Goal: Information Seeking & Learning: Check status

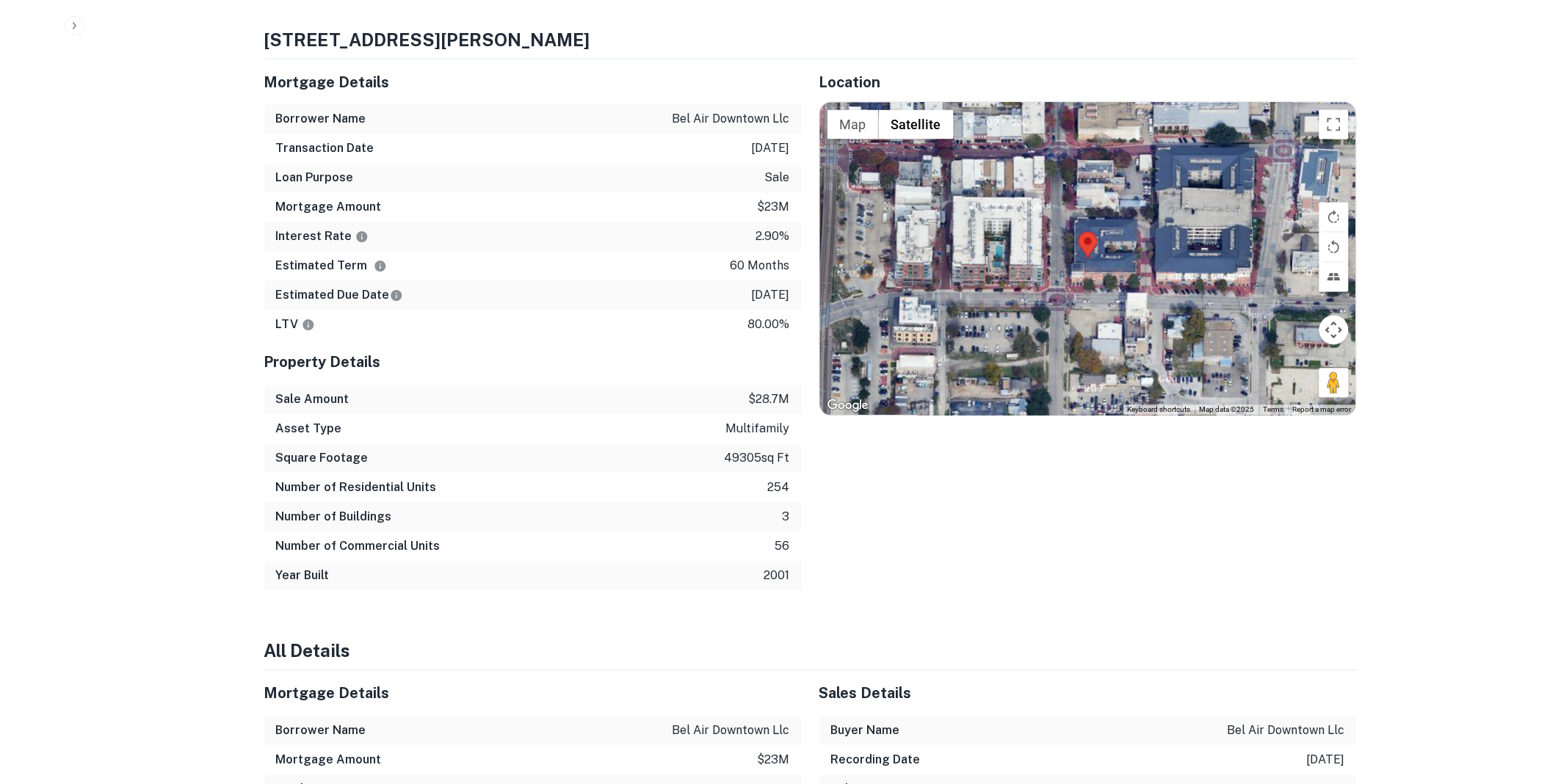
scroll to position [597, 0]
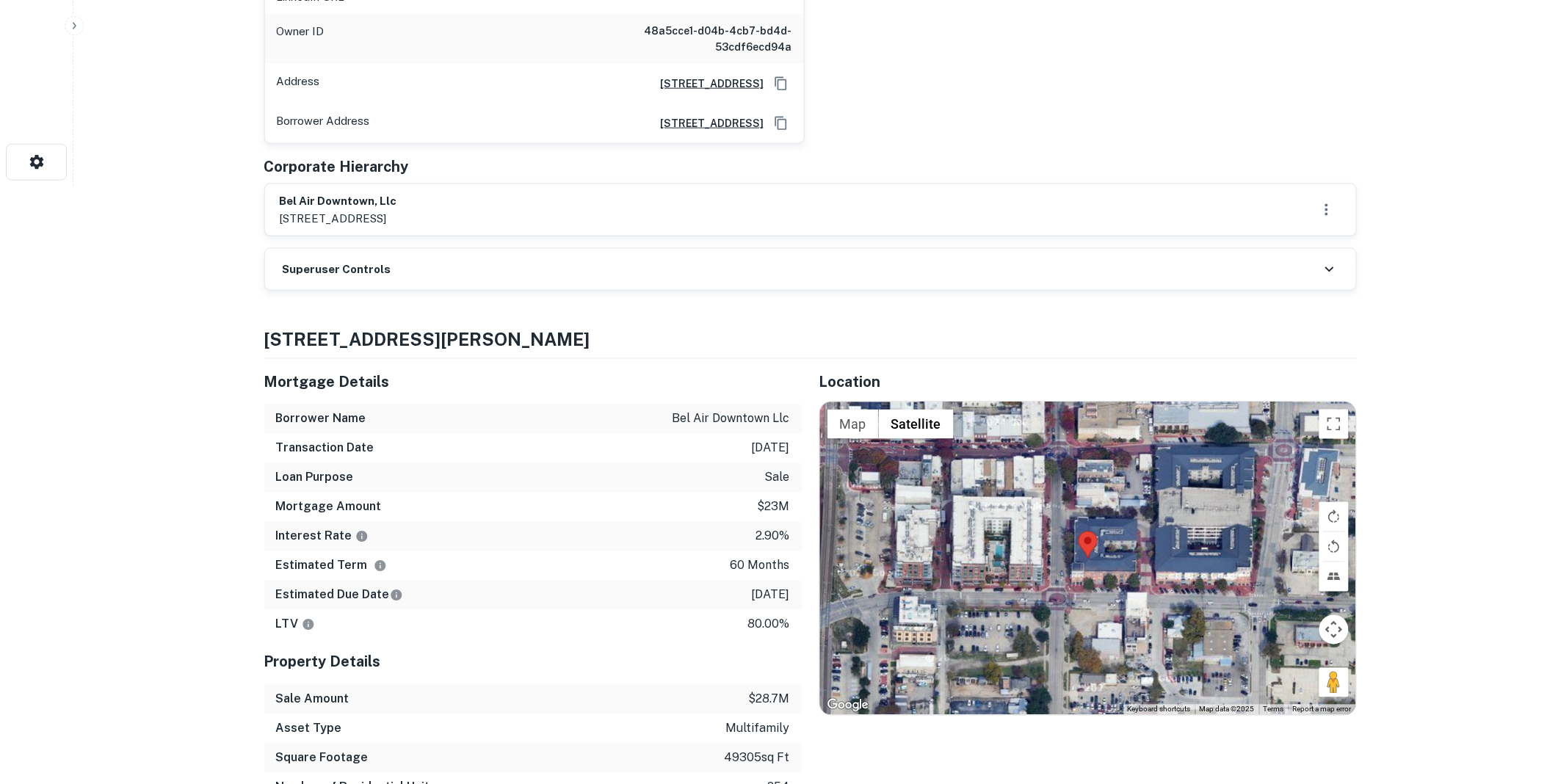
click at [410, 249] on div "Superuser Controls" at bounding box center [811, 269] width 1091 height 41
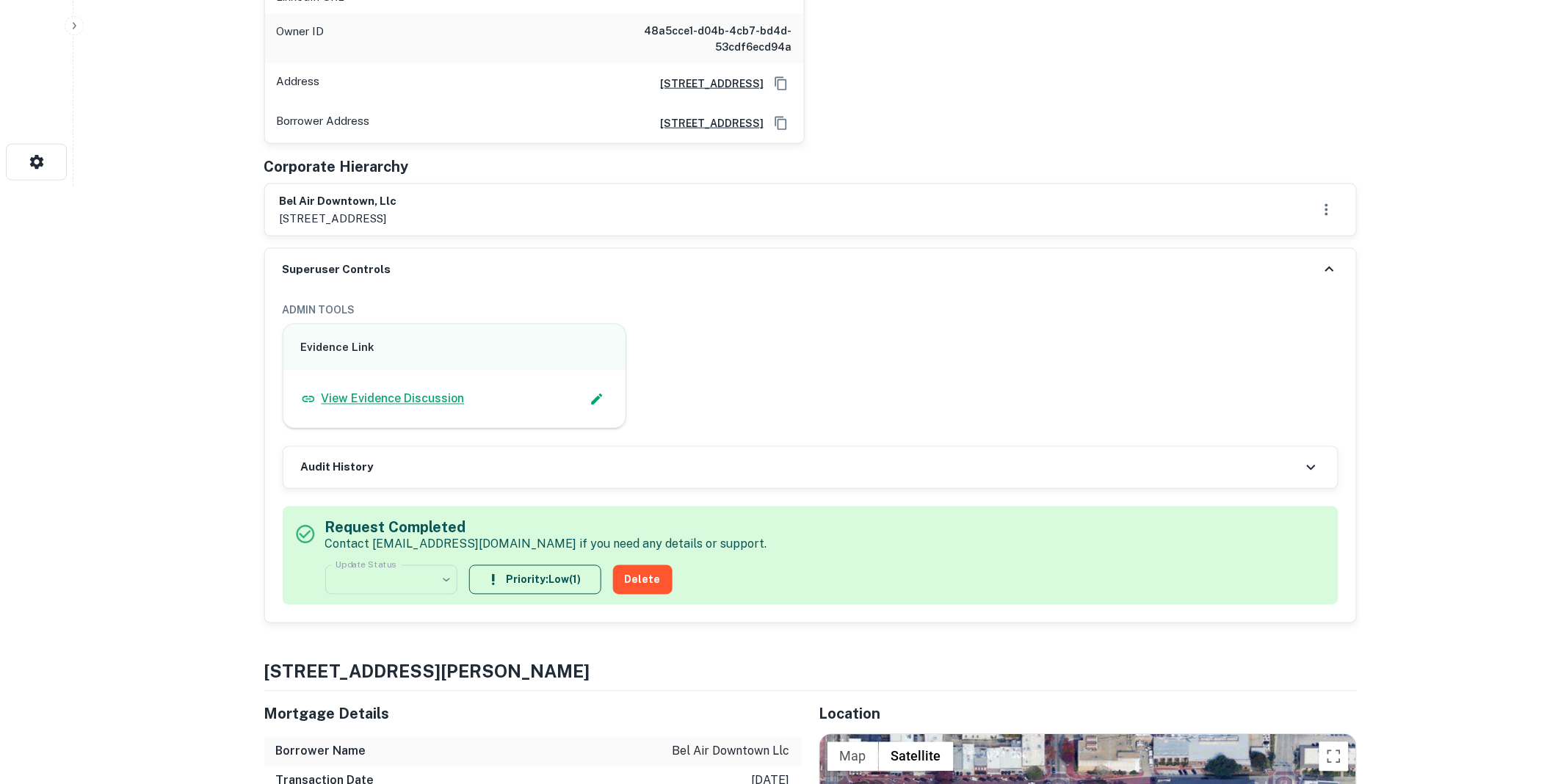
click at [408, 390] on p "View Evidence Discussion" at bounding box center [393, 399] width 143 height 18
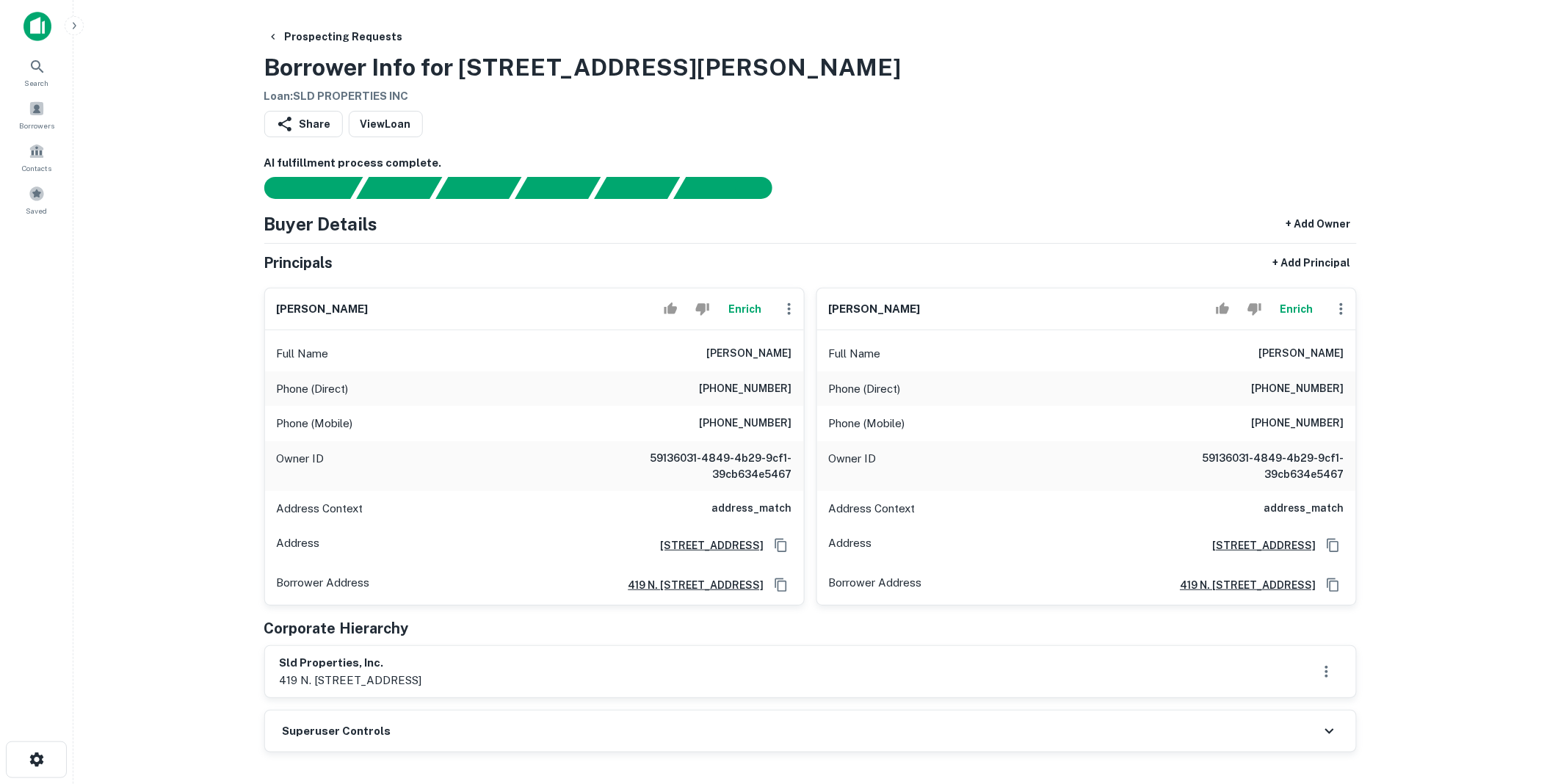
scroll to position [299, 0]
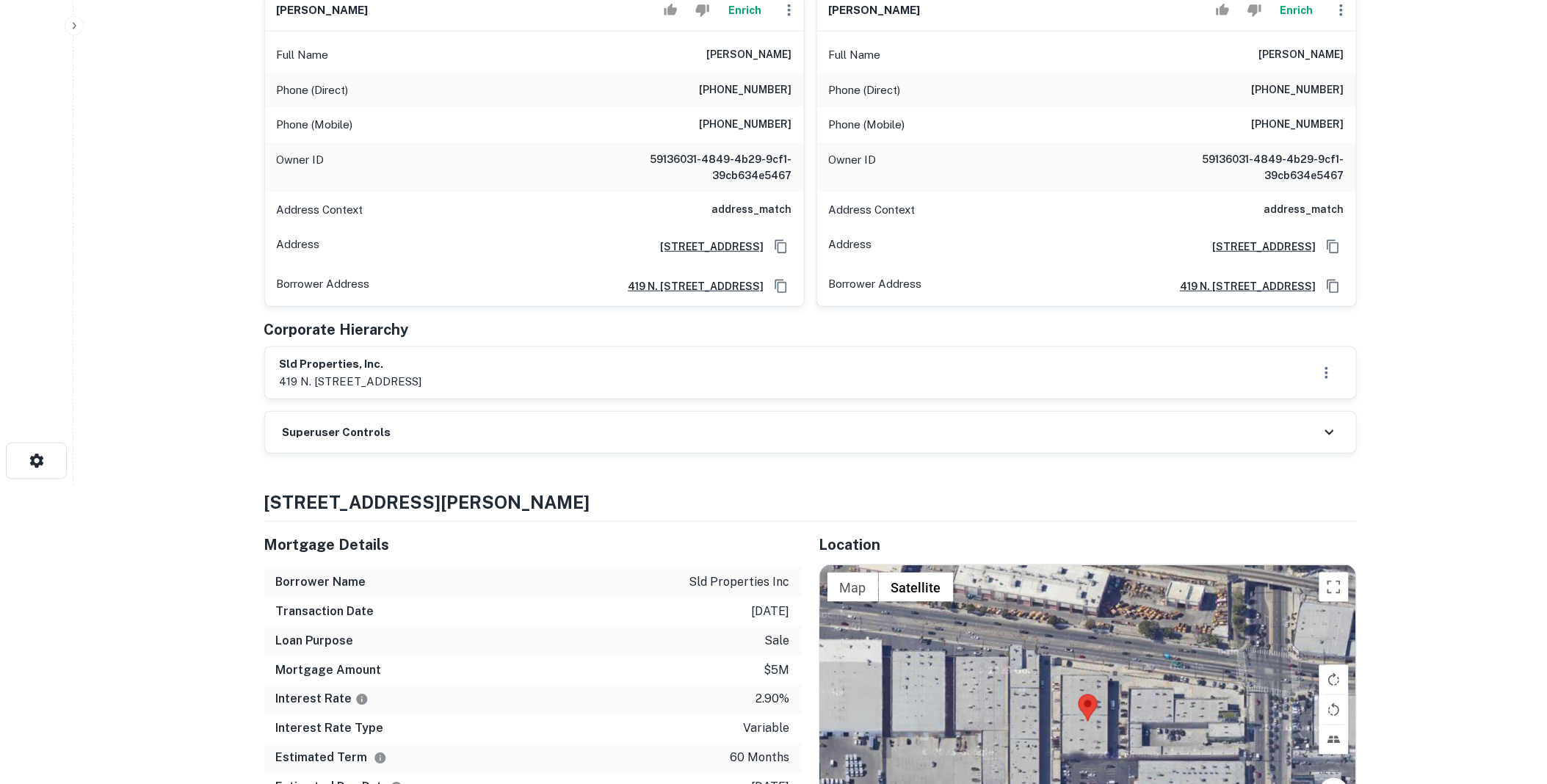
click at [404, 437] on div "Superuser Controls" at bounding box center [811, 432] width 1091 height 41
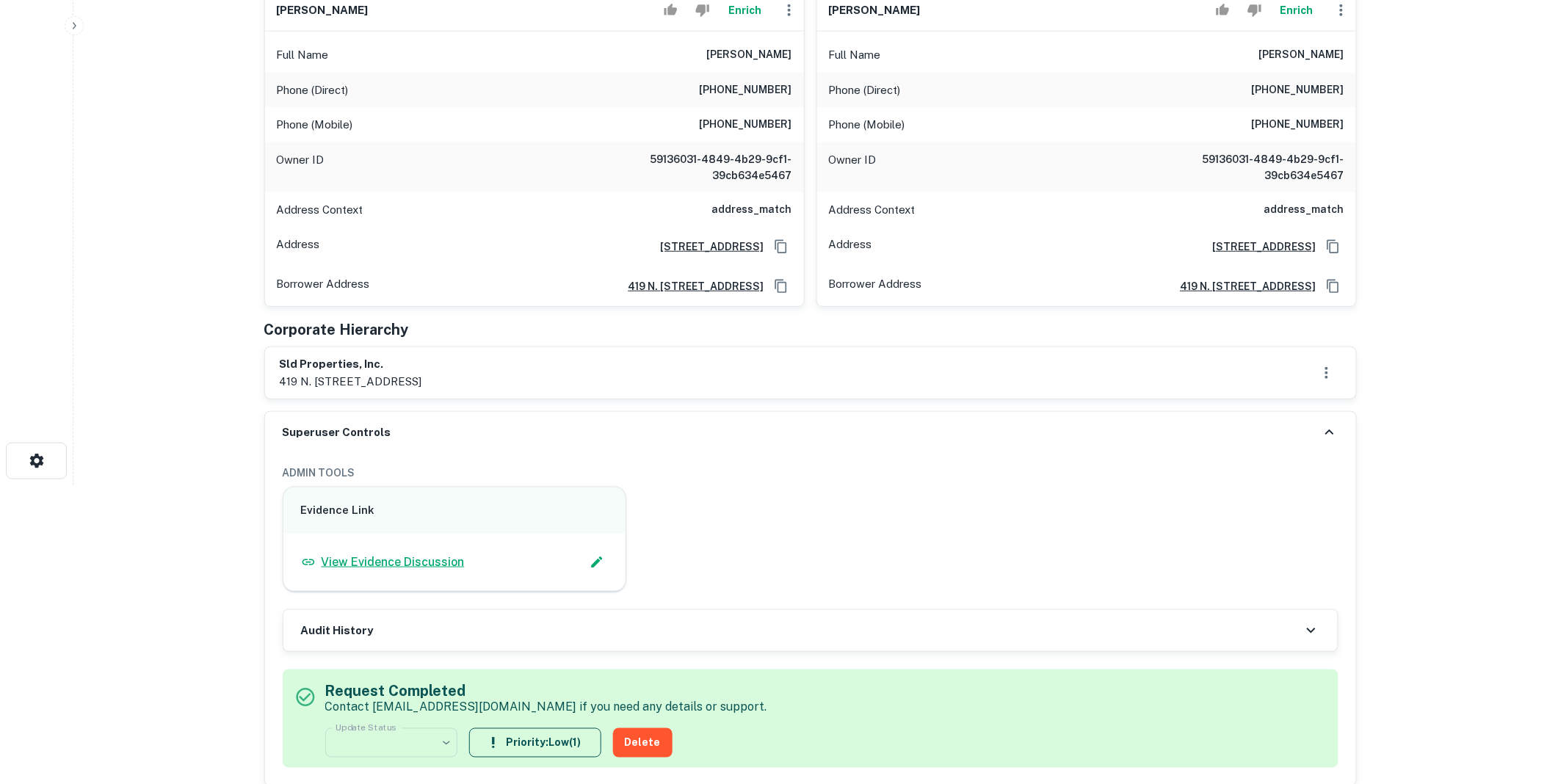
click at [395, 563] on p "View Evidence Discussion" at bounding box center [393, 562] width 143 height 18
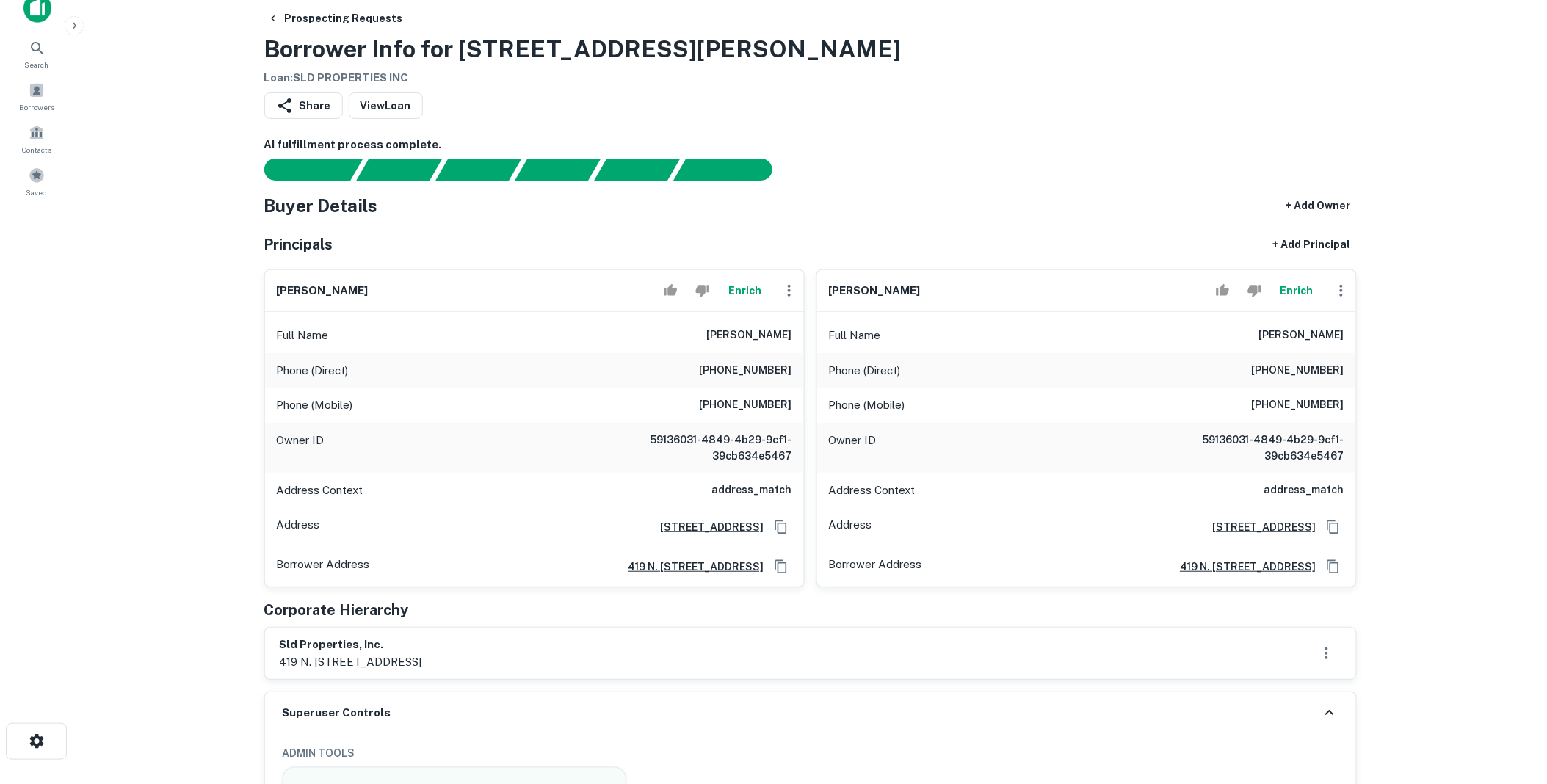
scroll to position [0, 0]
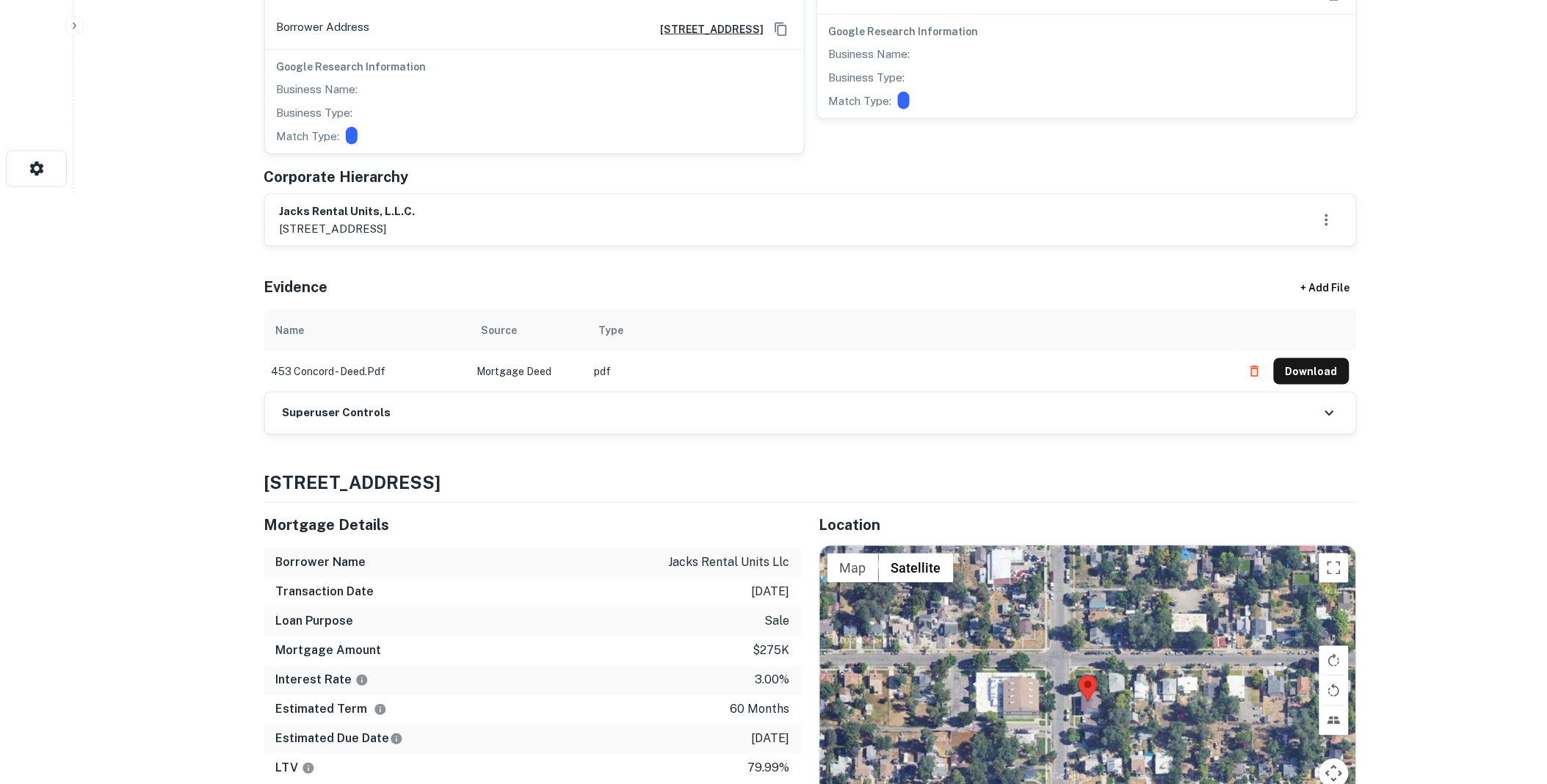
scroll to position [597, 0]
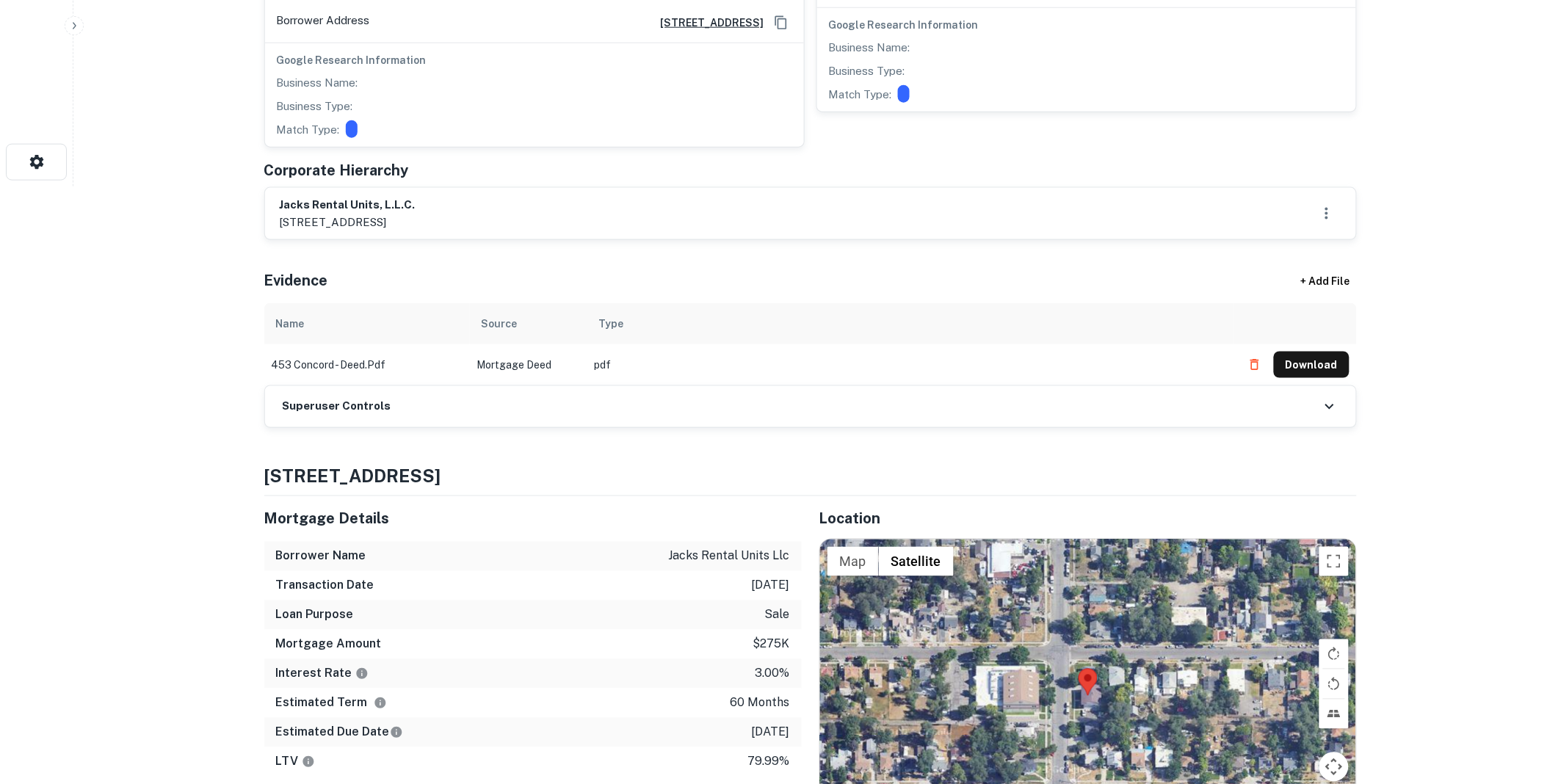
click at [509, 406] on div "Superuser Controls" at bounding box center [811, 407] width 1091 height 41
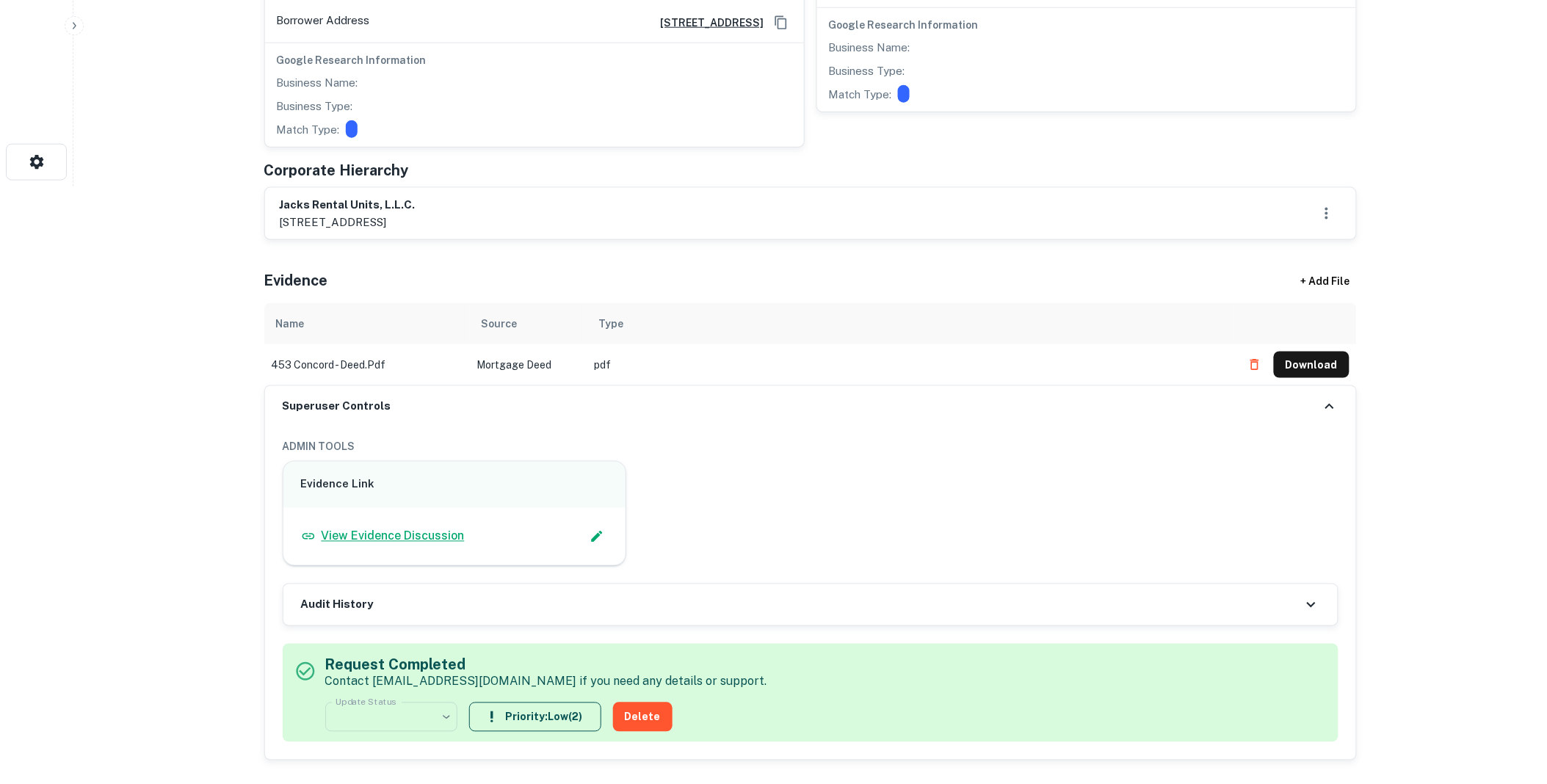
click at [438, 535] on p "View Evidence Discussion" at bounding box center [393, 536] width 143 height 18
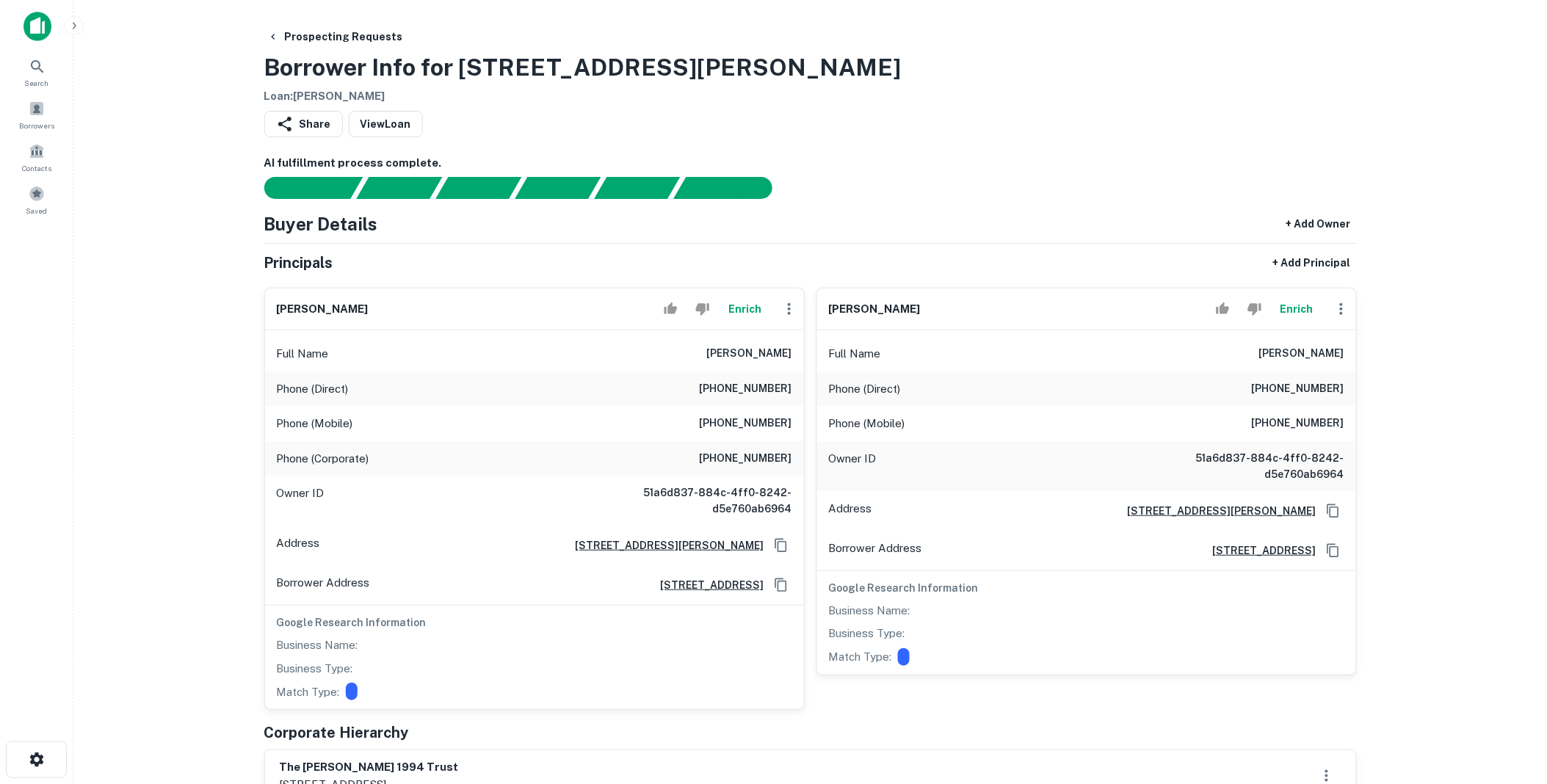
scroll to position [299, 0]
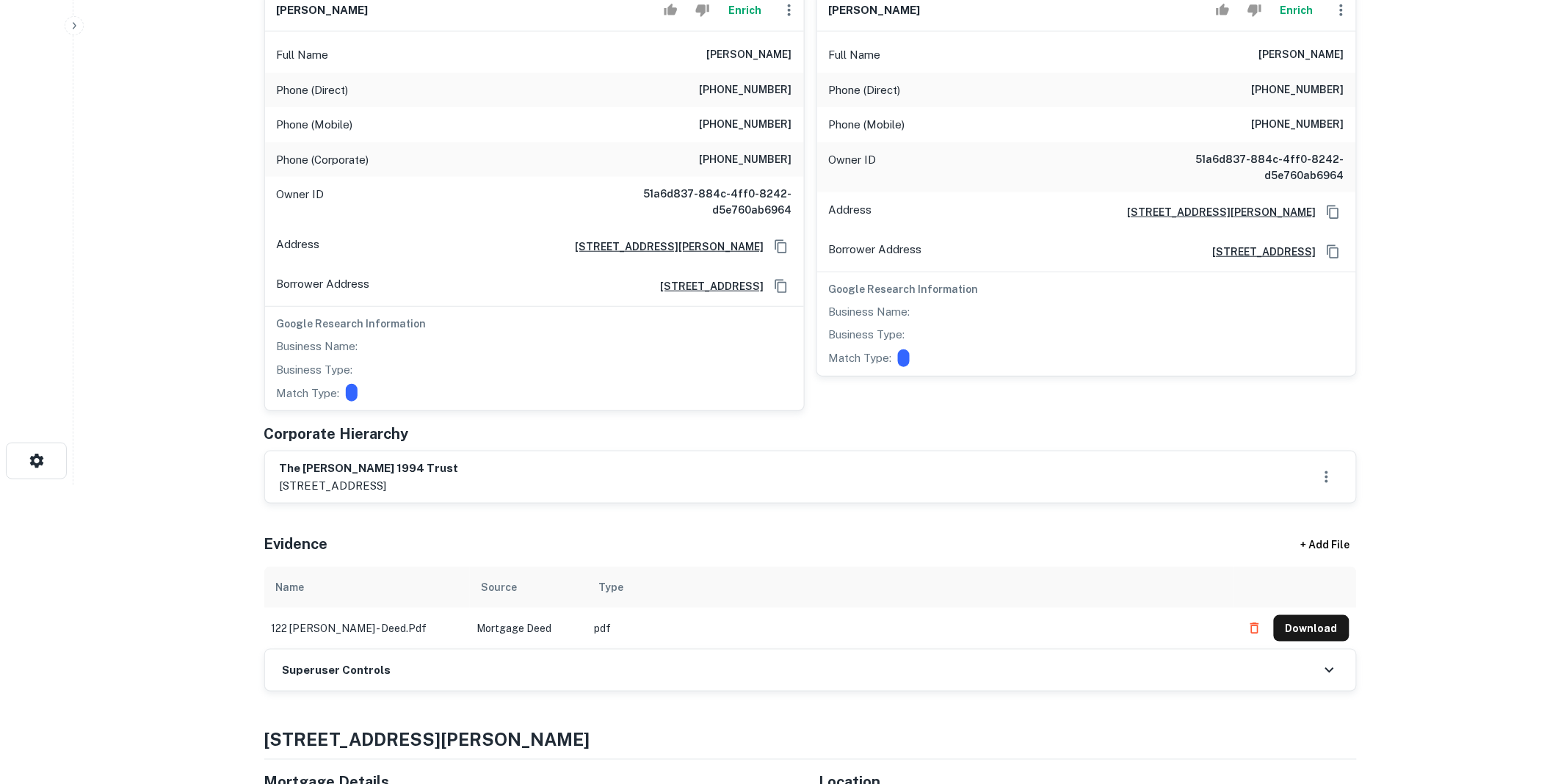
click at [437, 681] on div "Superuser Controls" at bounding box center [811, 670] width 1091 height 41
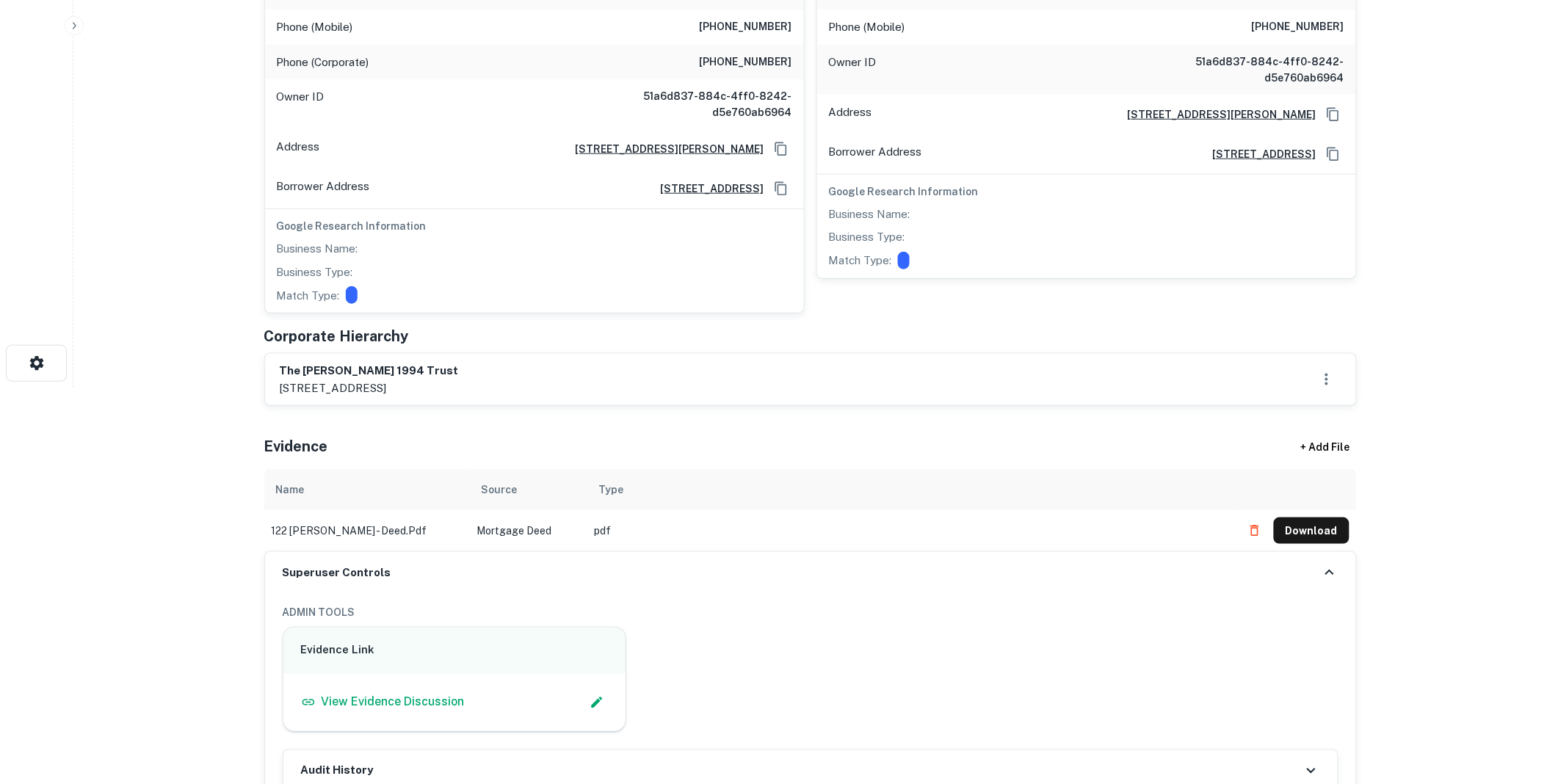
scroll to position [597, 0]
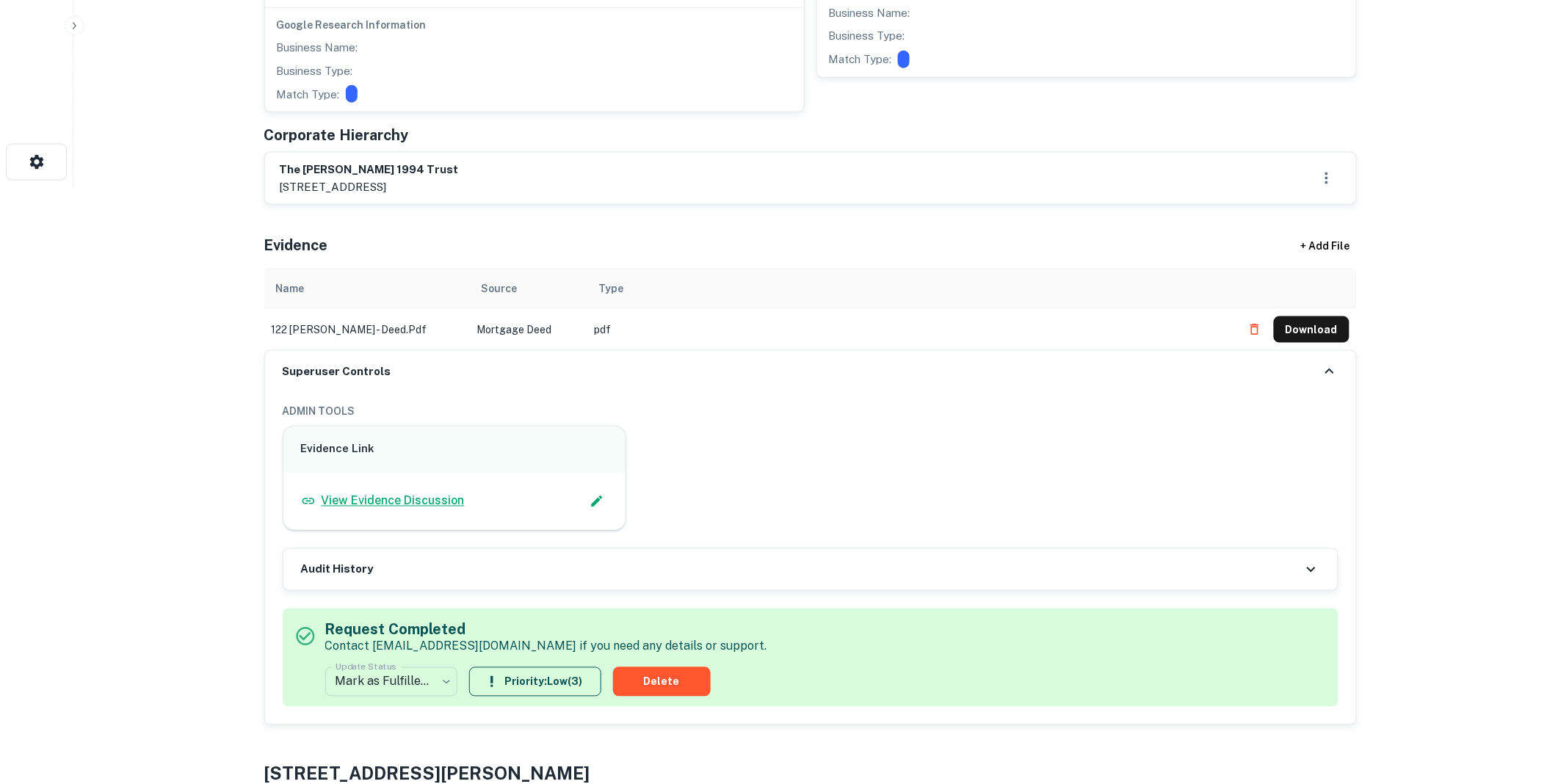
click at [420, 496] on p "View Evidence Discussion" at bounding box center [393, 501] width 143 height 18
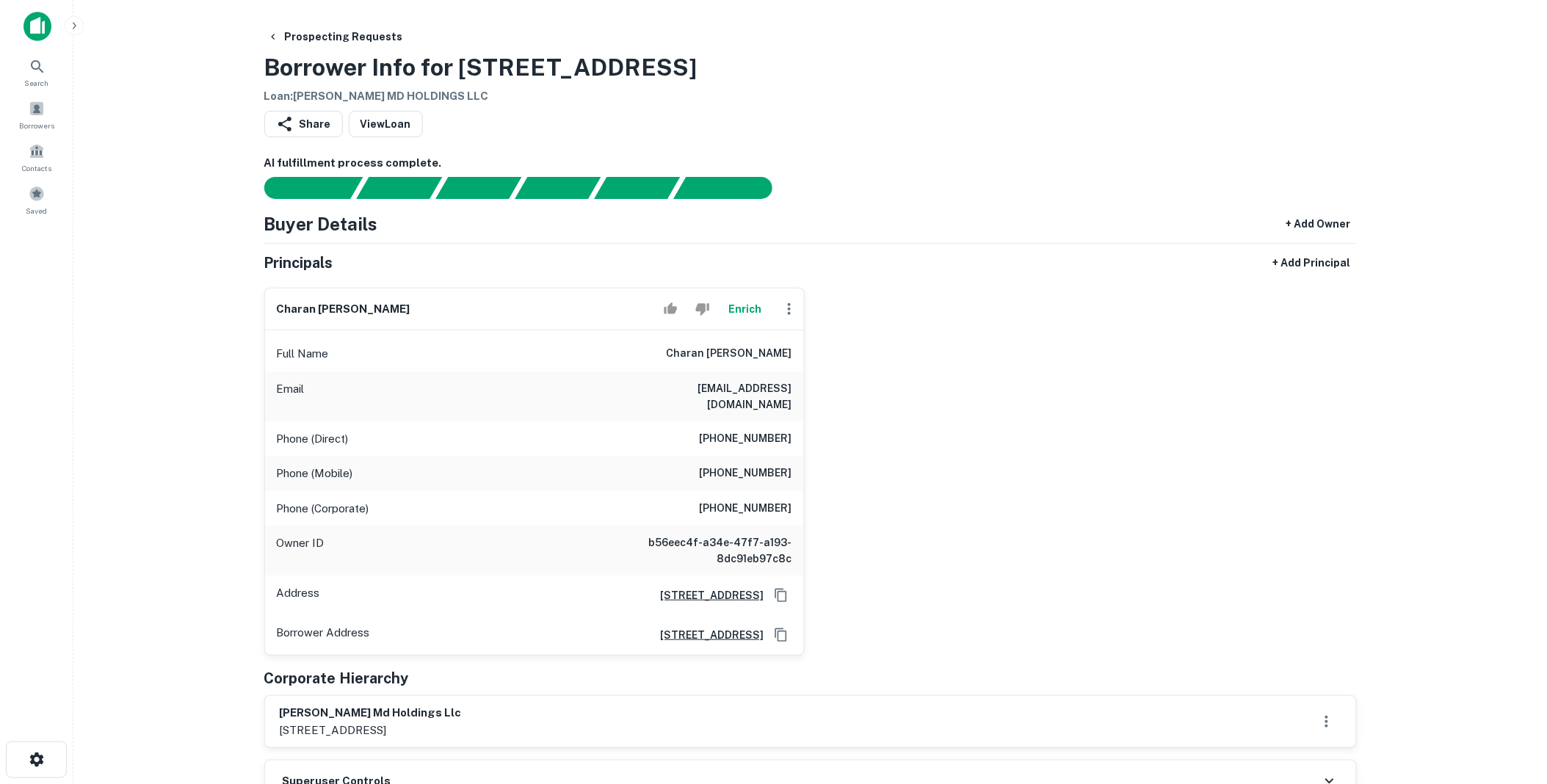
scroll to position [299, 0]
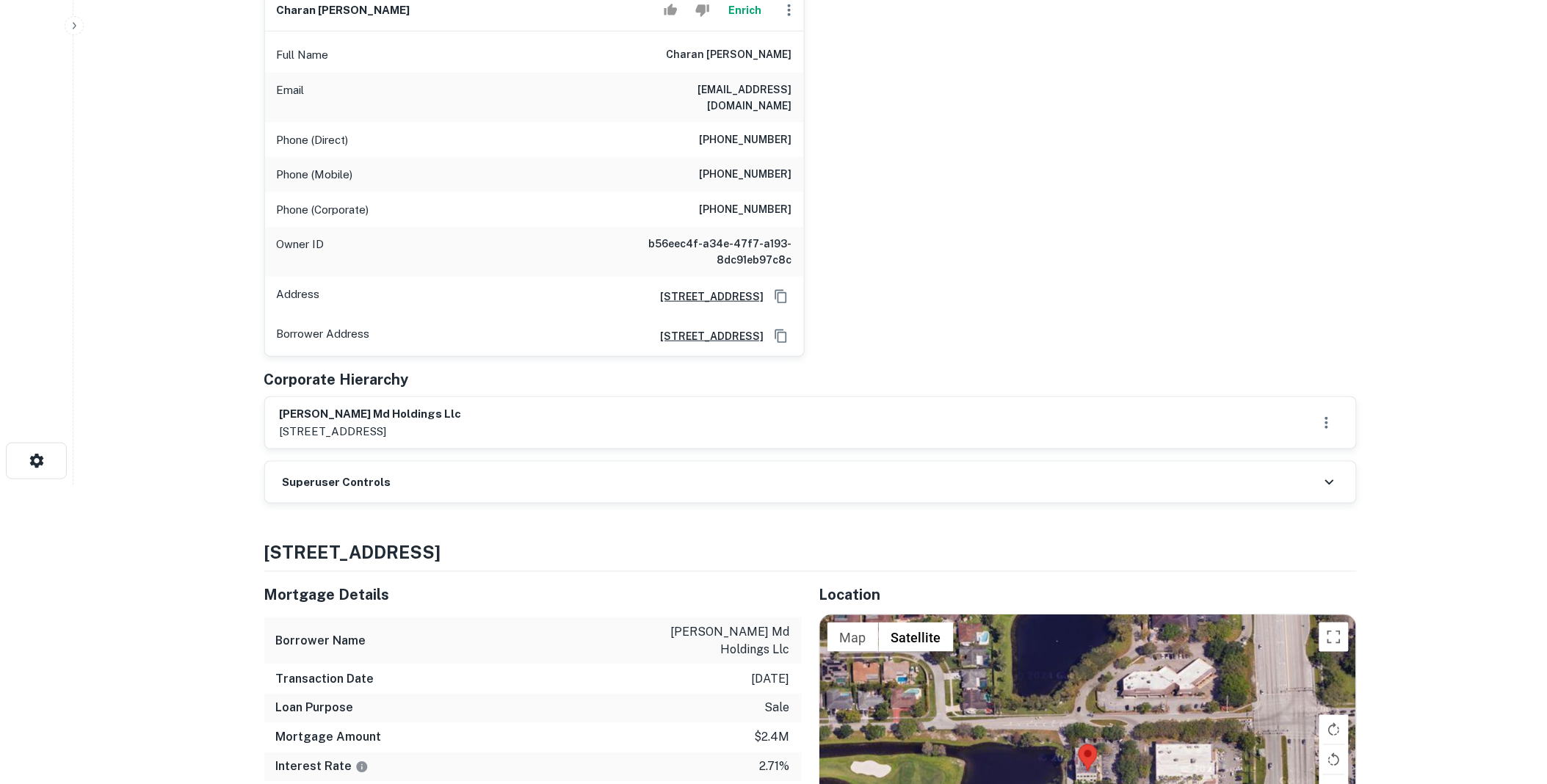
click at [404, 480] on div "Superuser Controls" at bounding box center [811, 482] width 1091 height 41
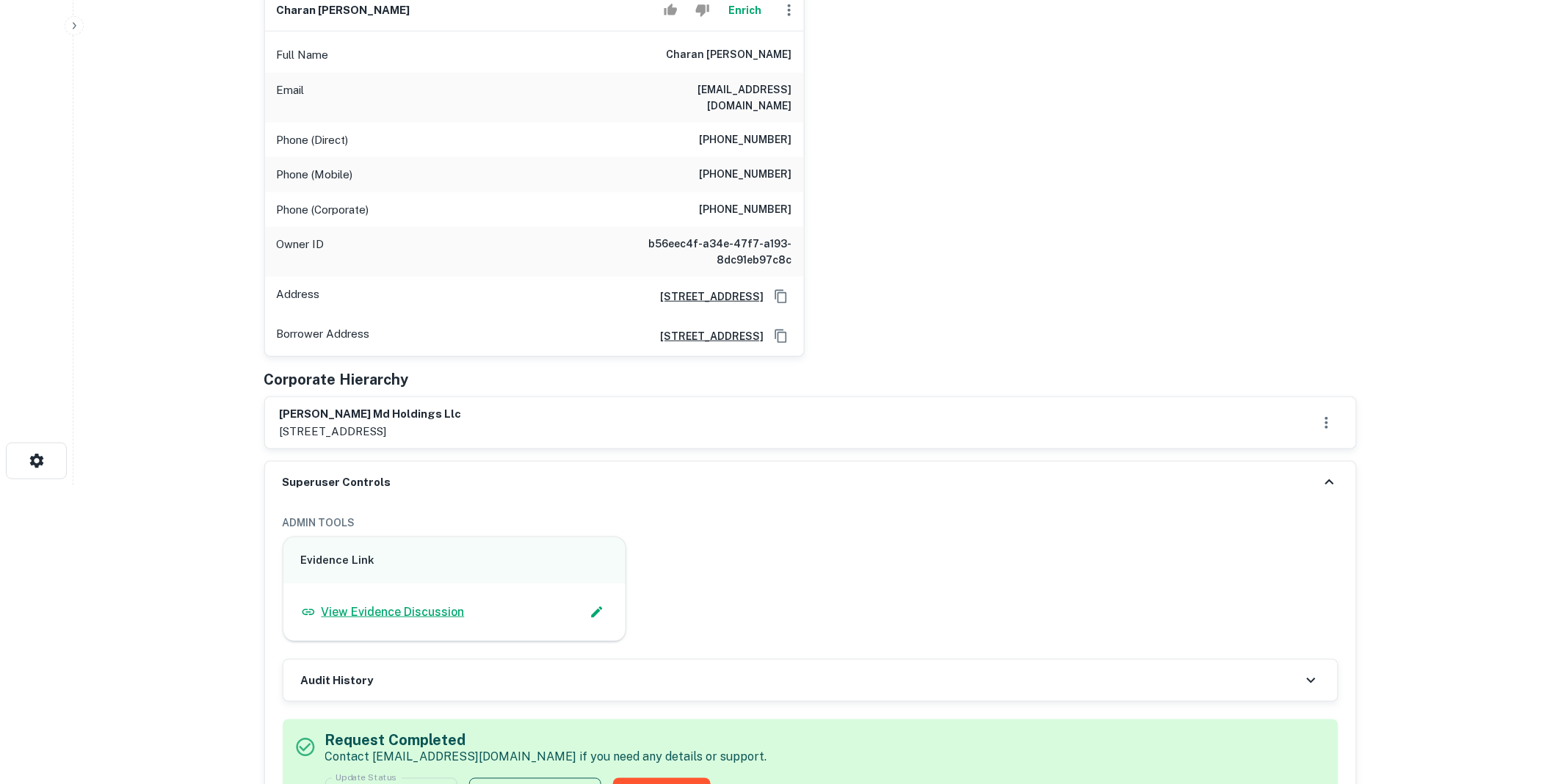
click at [428, 603] on p "View Evidence Discussion" at bounding box center [393, 612] width 143 height 18
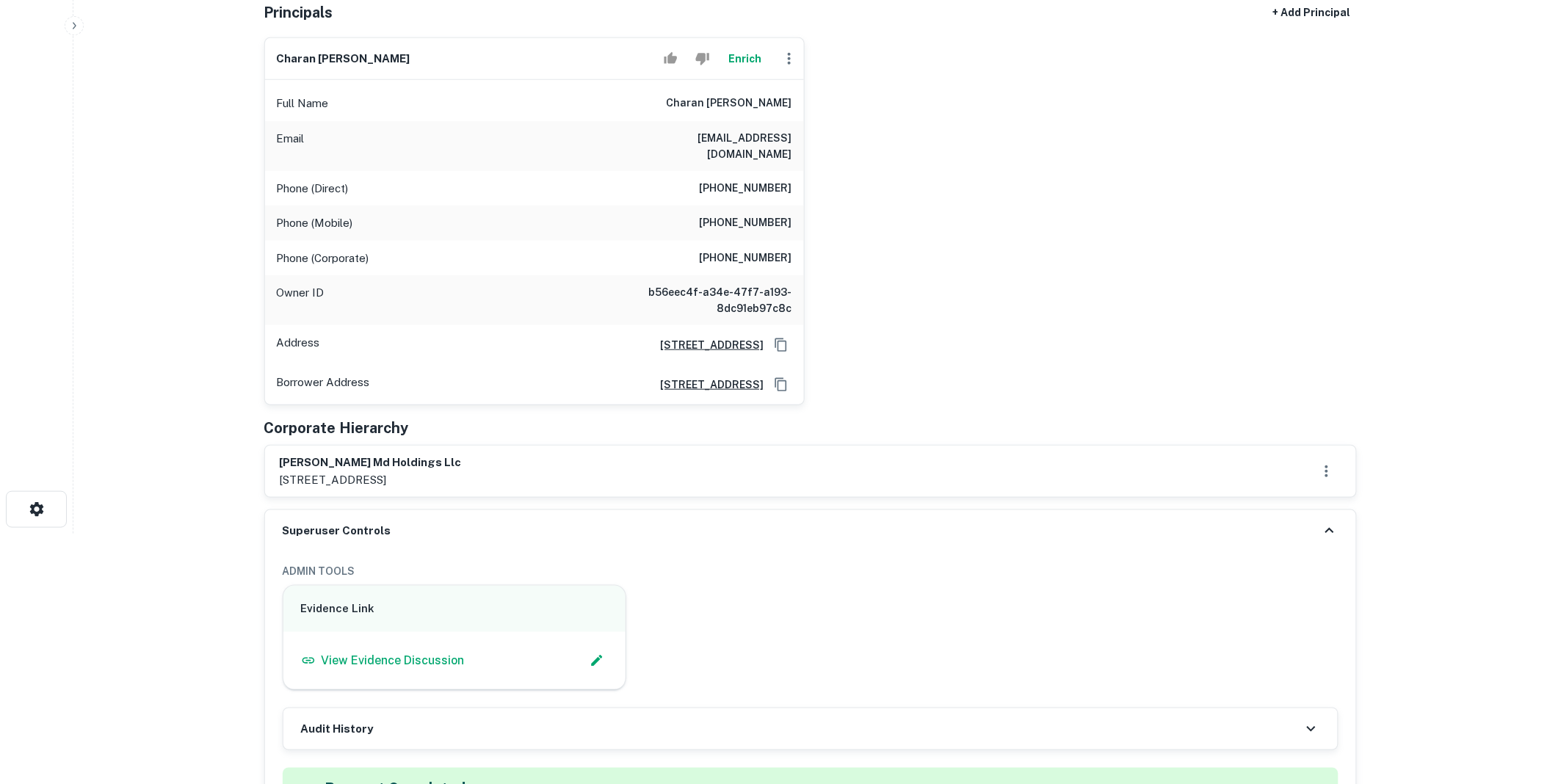
scroll to position [0, 0]
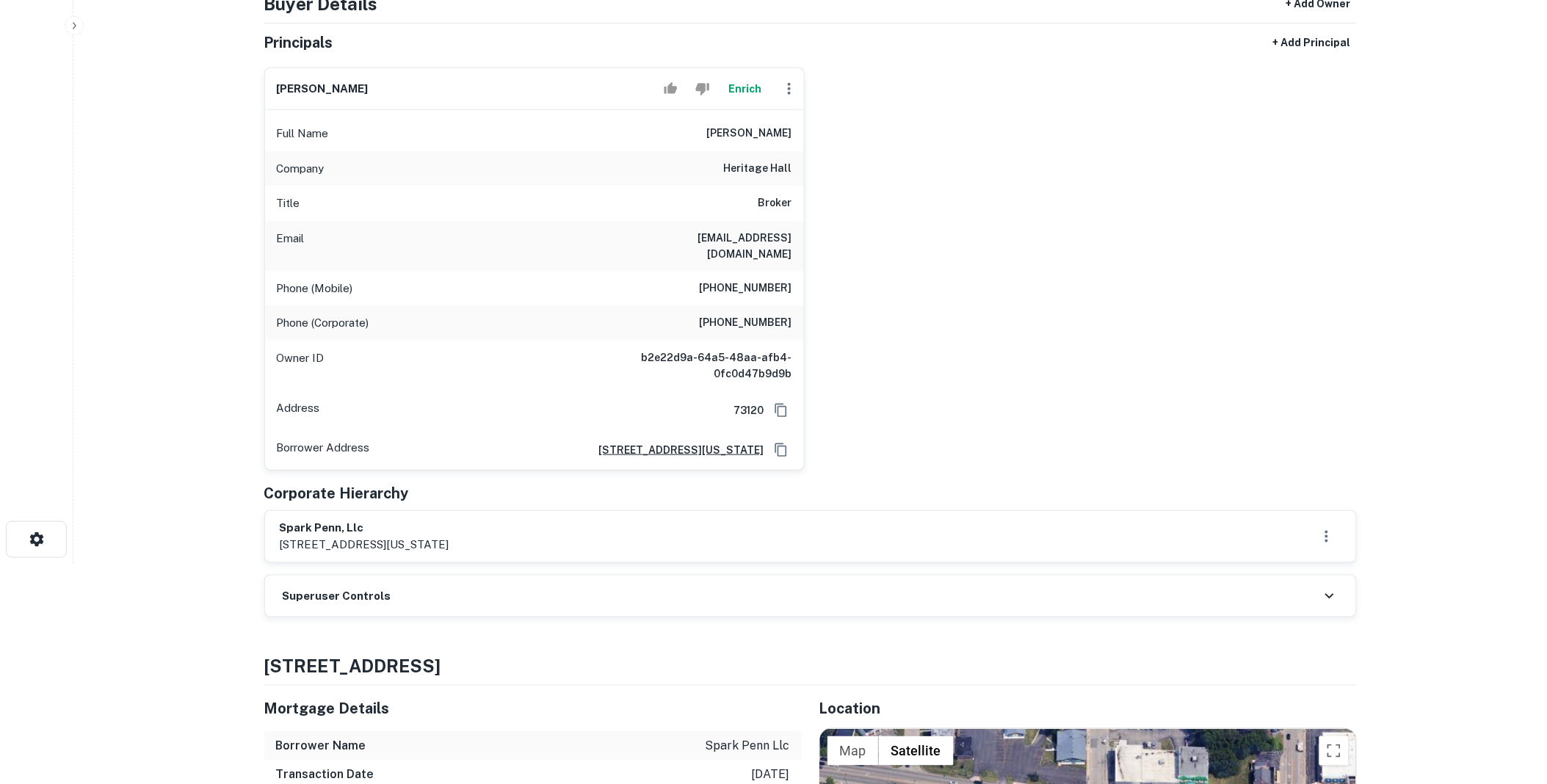
scroll to position [299, 0]
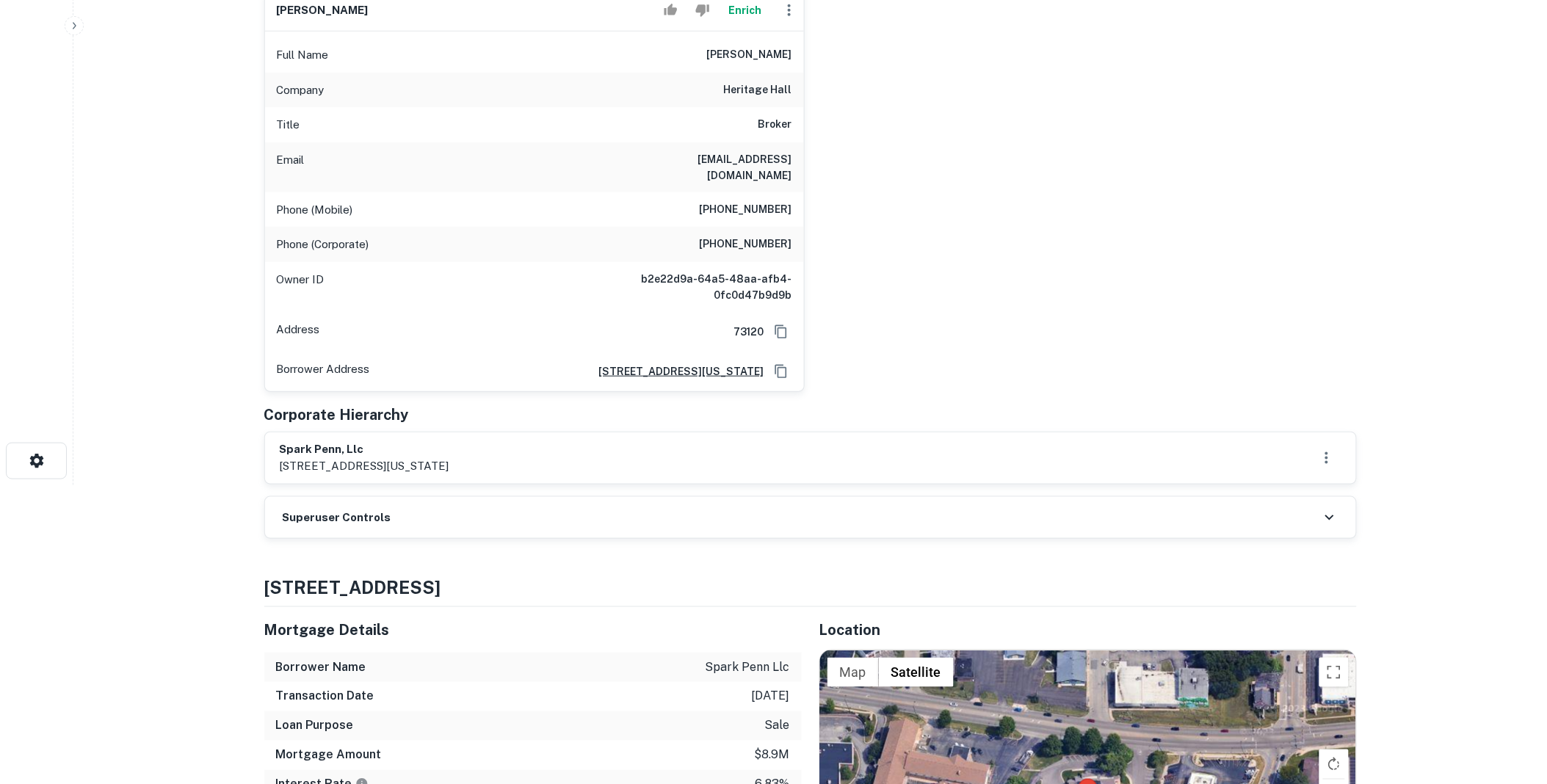
click at [481, 509] on div "Superuser Controls" at bounding box center [811, 518] width 1091 height 41
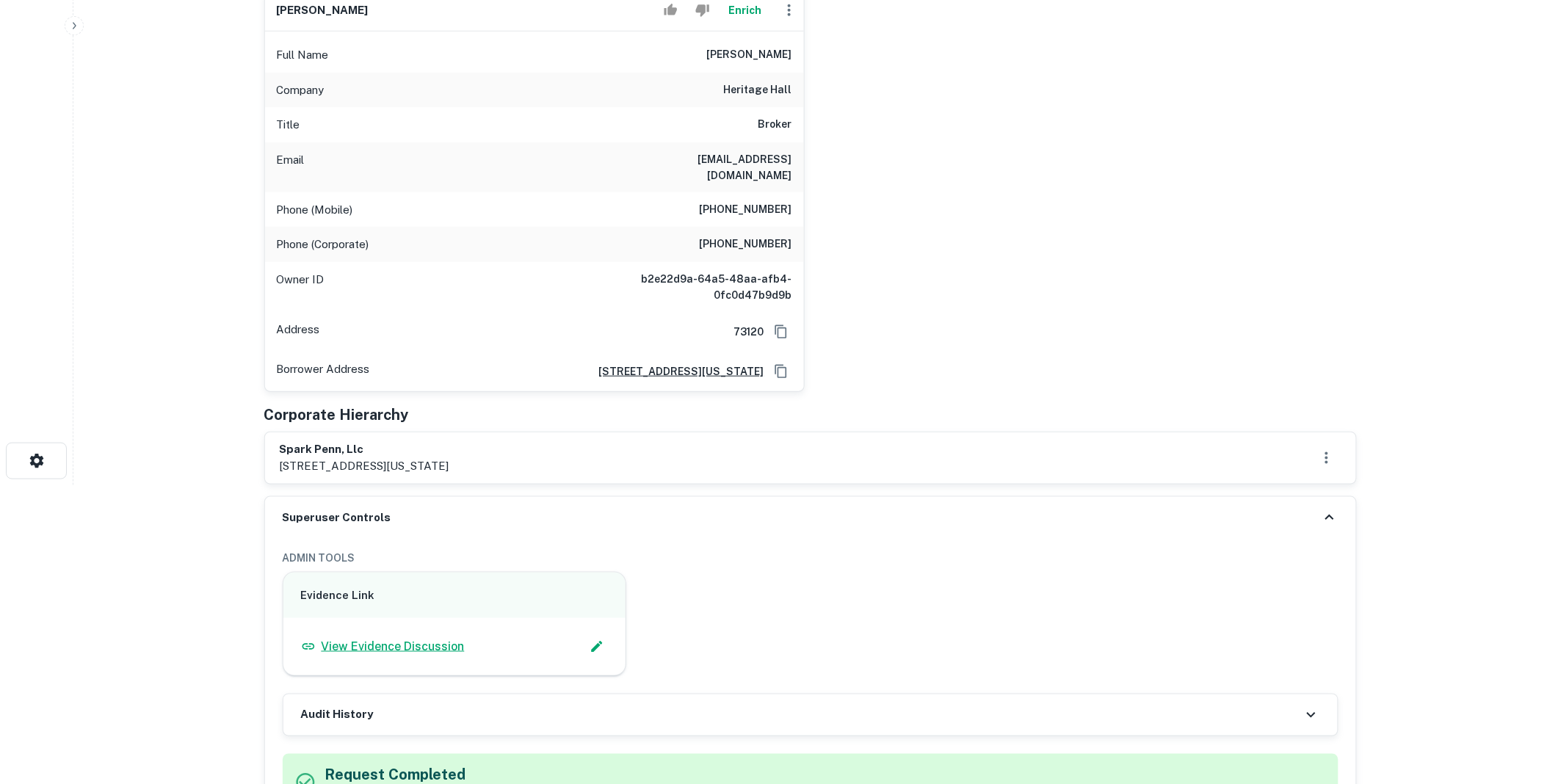
click at [421, 638] on p "View Evidence Discussion" at bounding box center [393, 646] width 143 height 18
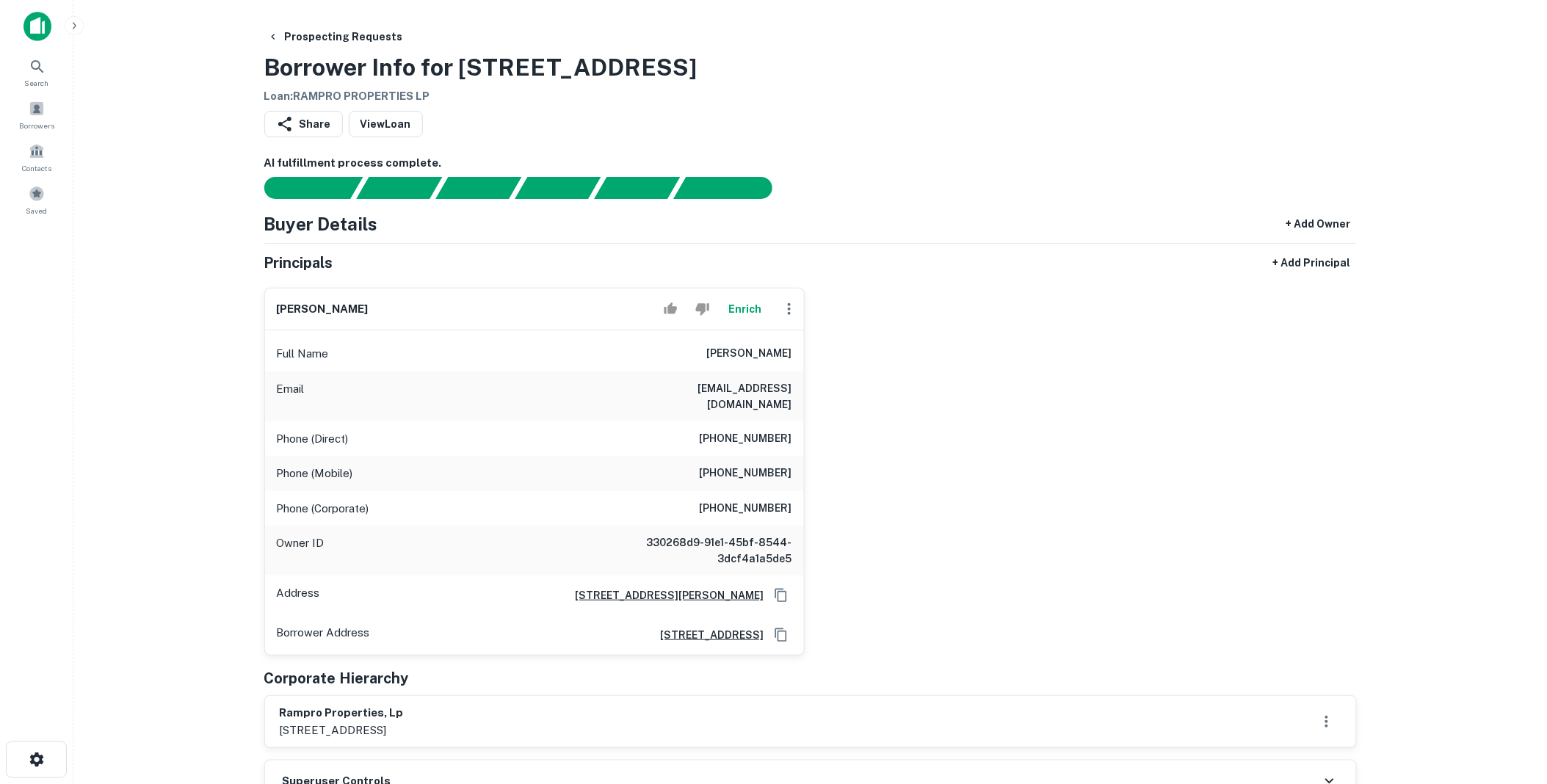
scroll to position [299, 0]
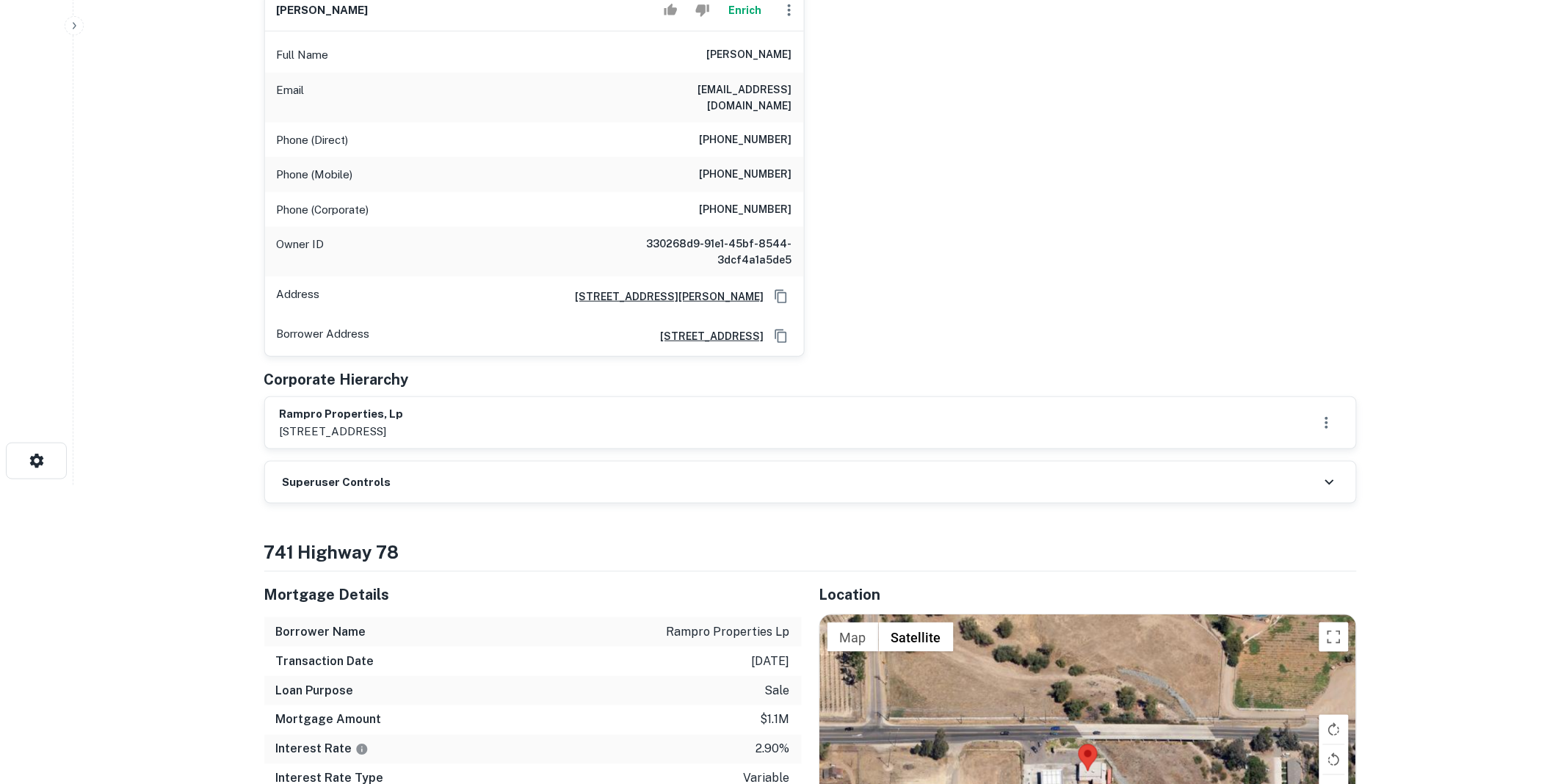
click at [413, 472] on div "Superuser Controls" at bounding box center [811, 482] width 1091 height 41
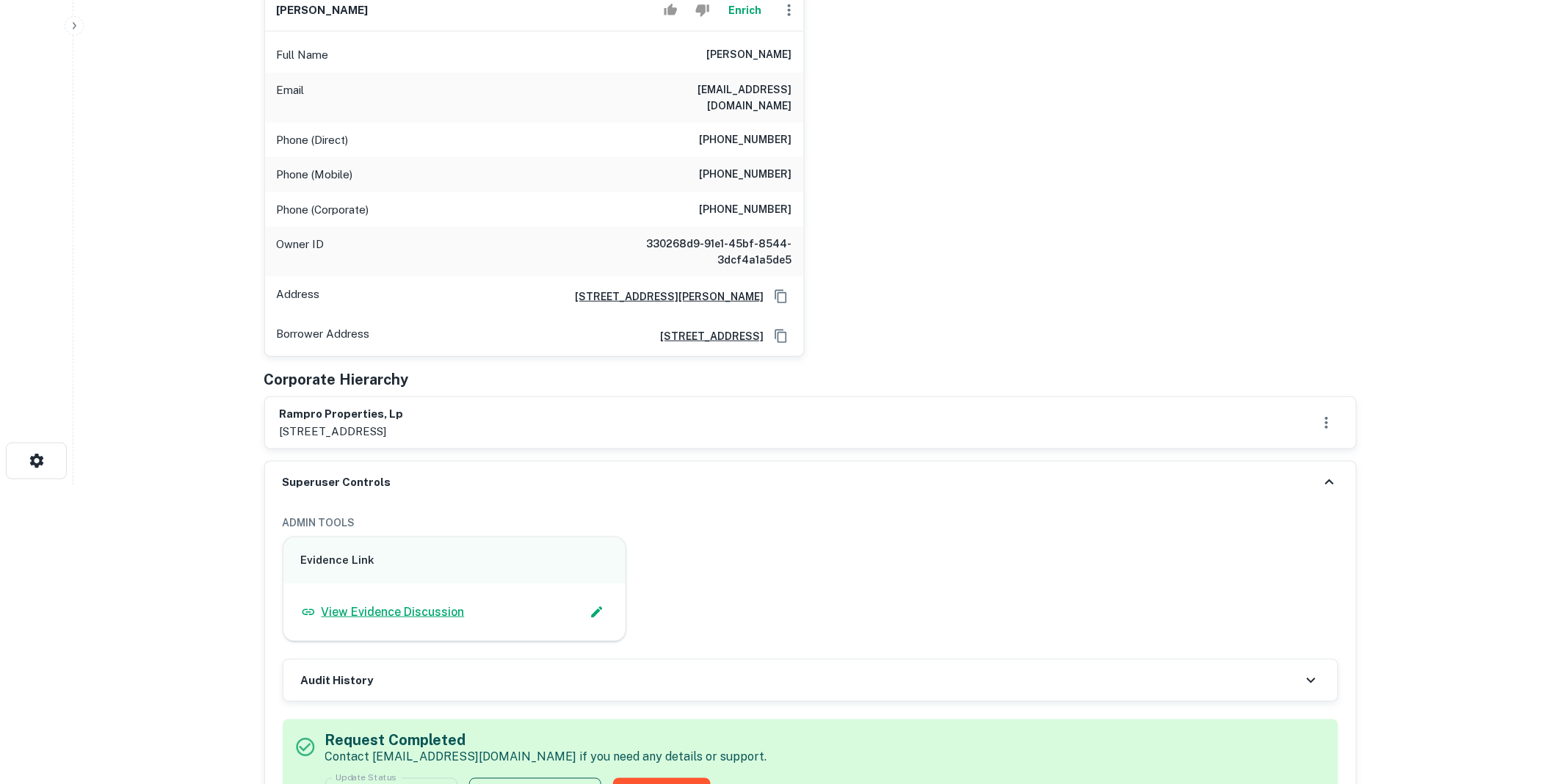
click at [433, 603] on p "View Evidence Discussion" at bounding box center [393, 612] width 143 height 18
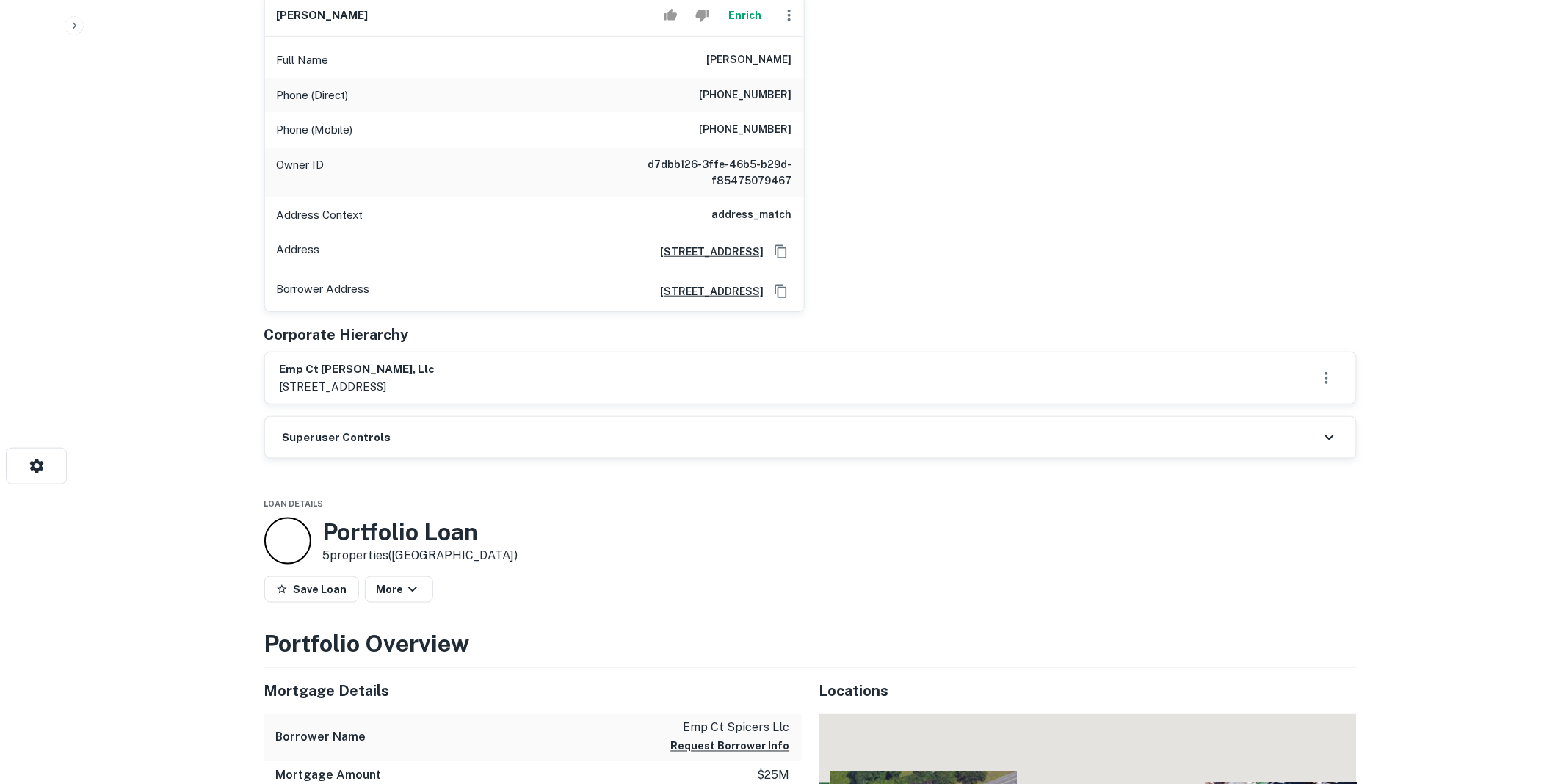
scroll to position [299, 0]
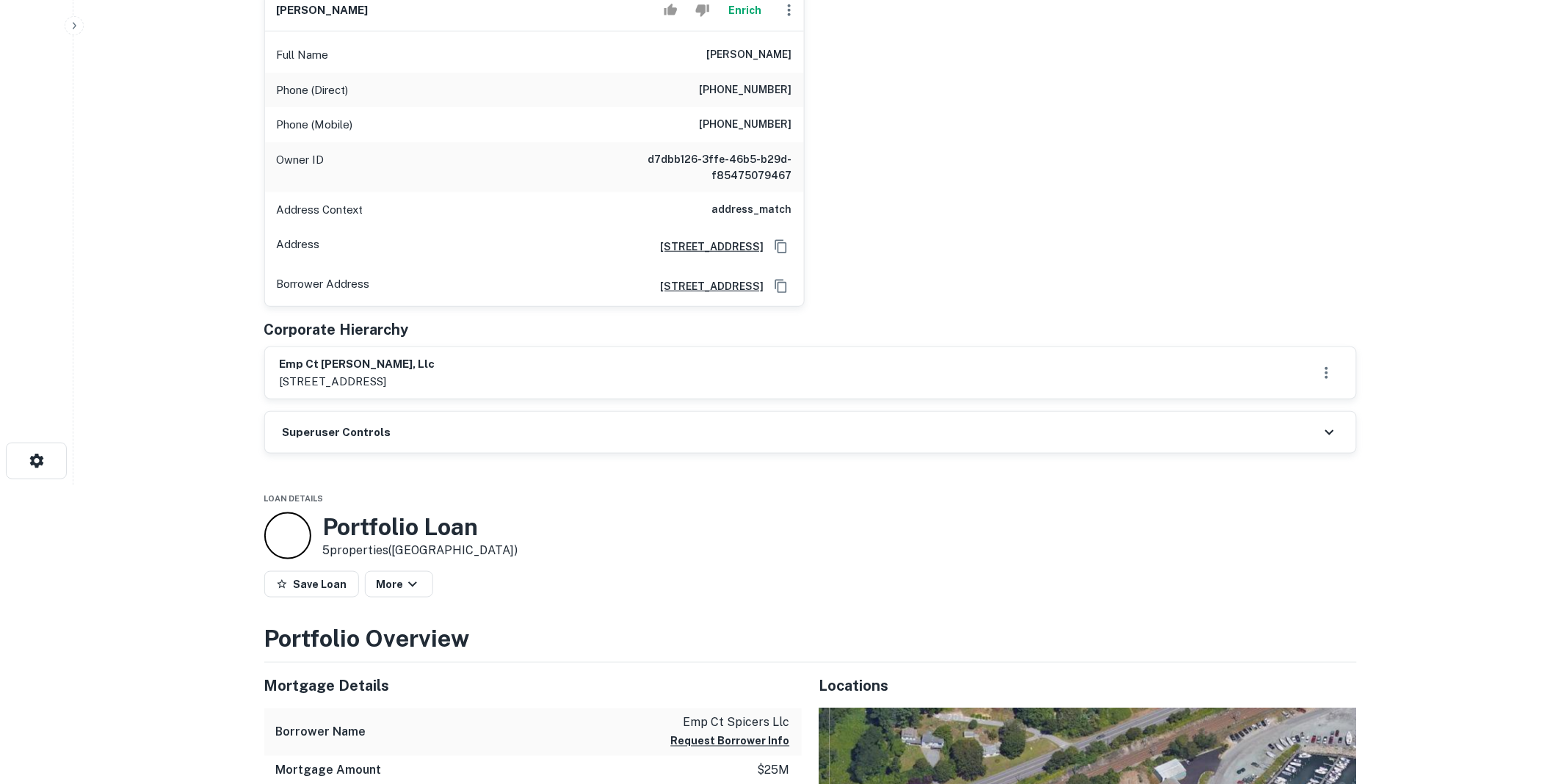
click at [414, 424] on div "Superuser Controls" at bounding box center [811, 432] width 1091 height 41
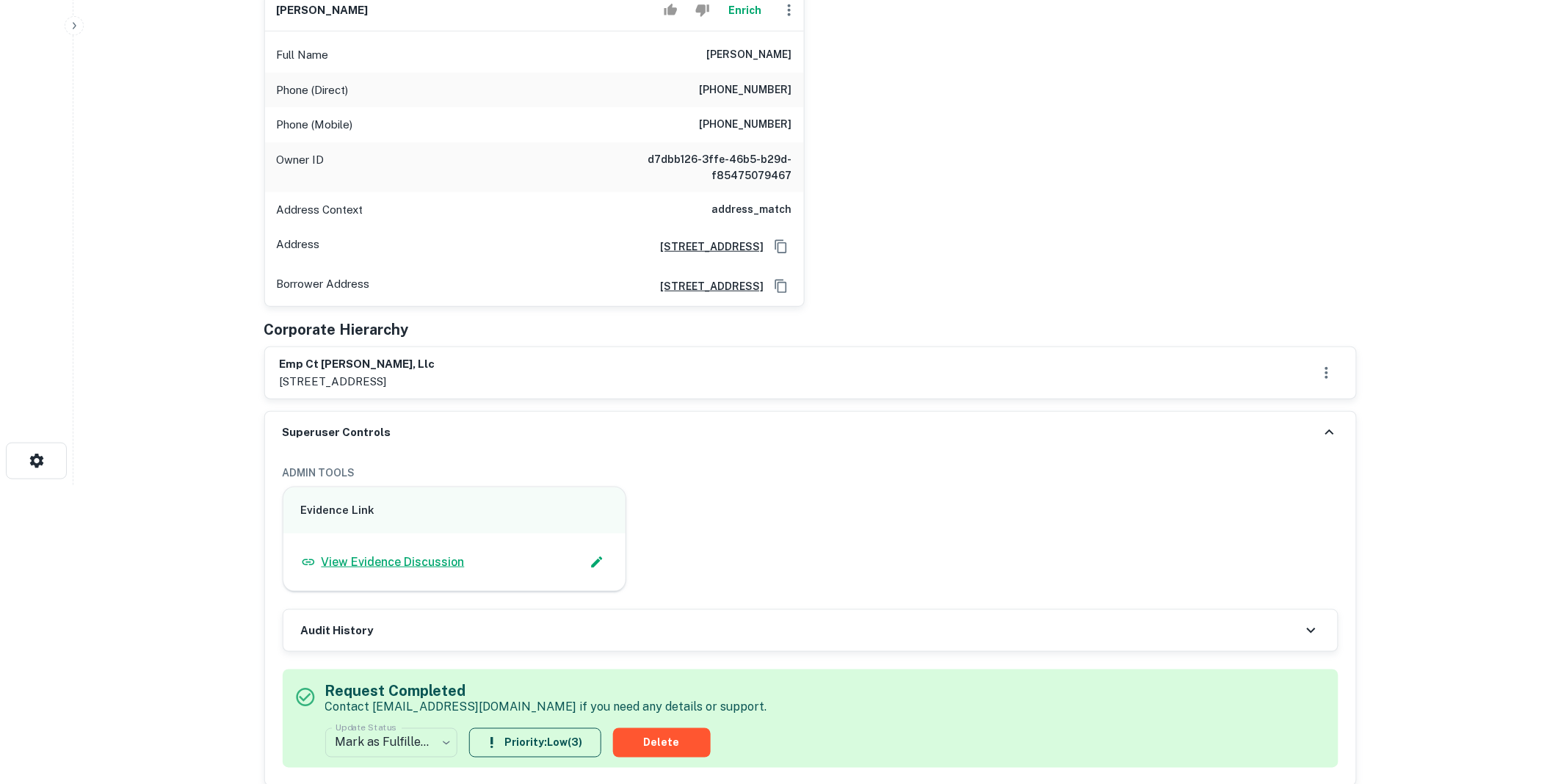
click at [414, 558] on p "View Evidence Discussion" at bounding box center [393, 562] width 143 height 18
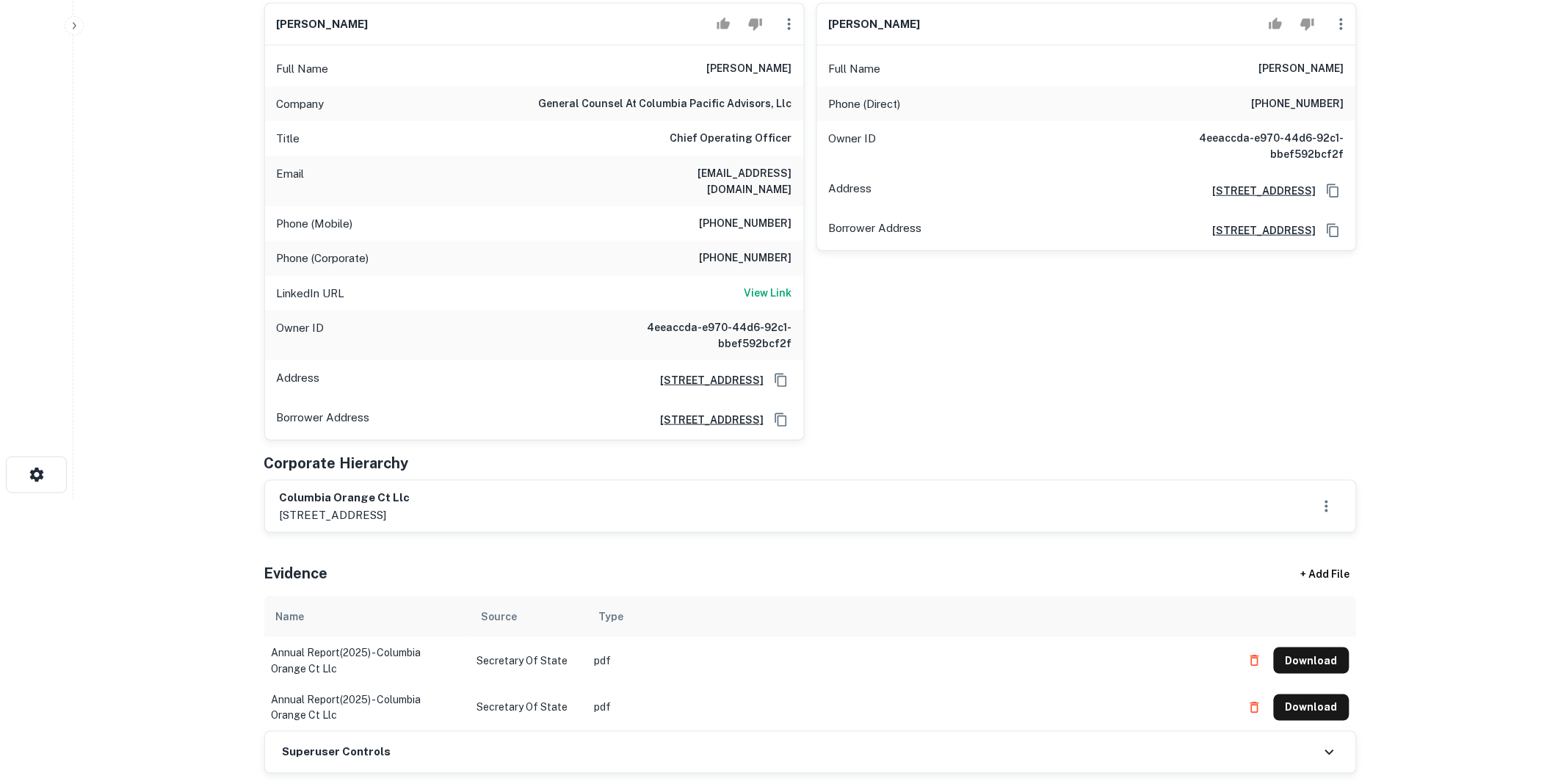
scroll to position [299, 0]
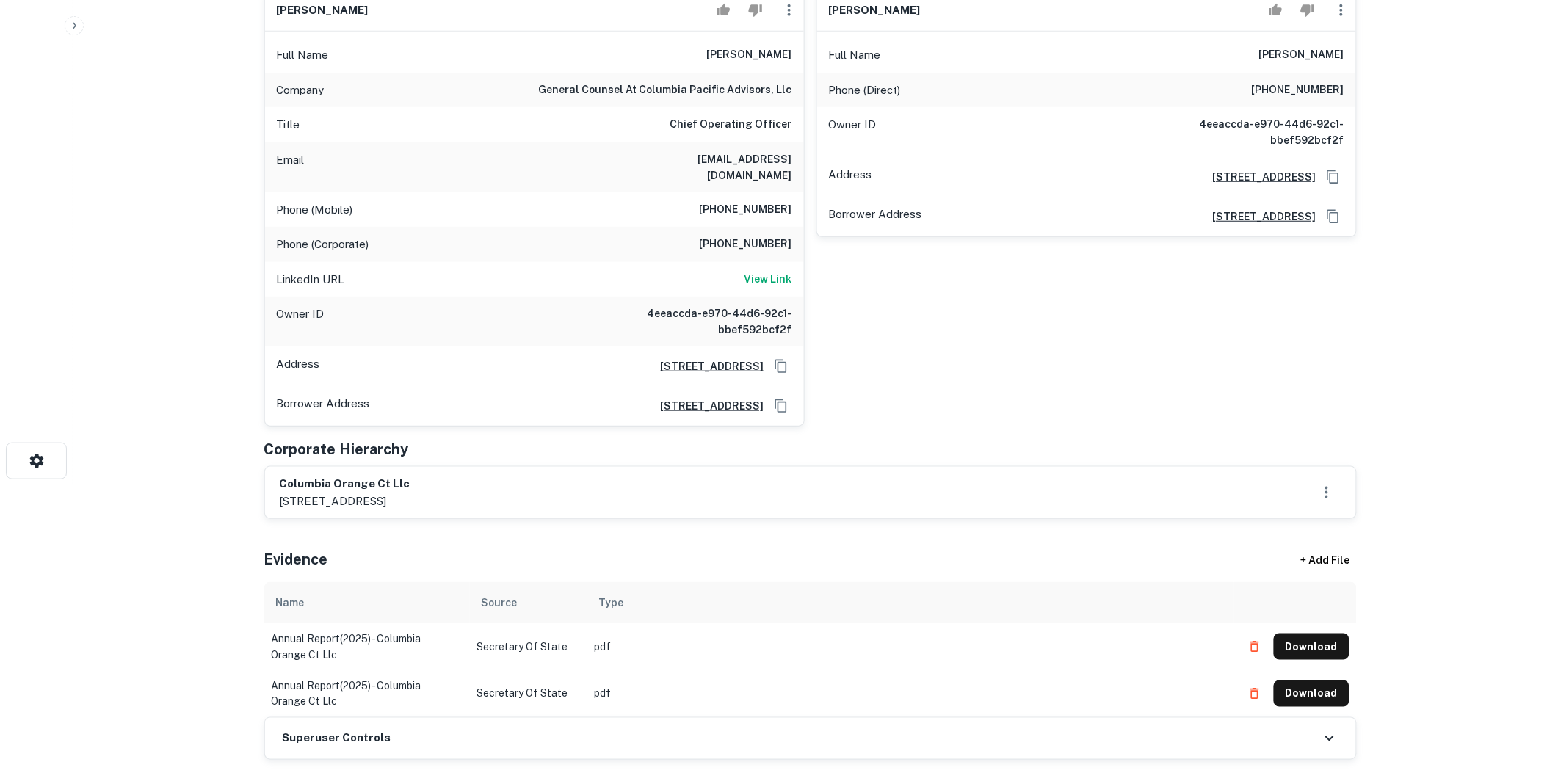
click at [488, 718] on div "Superuser Controls" at bounding box center [811, 739] width 1091 height 41
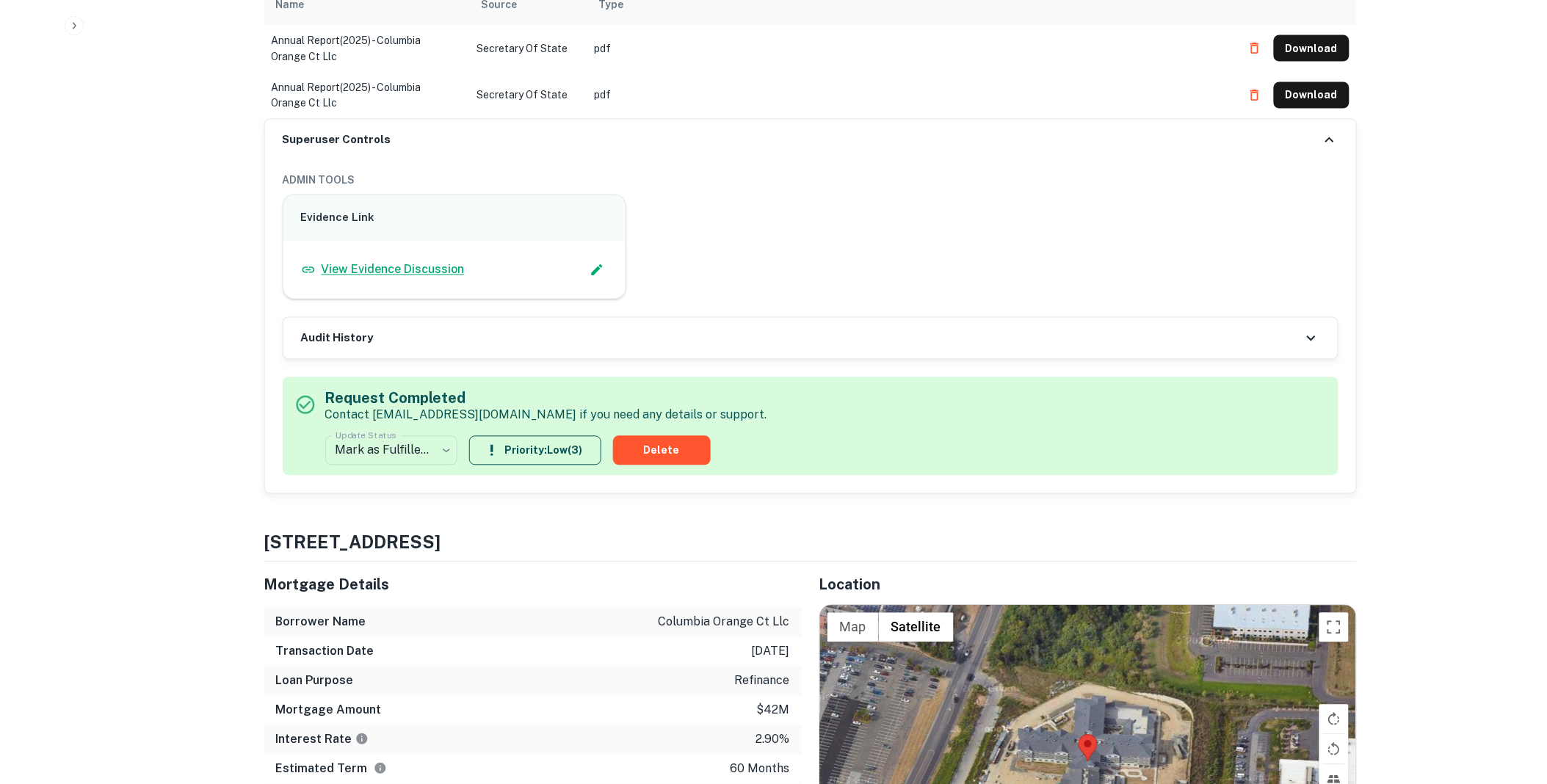
click at [405, 261] on p "View Evidence Discussion" at bounding box center [393, 270] width 143 height 18
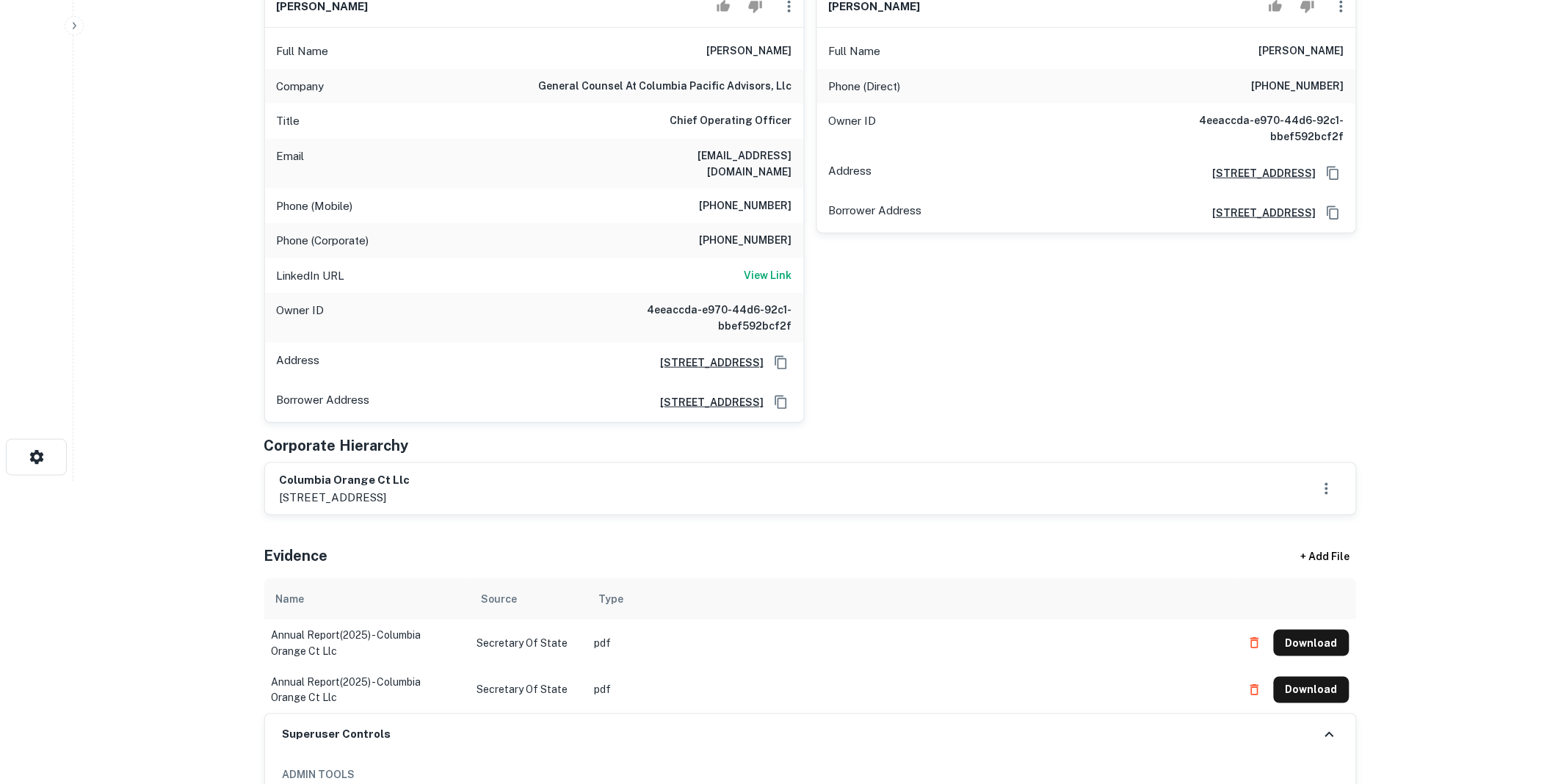
scroll to position [299, 0]
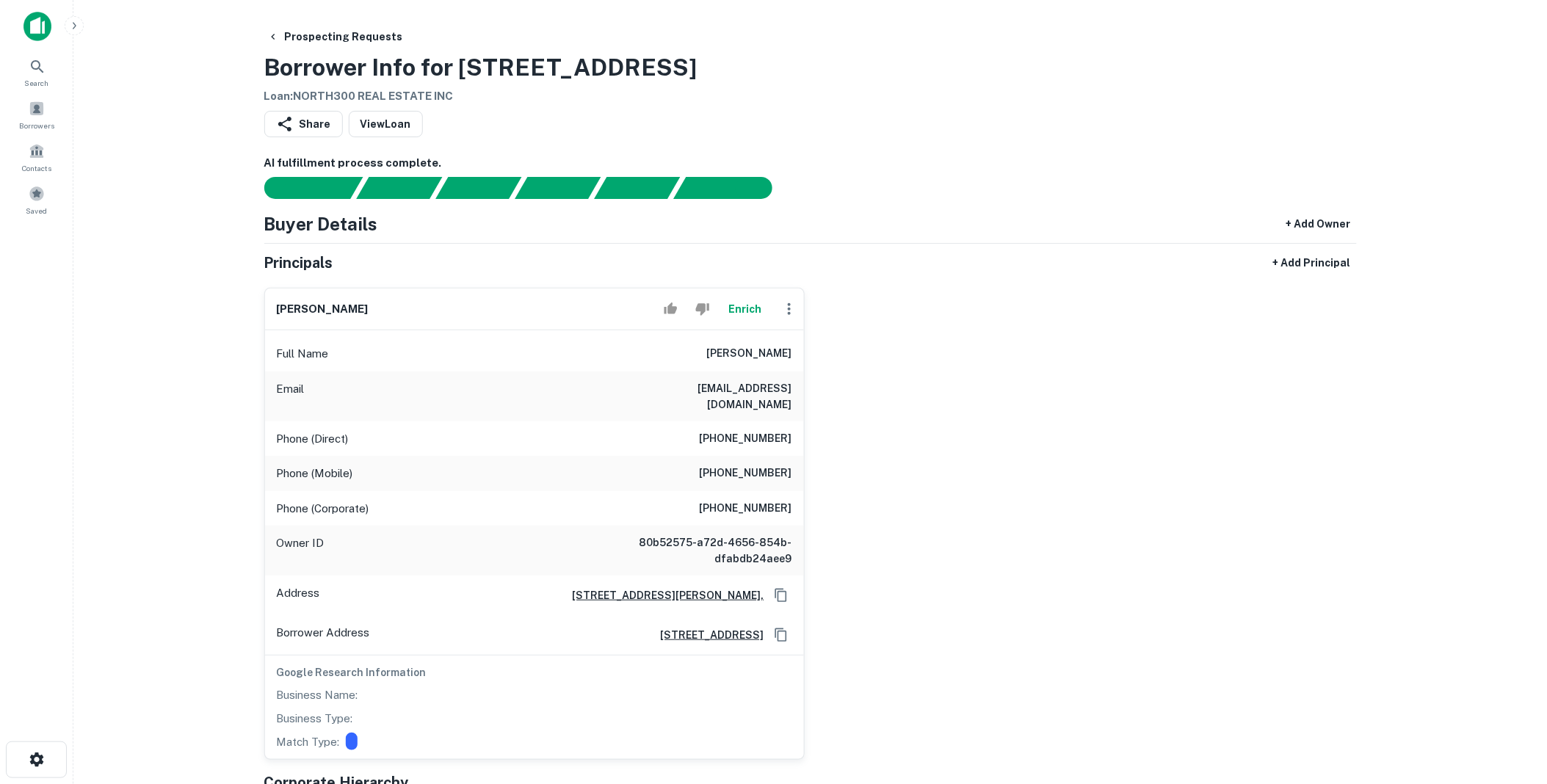
scroll to position [299, 0]
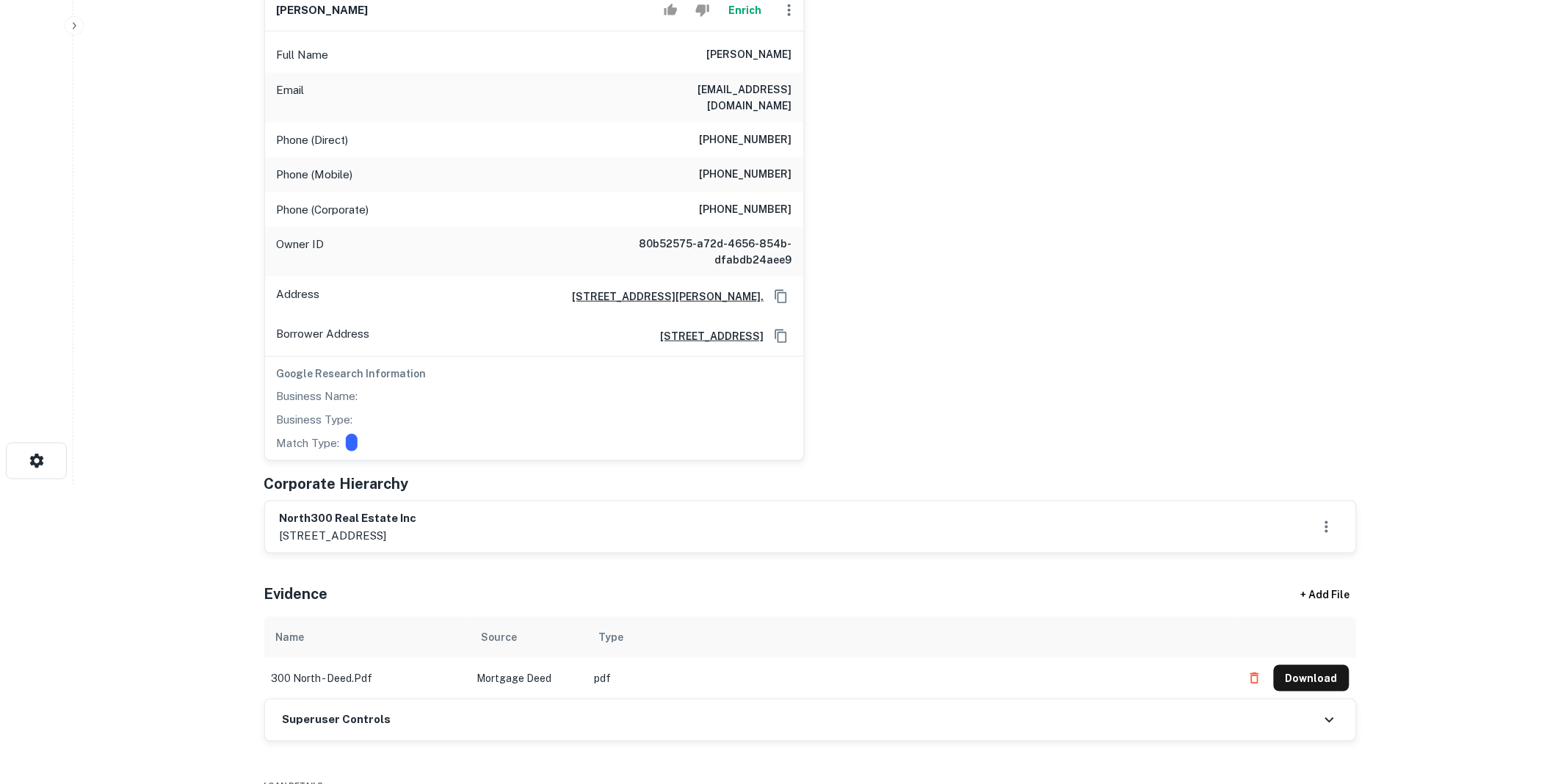
click at [448, 706] on div "Superuser Controls" at bounding box center [811, 720] width 1091 height 41
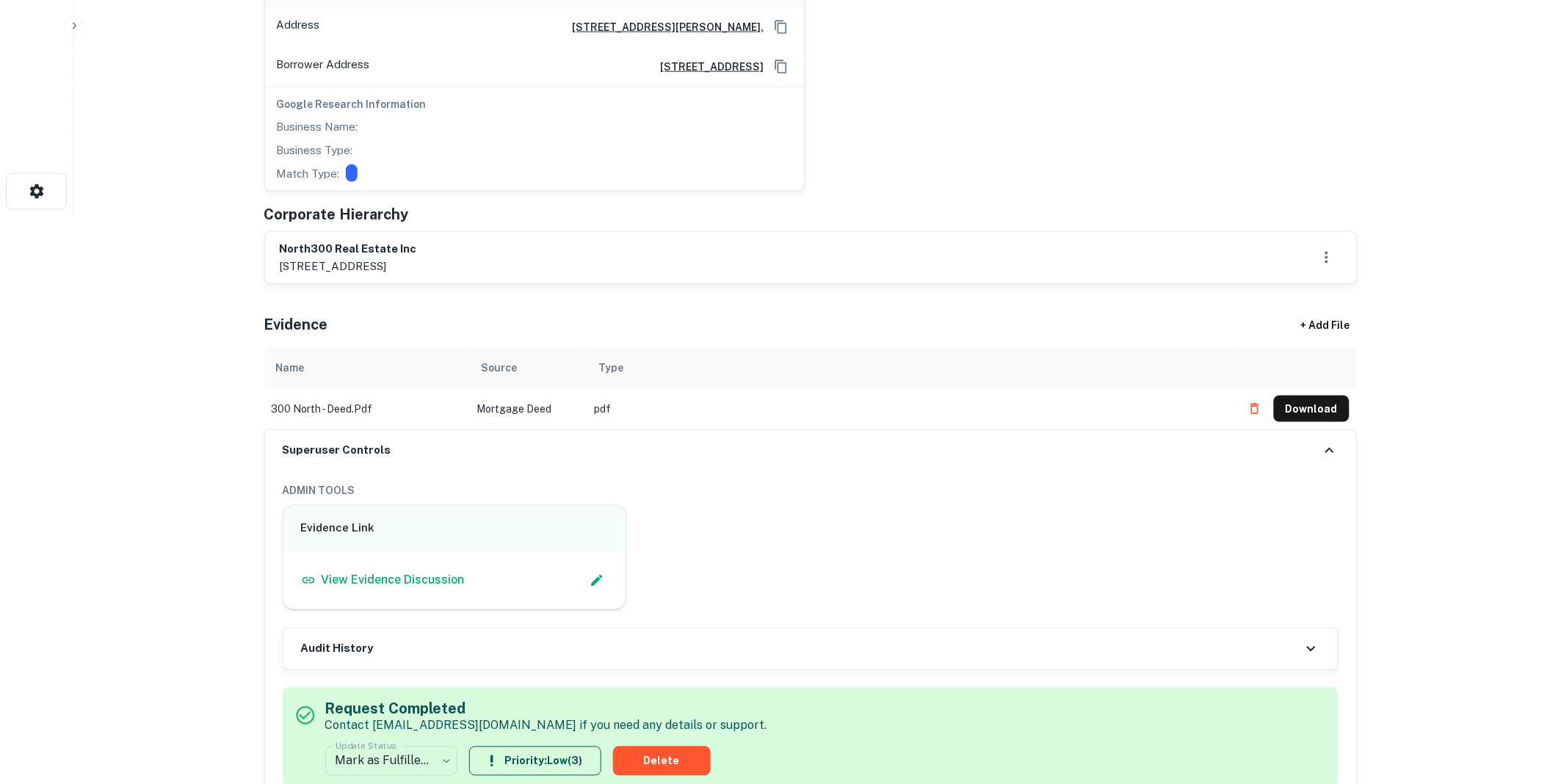
scroll to position [597, 0]
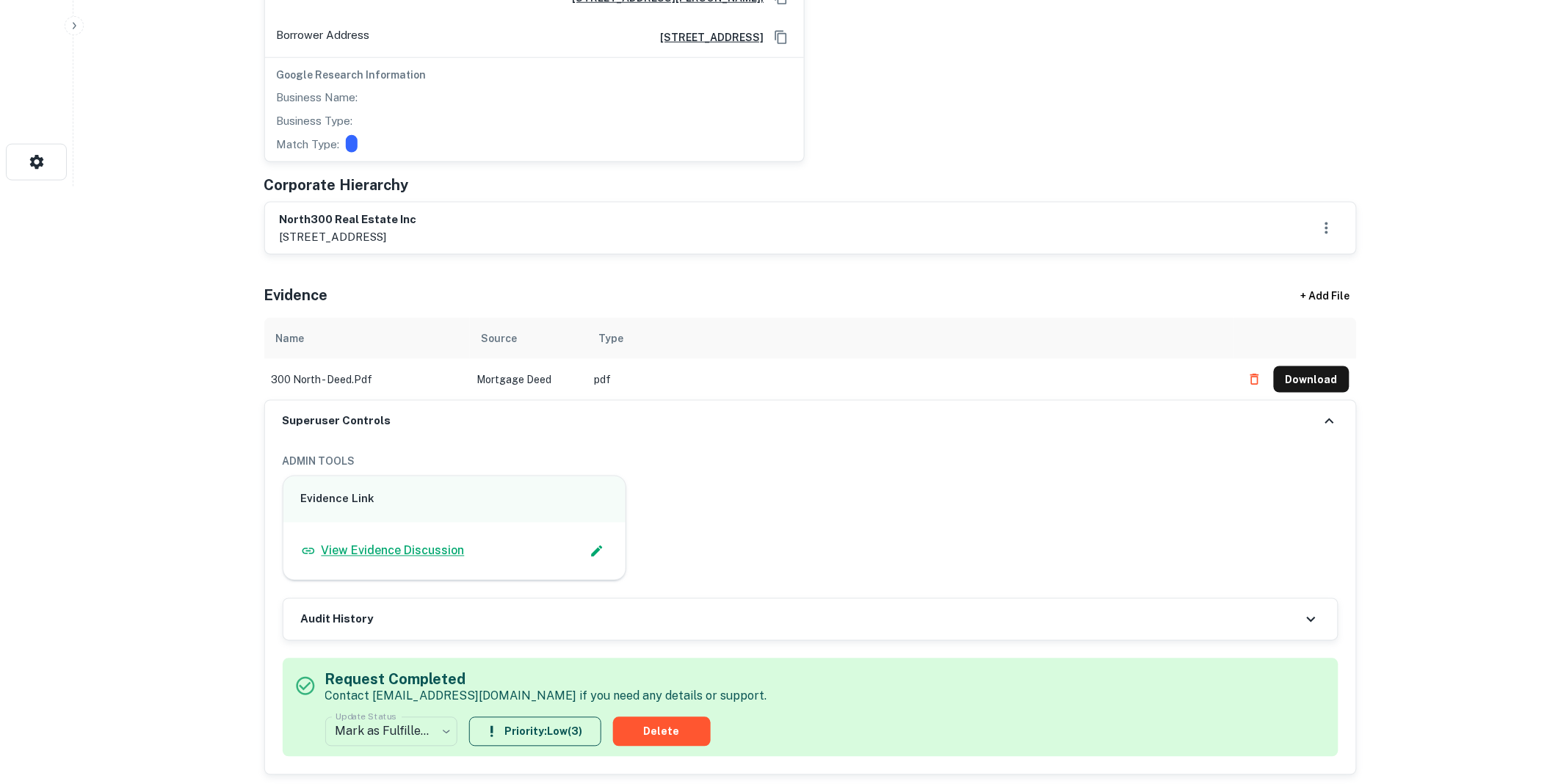
click at [429, 542] on p "View Evidence Discussion" at bounding box center [393, 551] width 143 height 18
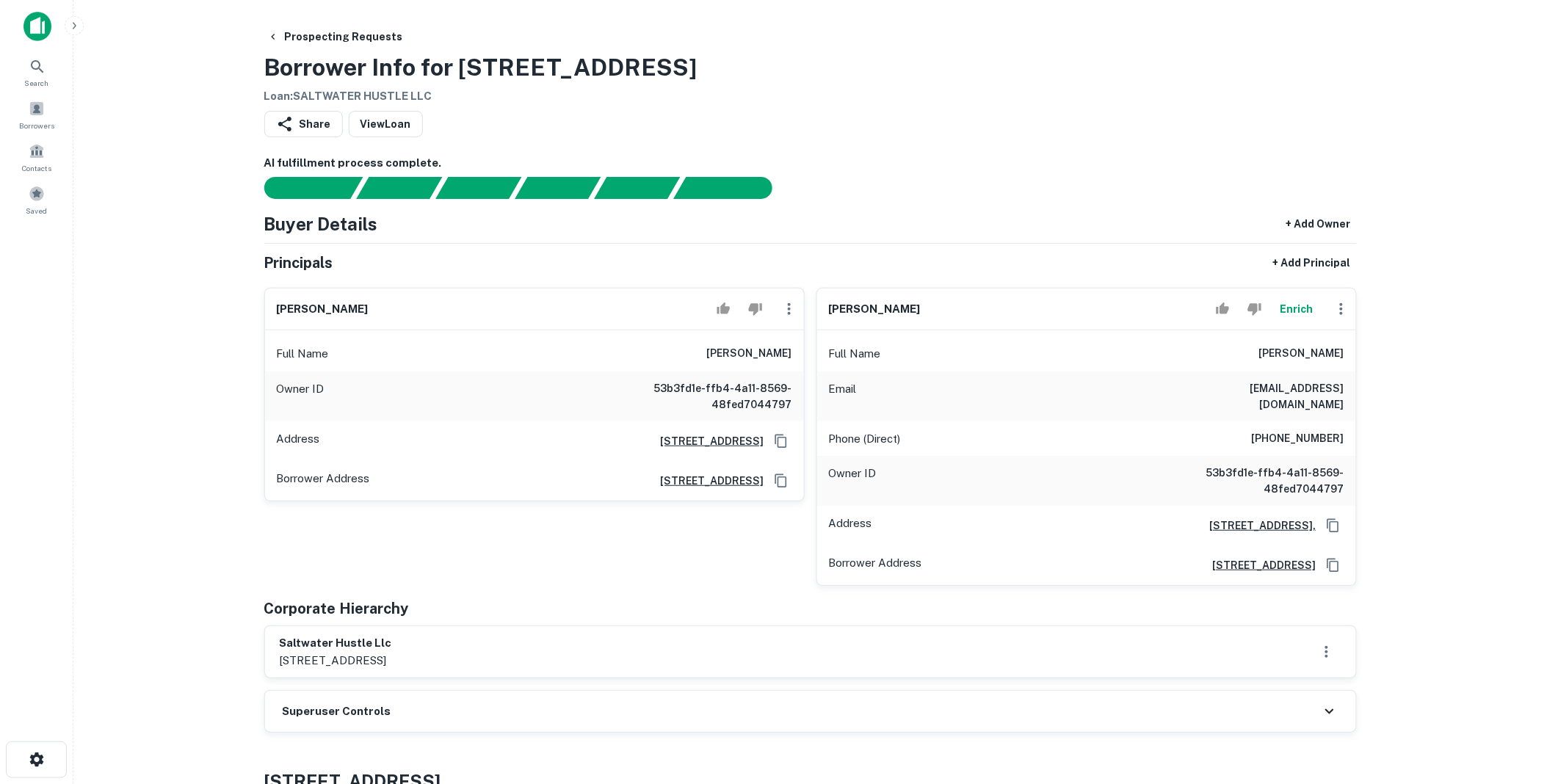
click at [424, 695] on div "Superuser Controls" at bounding box center [811, 711] width 1091 height 41
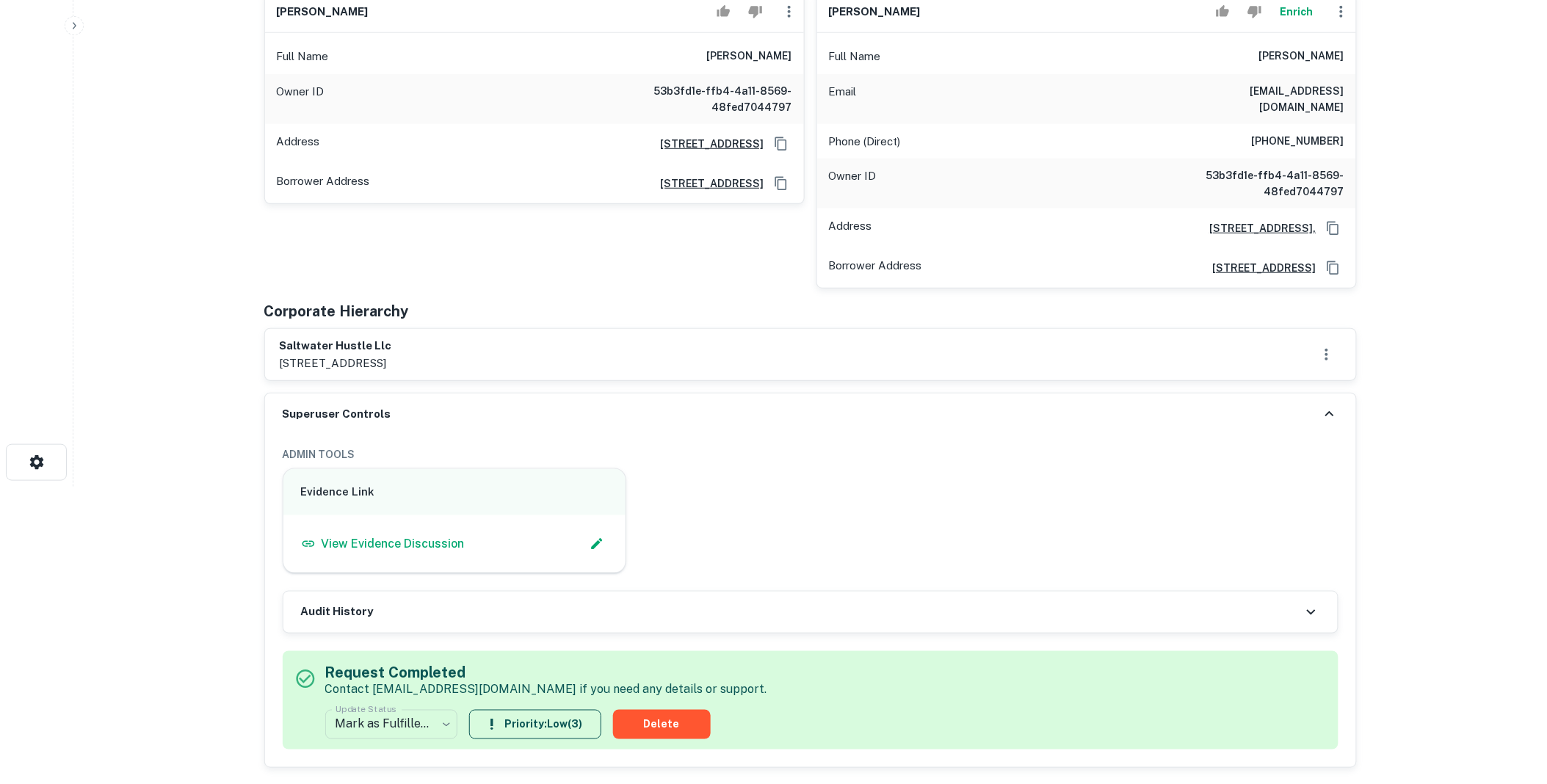
scroll to position [299, 0]
click at [414, 533] on p "View Evidence Discussion" at bounding box center [393, 542] width 143 height 18
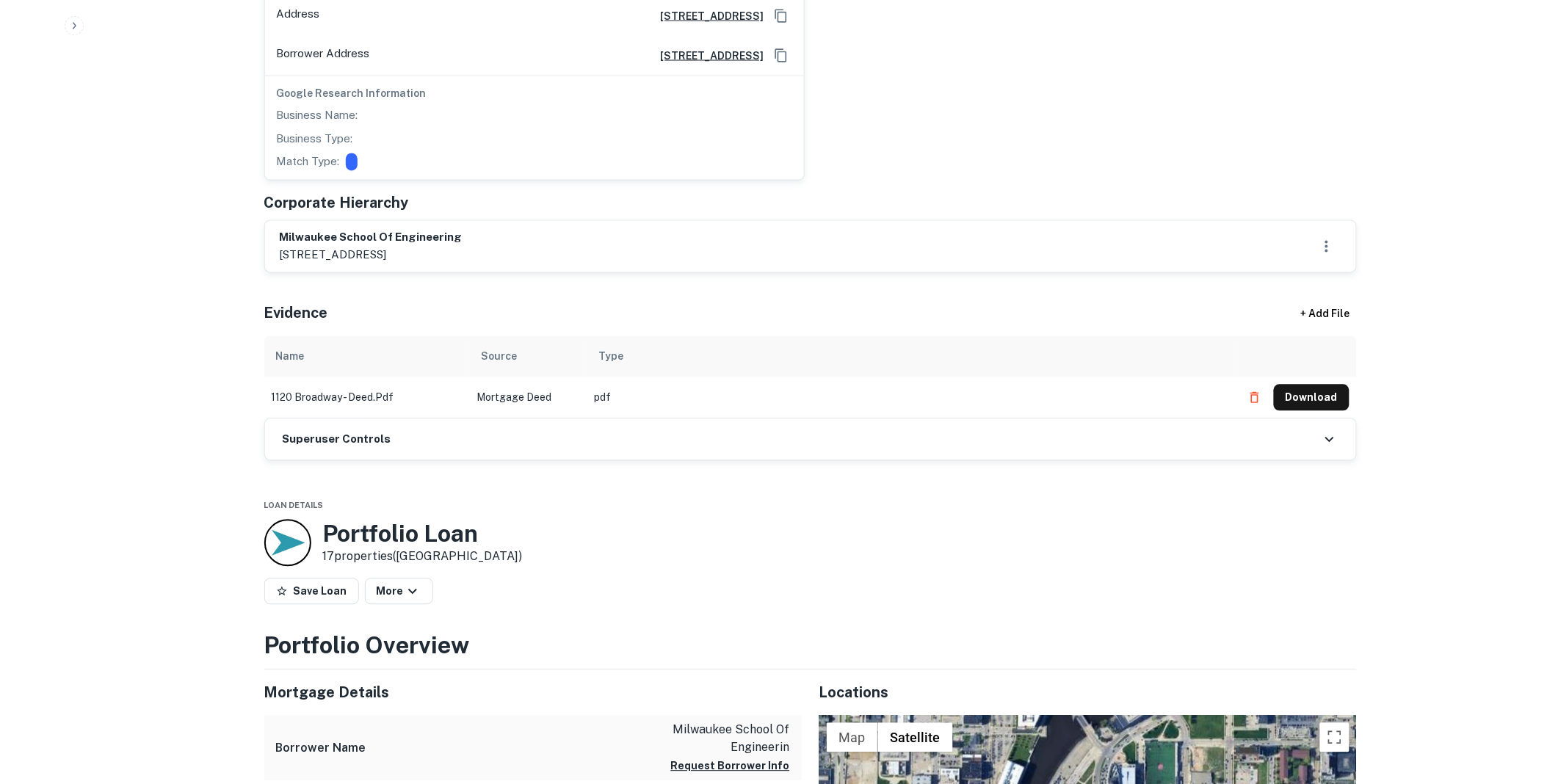
scroll to position [897, 0]
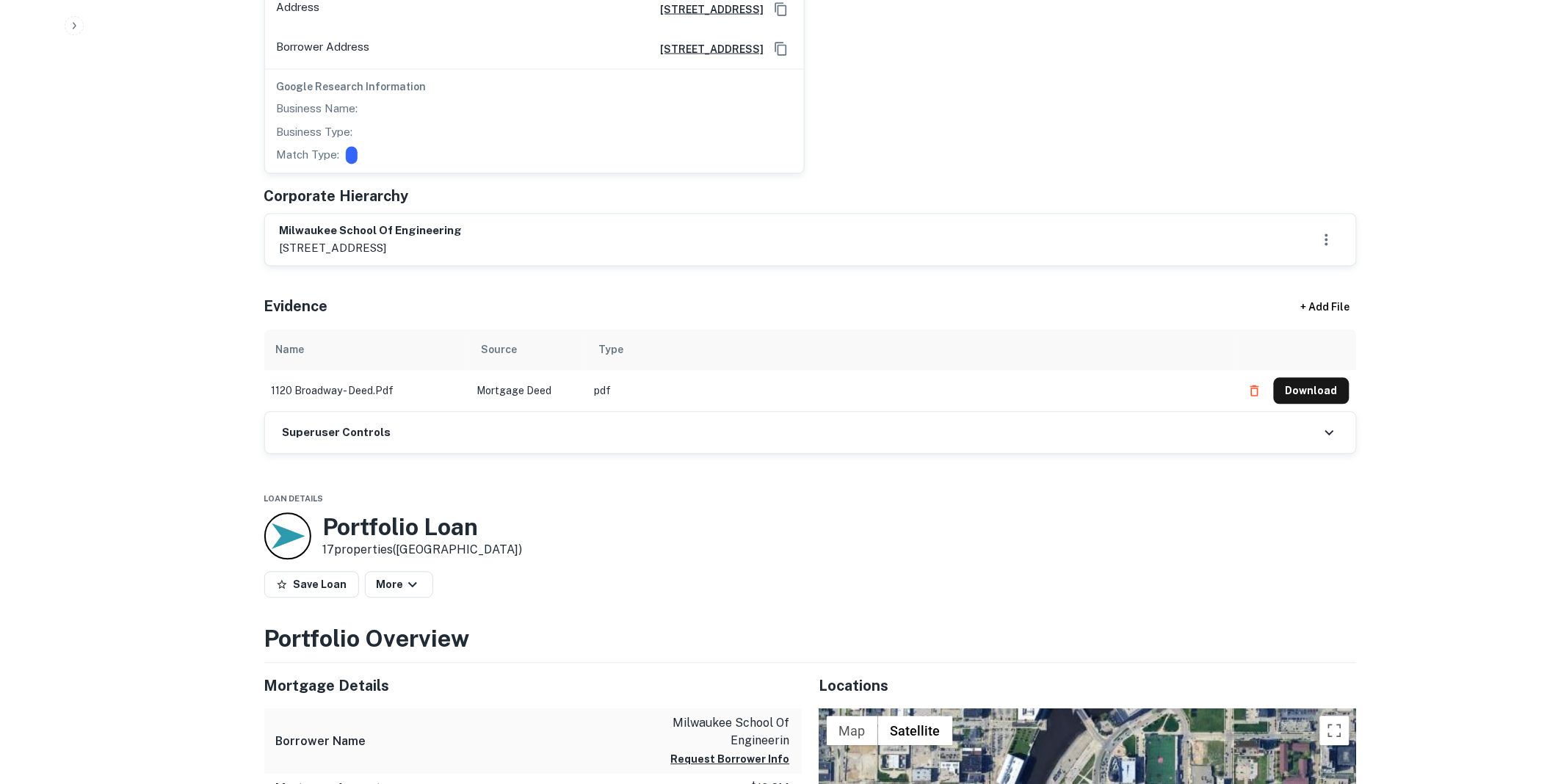
click at [398, 413] on div "Superuser Controls" at bounding box center [811, 433] width 1091 height 41
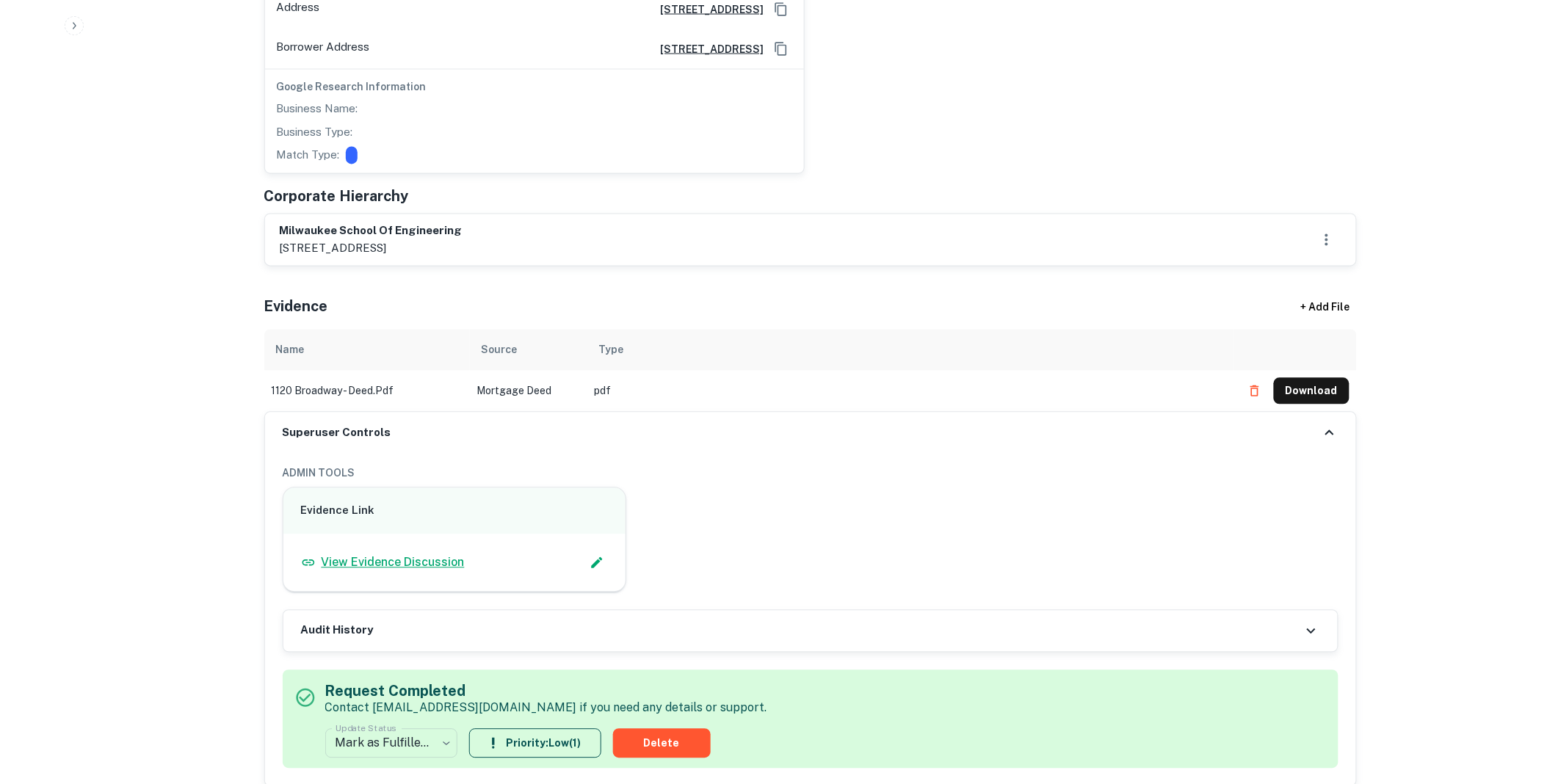
click at [425, 554] on p "View Evidence Discussion" at bounding box center [393, 563] width 143 height 18
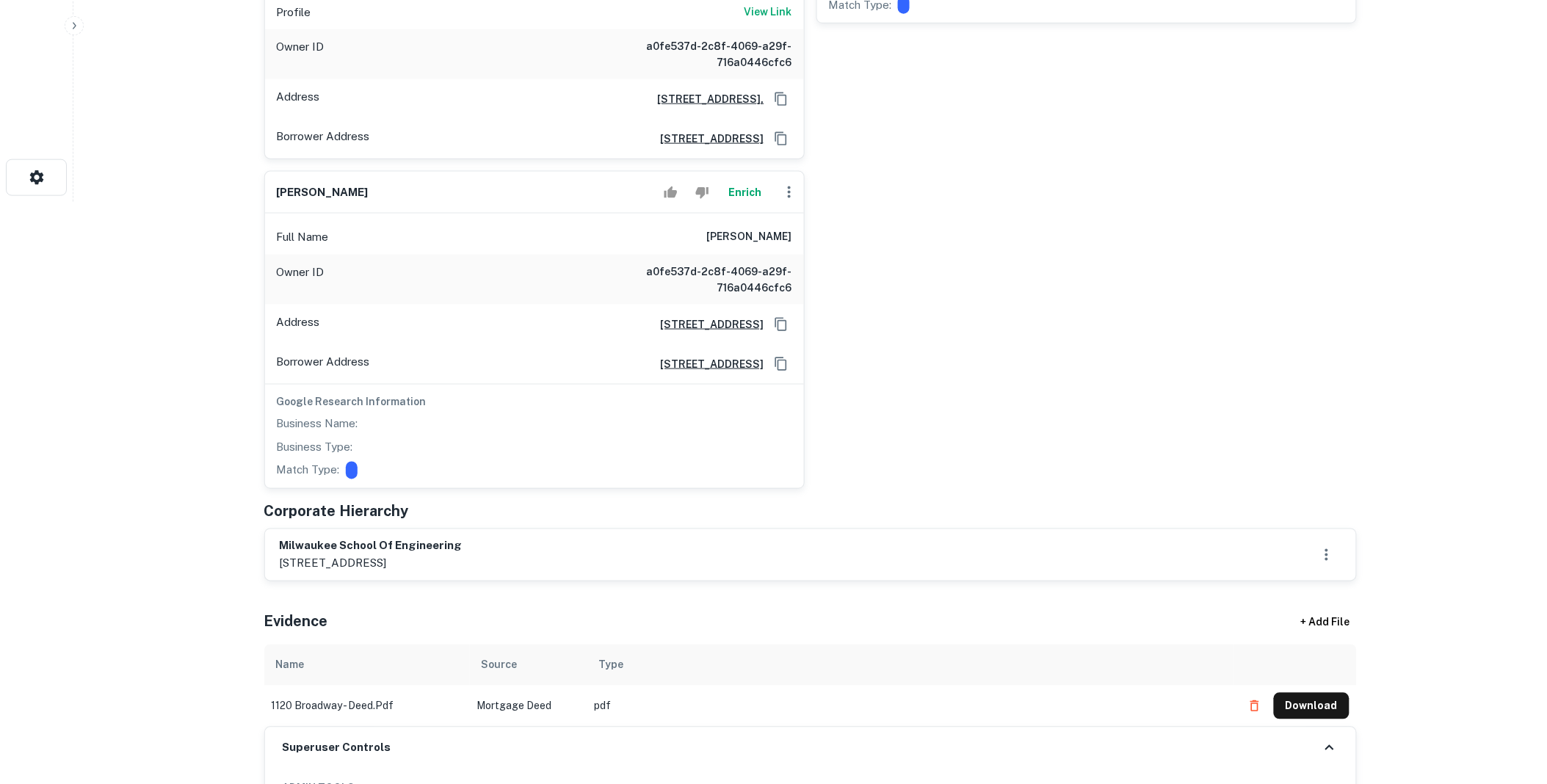
scroll to position [597, 0]
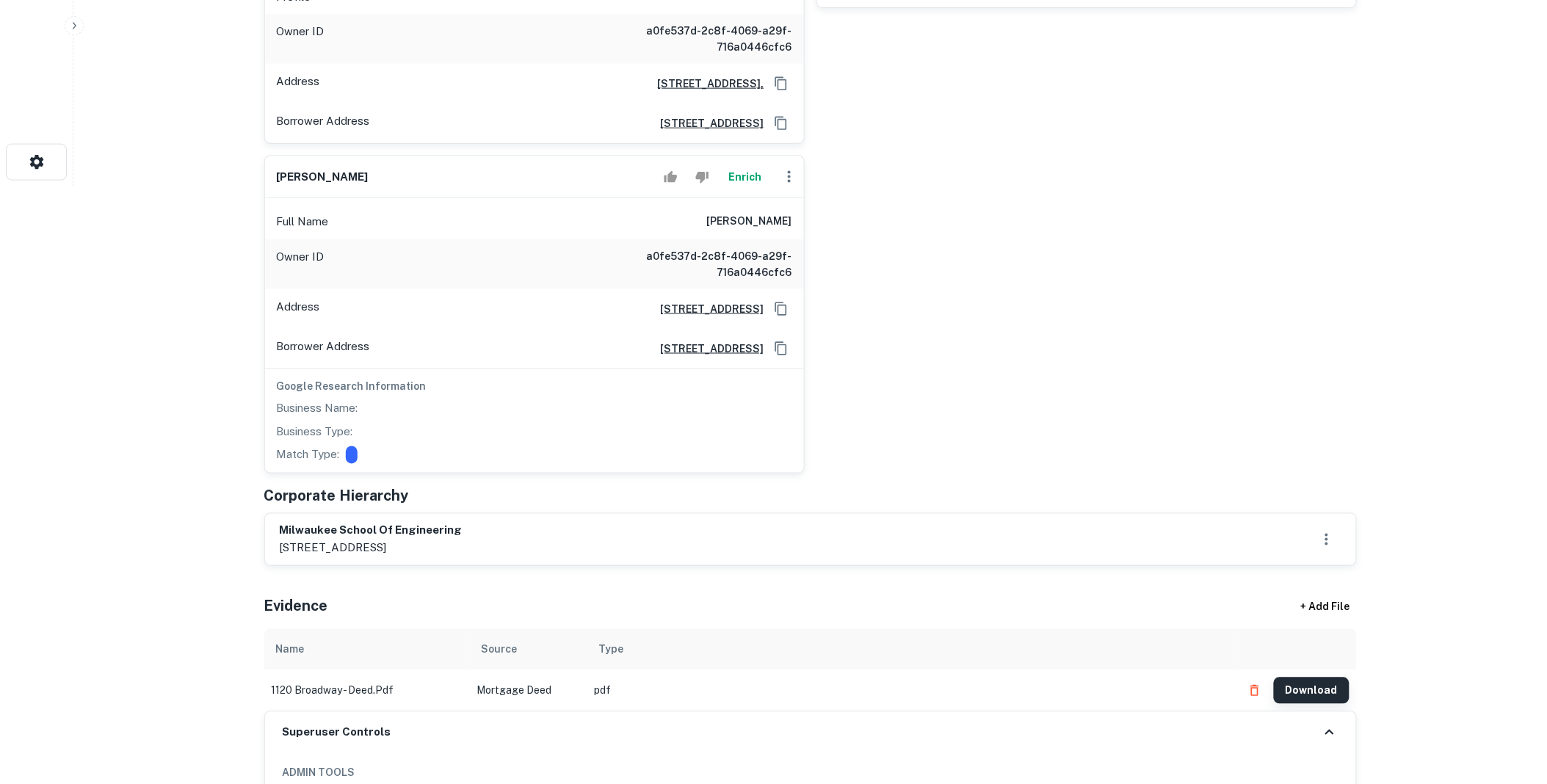
click at [1307, 677] on button "Download" at bounding box center [1311, 690] width 76 height 27
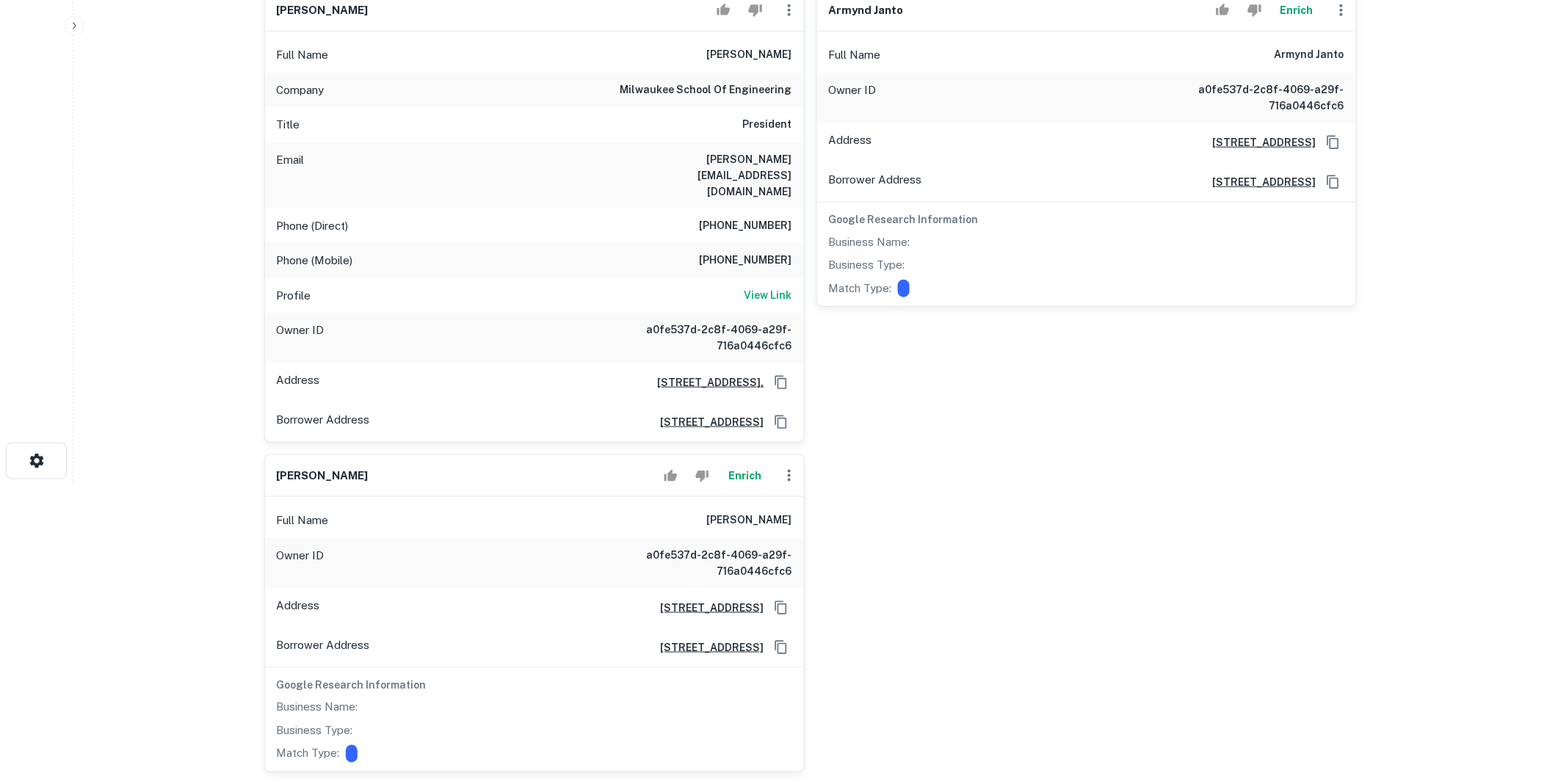
scroll to position [0, 0]
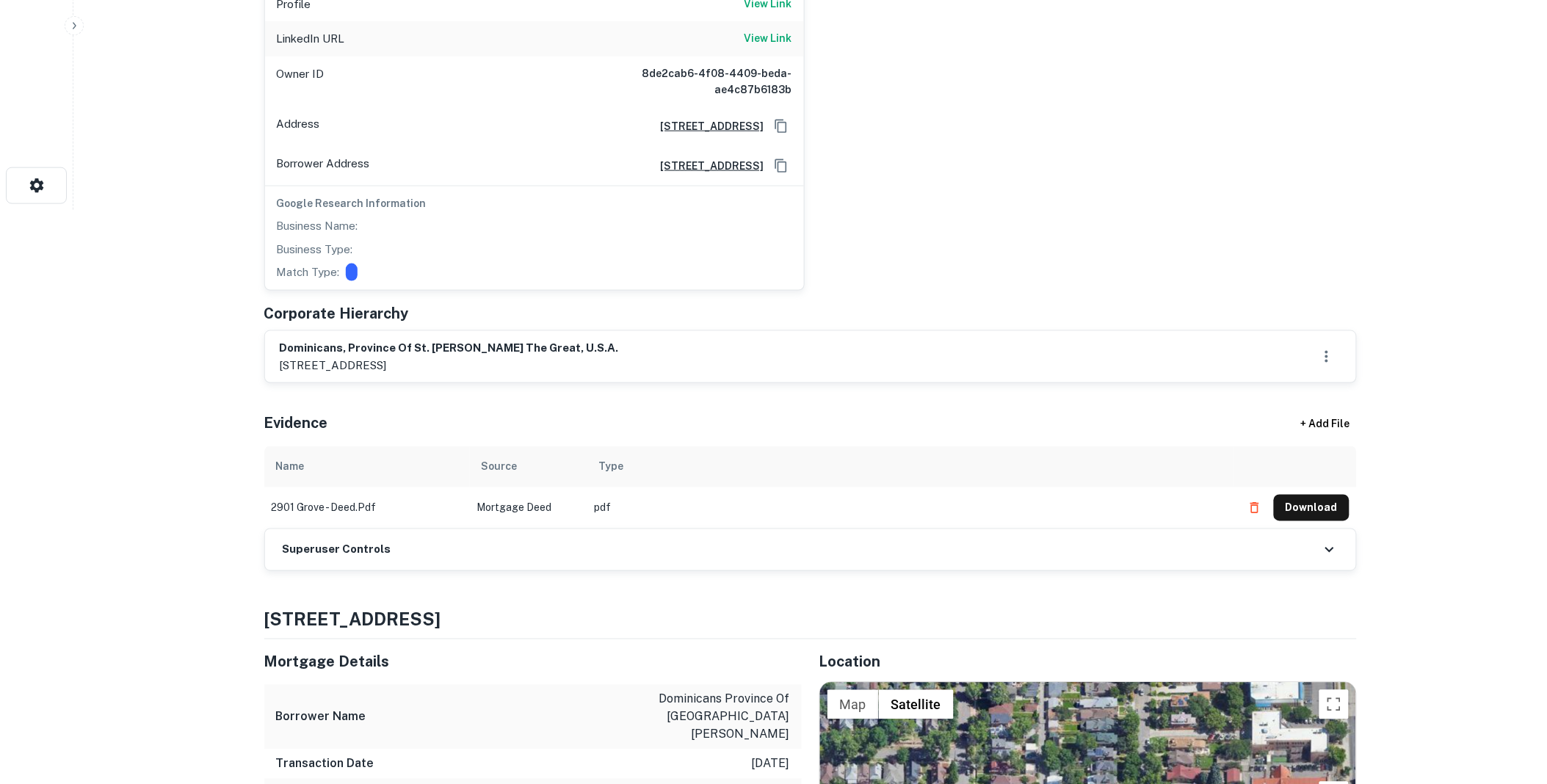
scroll to position [597, 0]
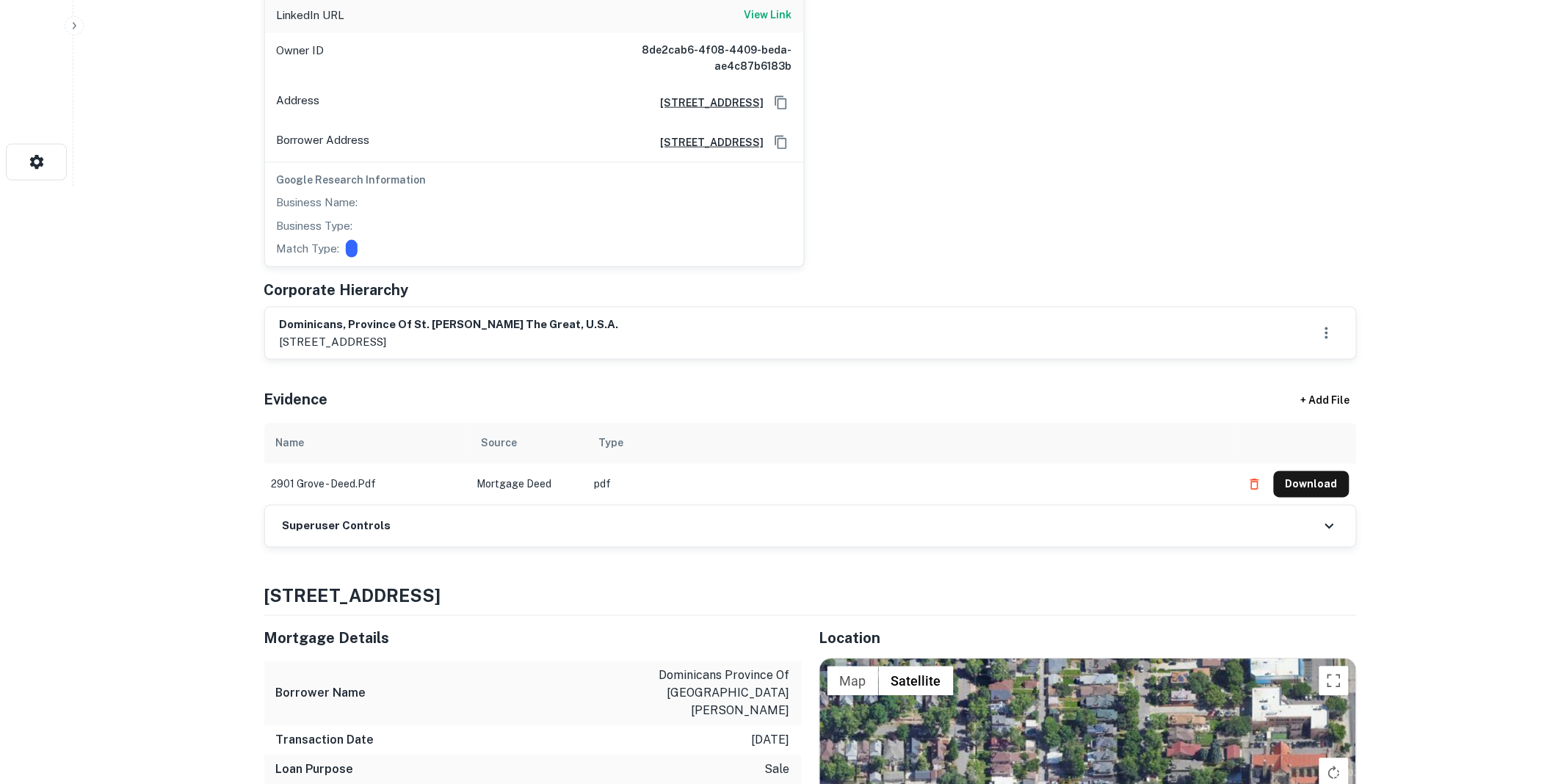
drag, startPoint x: 438, startPoint y: 510, endPoint x: 457, endPoint y: 524, distance: 23.6
click at [438, 510] on div "Superuser Controls" at bounding box center [811, 527] width 1091 height 41
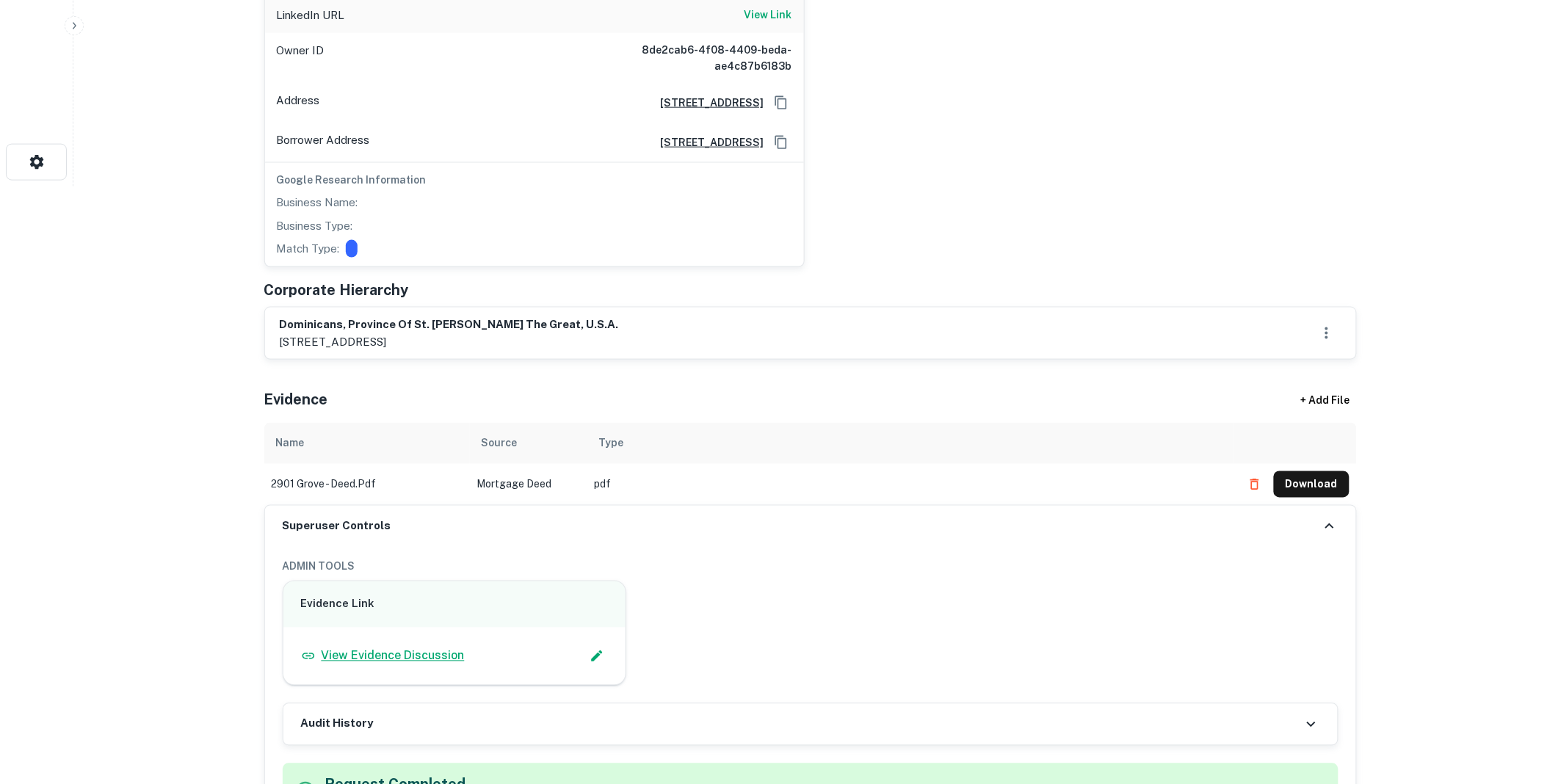
click at [443, 647] on p "View Evidence Discussion" at bounding box center [393, 656] width 143 height 18
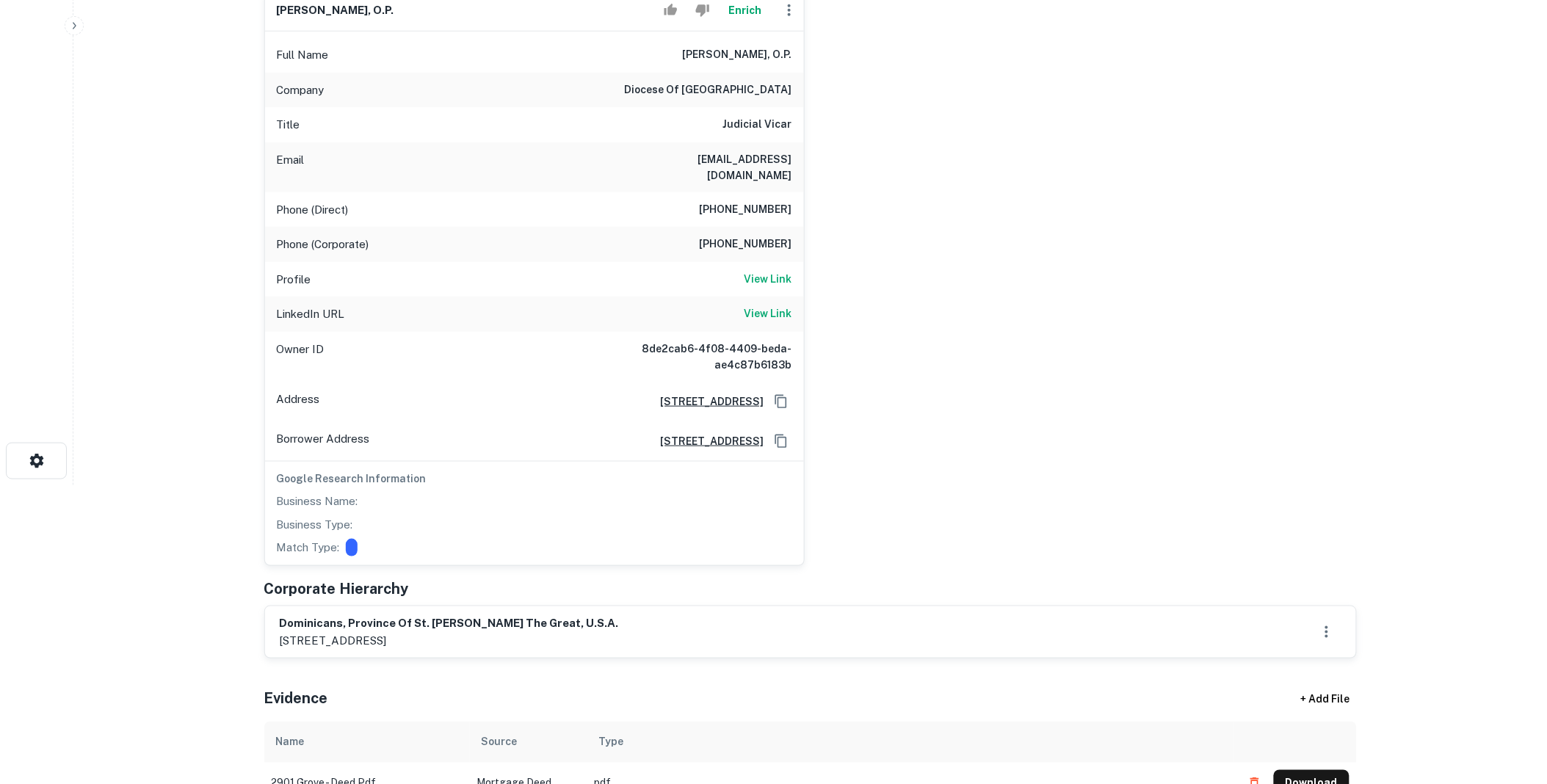
scroll to position [0, 0]
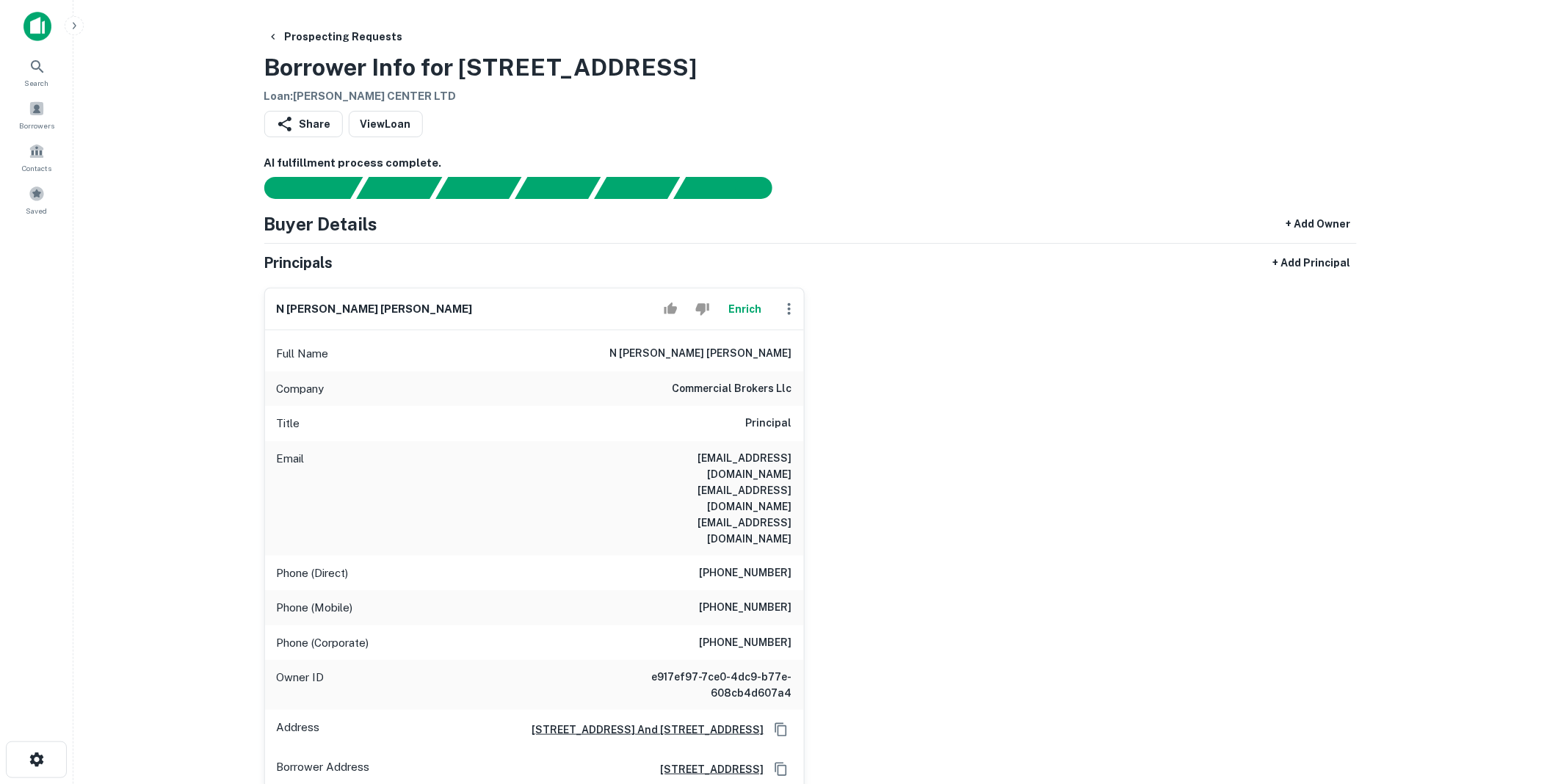
scroll to position [299, 0]
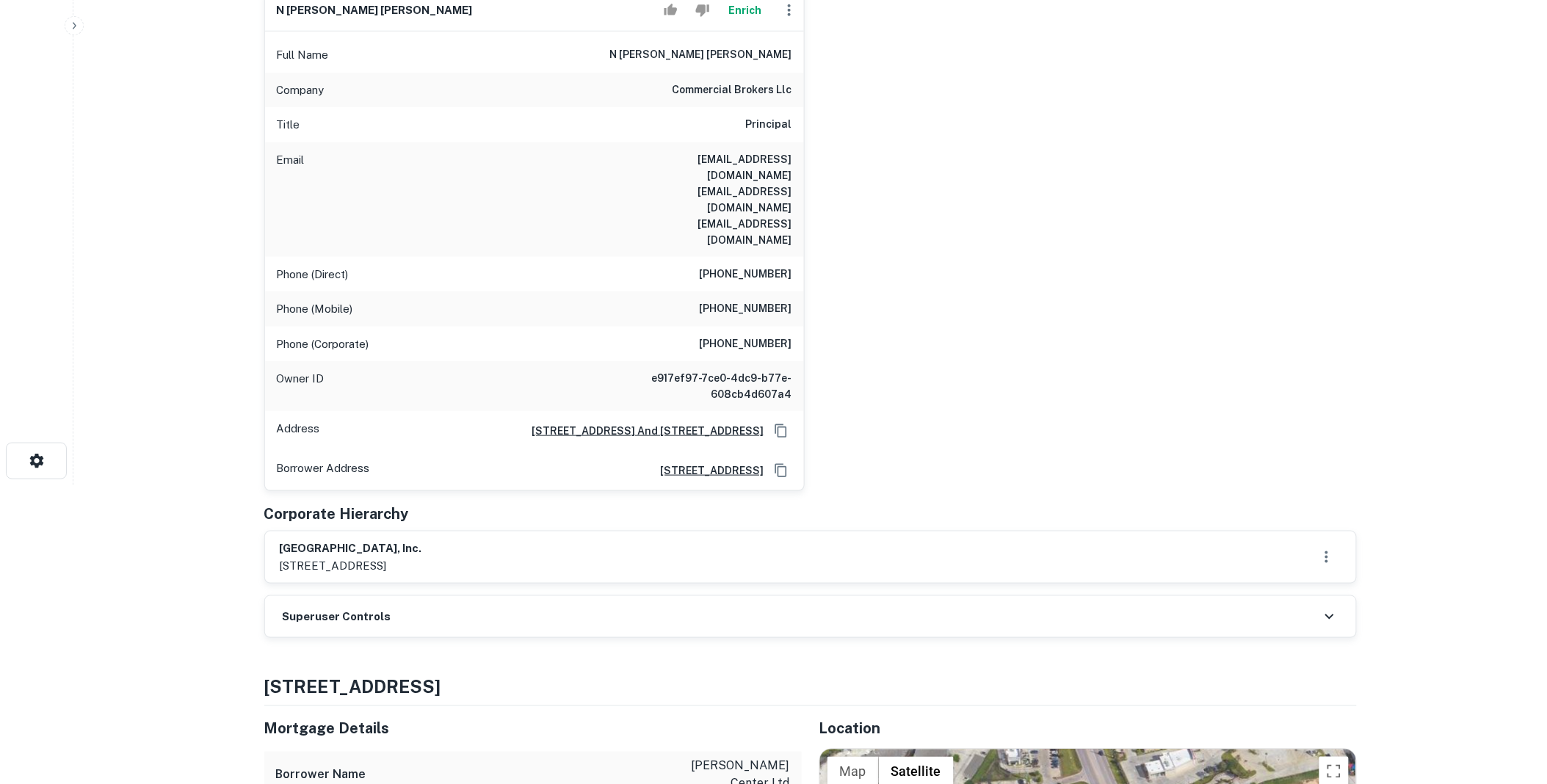
click at [451, 596] on div "Superuser Controls" at bounding box center [811, 617] width 1091 height 41
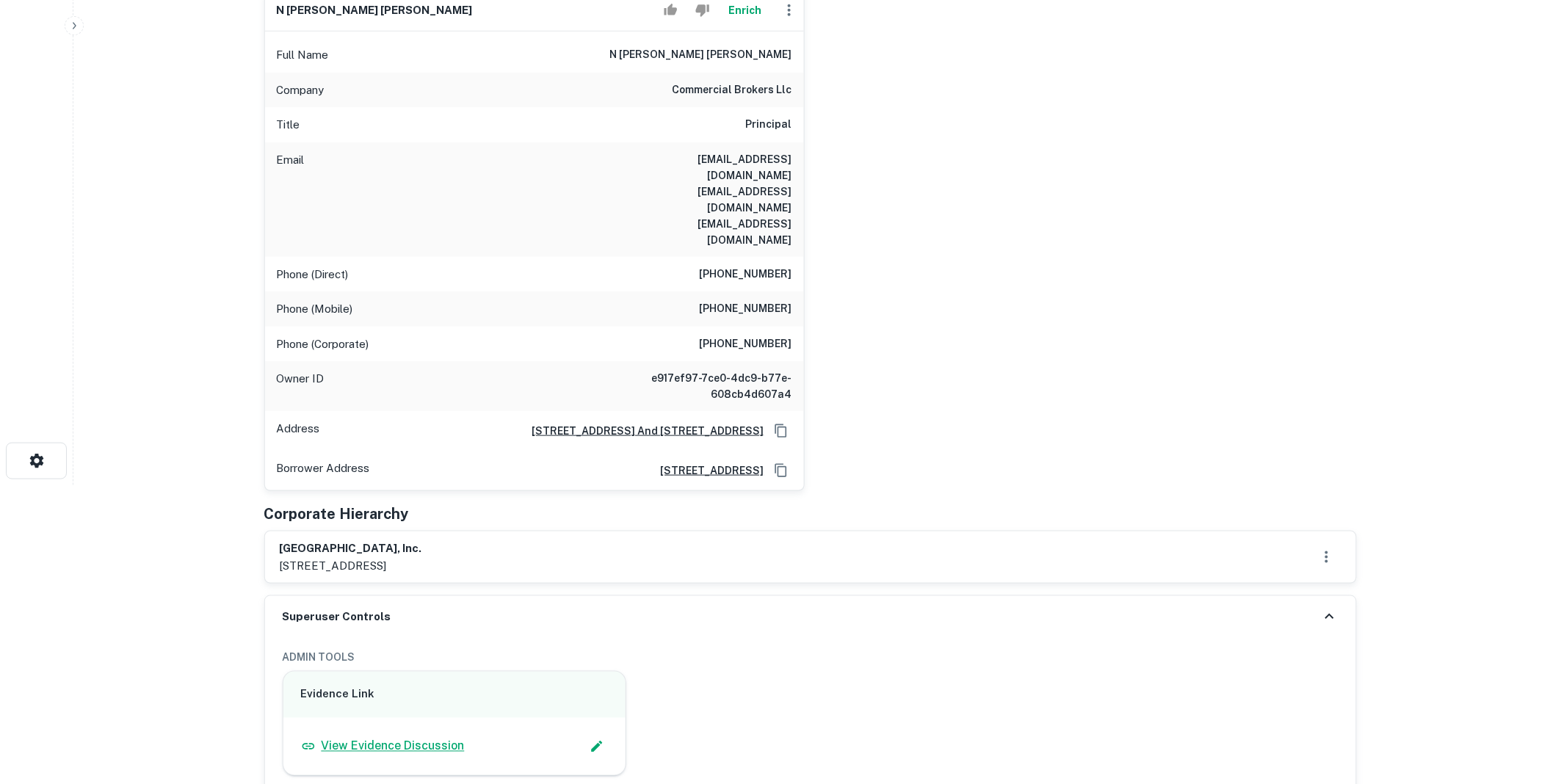
click at [405, 738] on p "View Evidence Discussion" at bounding box center [393, 747] width 143 height 18
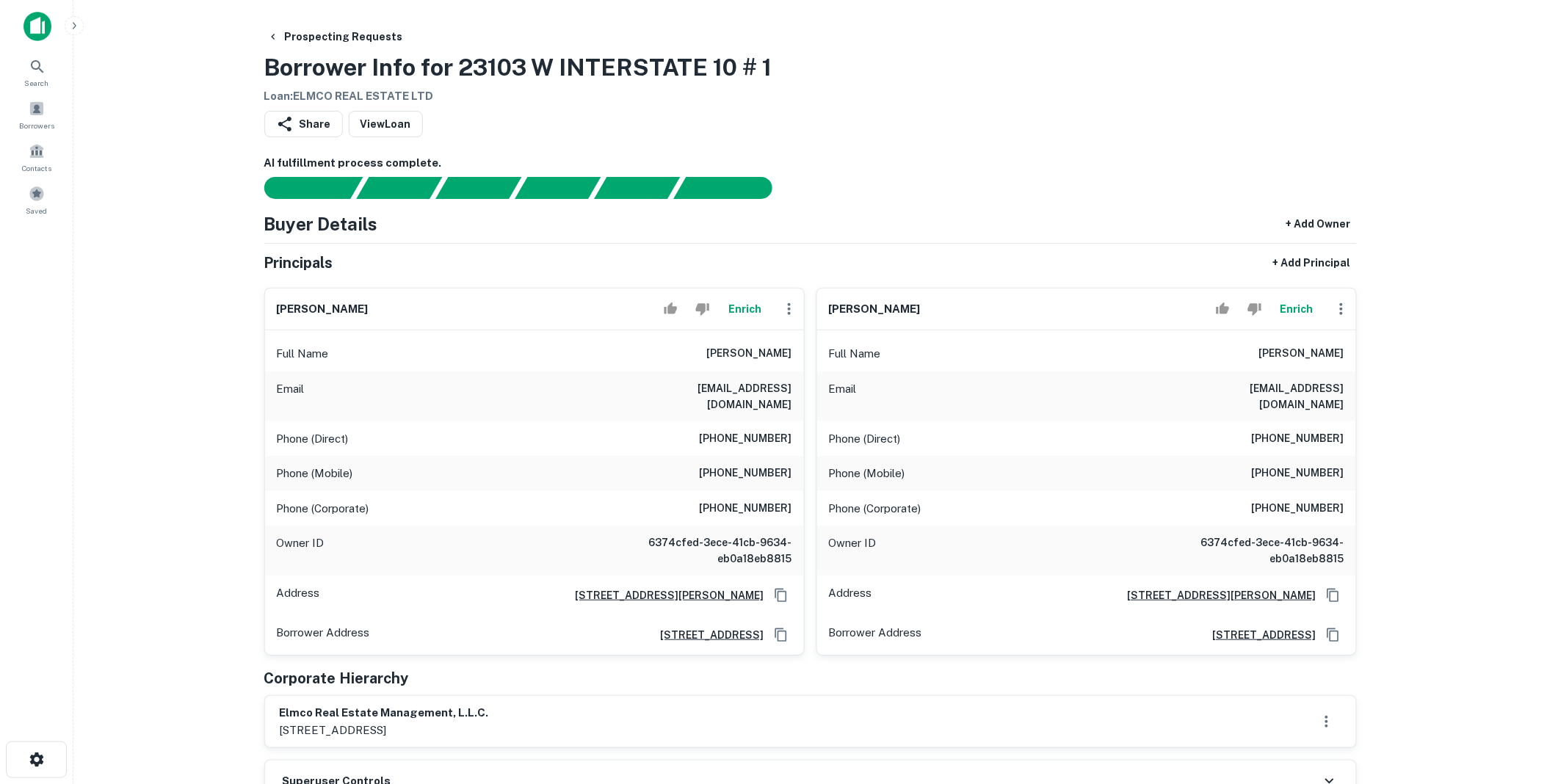
scroll to position [299, 0]
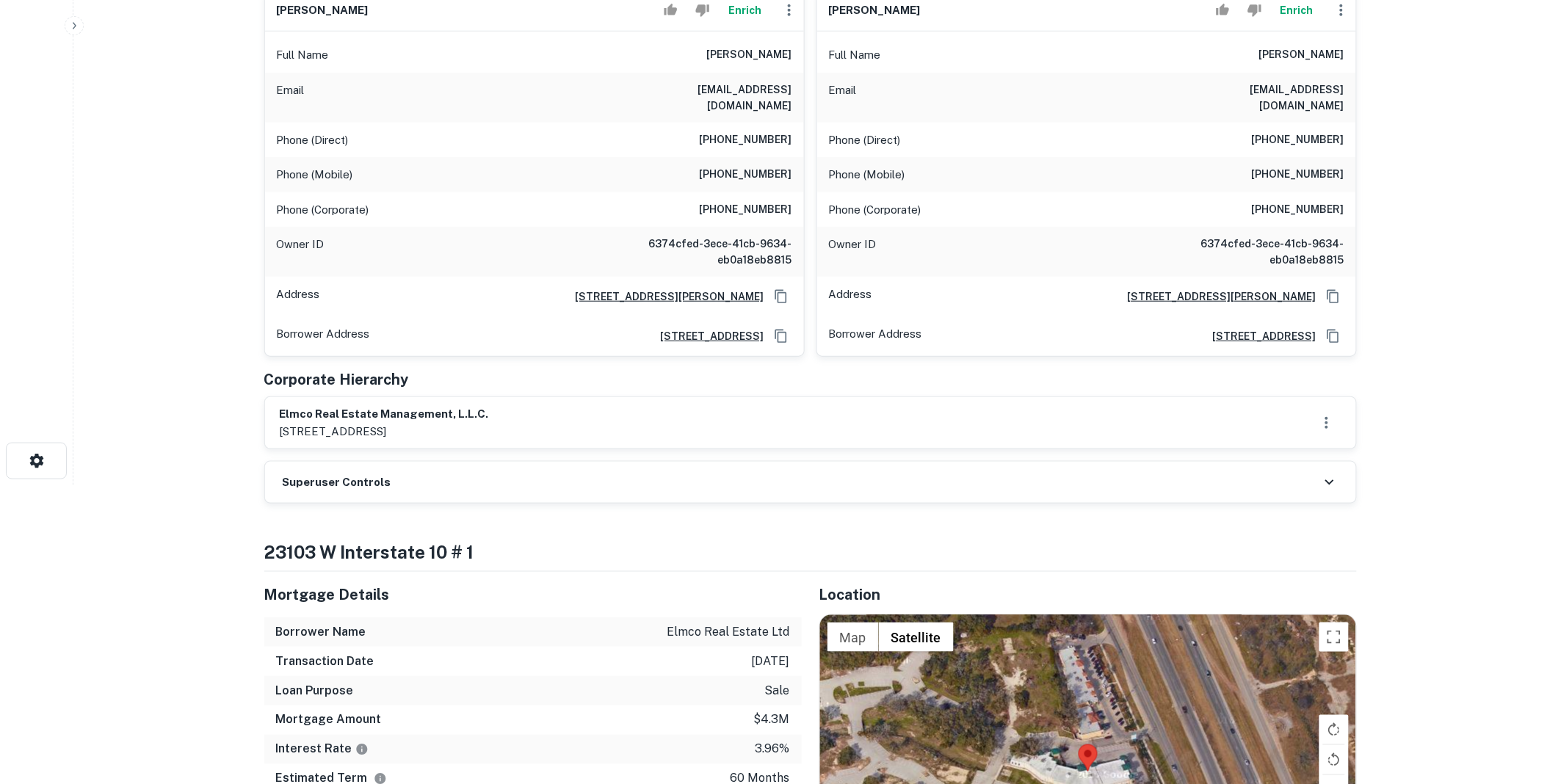
click at [421, 462] on div "Superuser Controls" at bounding box center [811, 482] width 1091 height 41
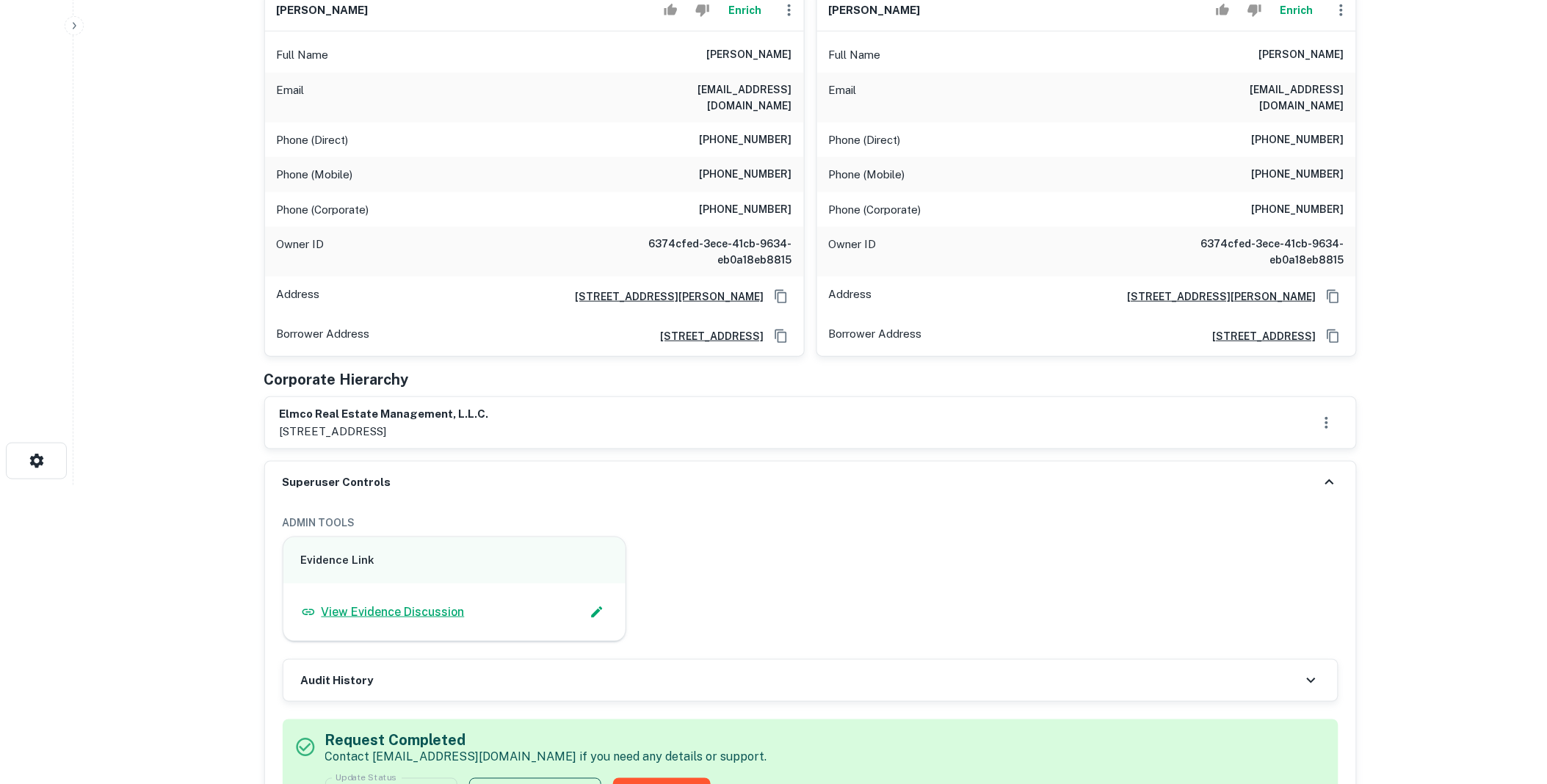
click at [434, 603] on p "View Evidence Discussion" at bounding box center [393, 612] width 143 height 18
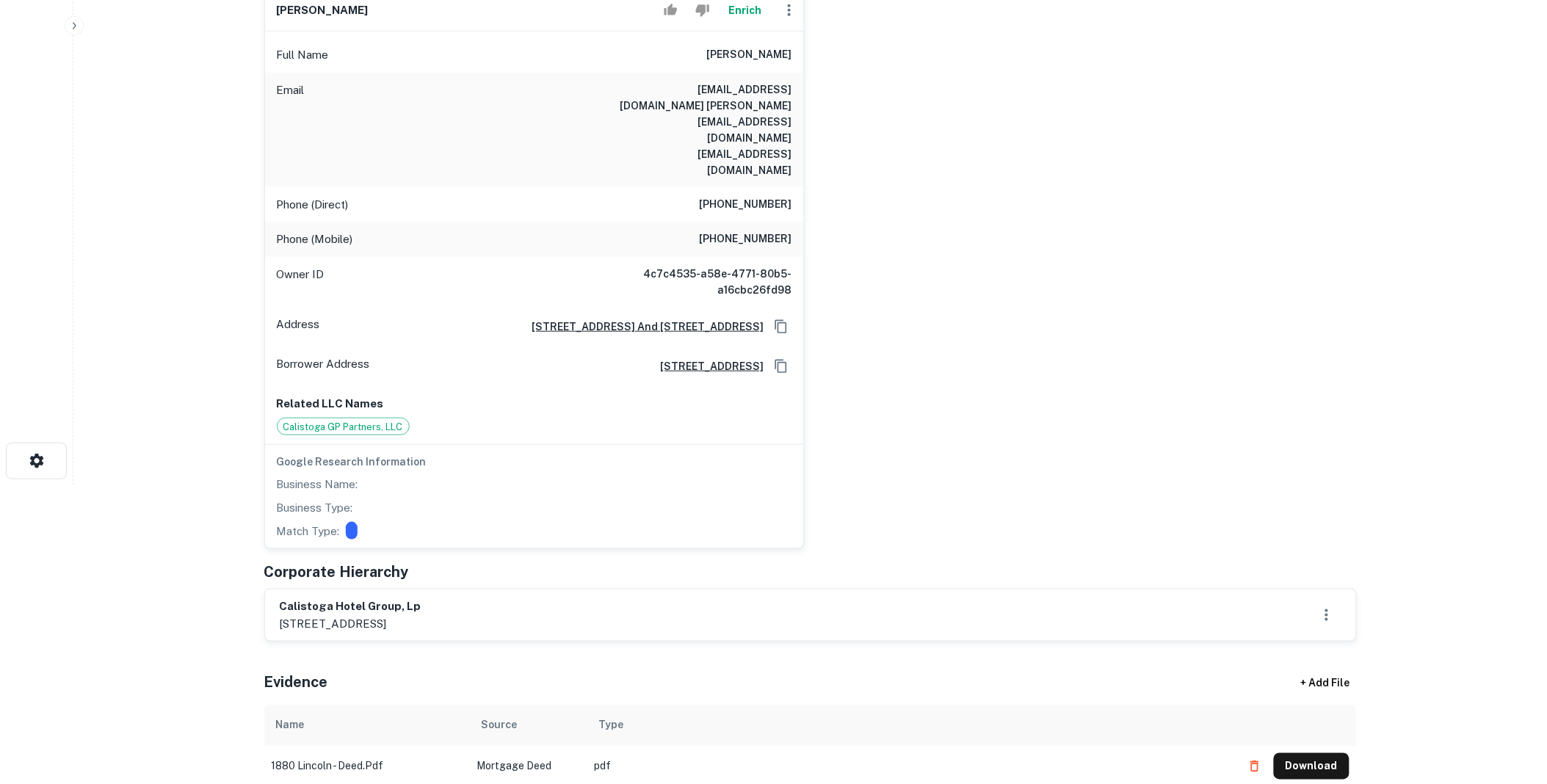
scroll to position [597, 0]
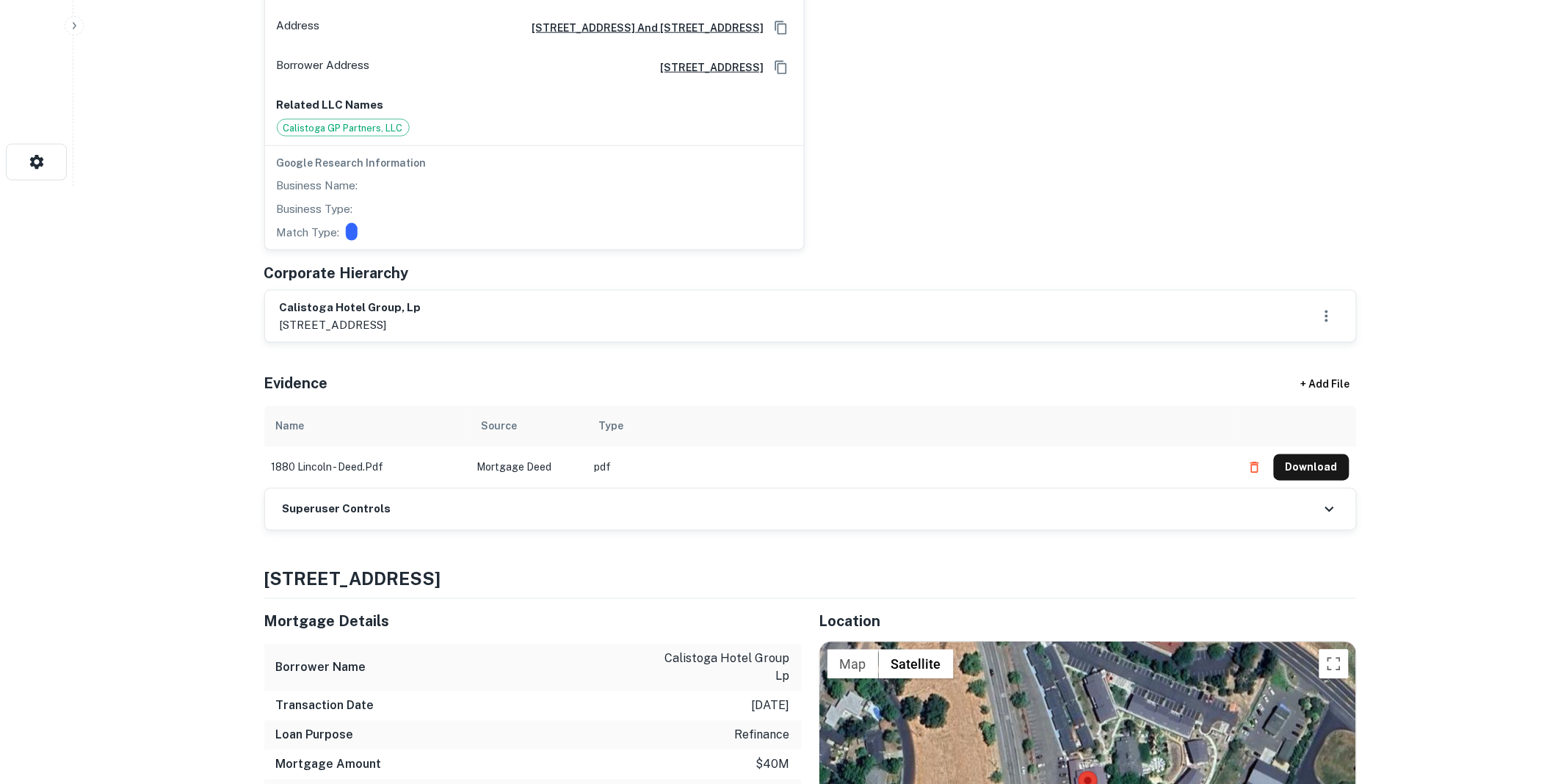
click at [567, 489] on div "Superuser Controls" at bounding box center [811, 510] width 1091 height 41
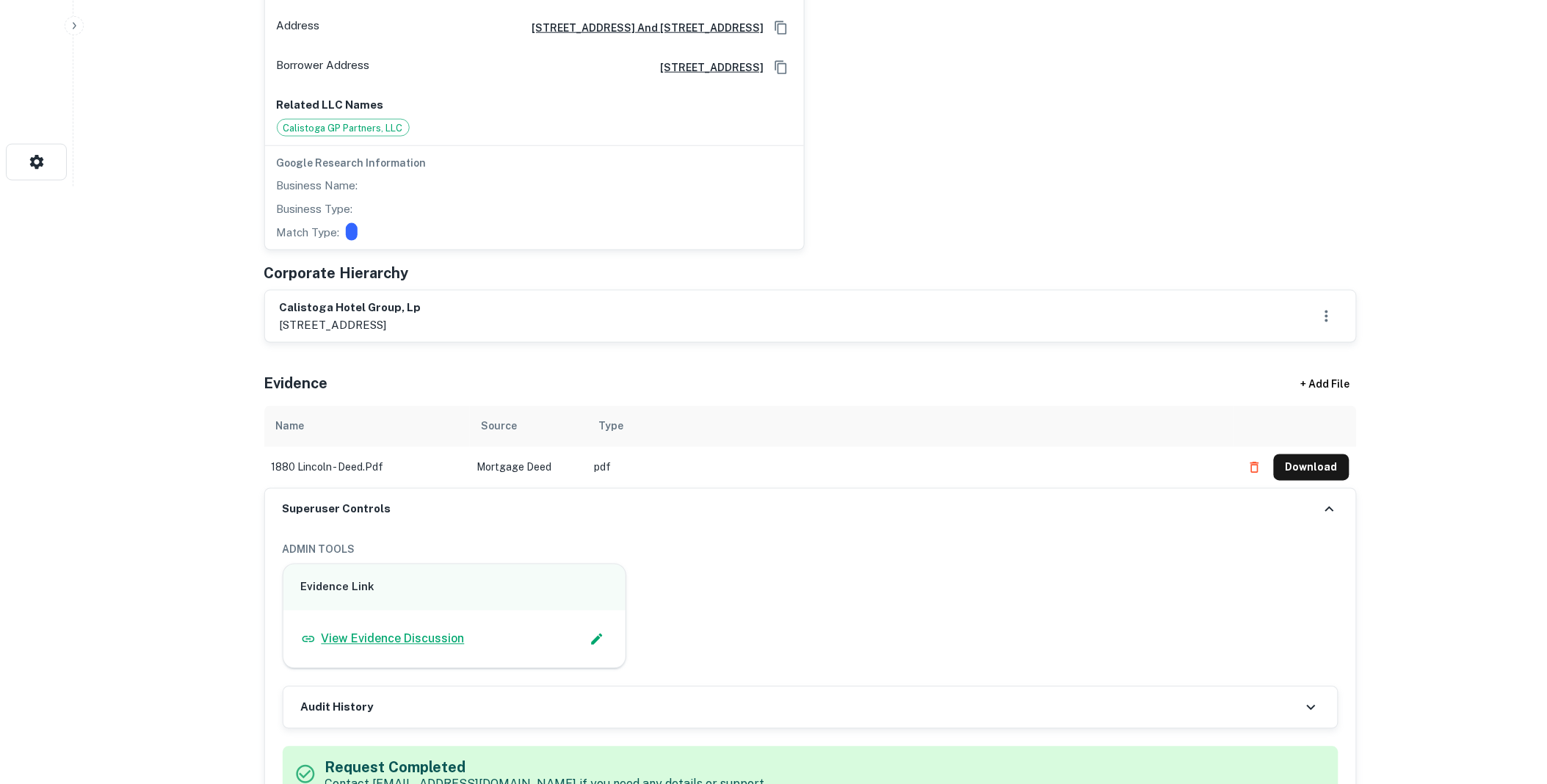
click at [413, 631] on p "View Evidence Discussion" at bounding box center [393, 640] width 143 height 18
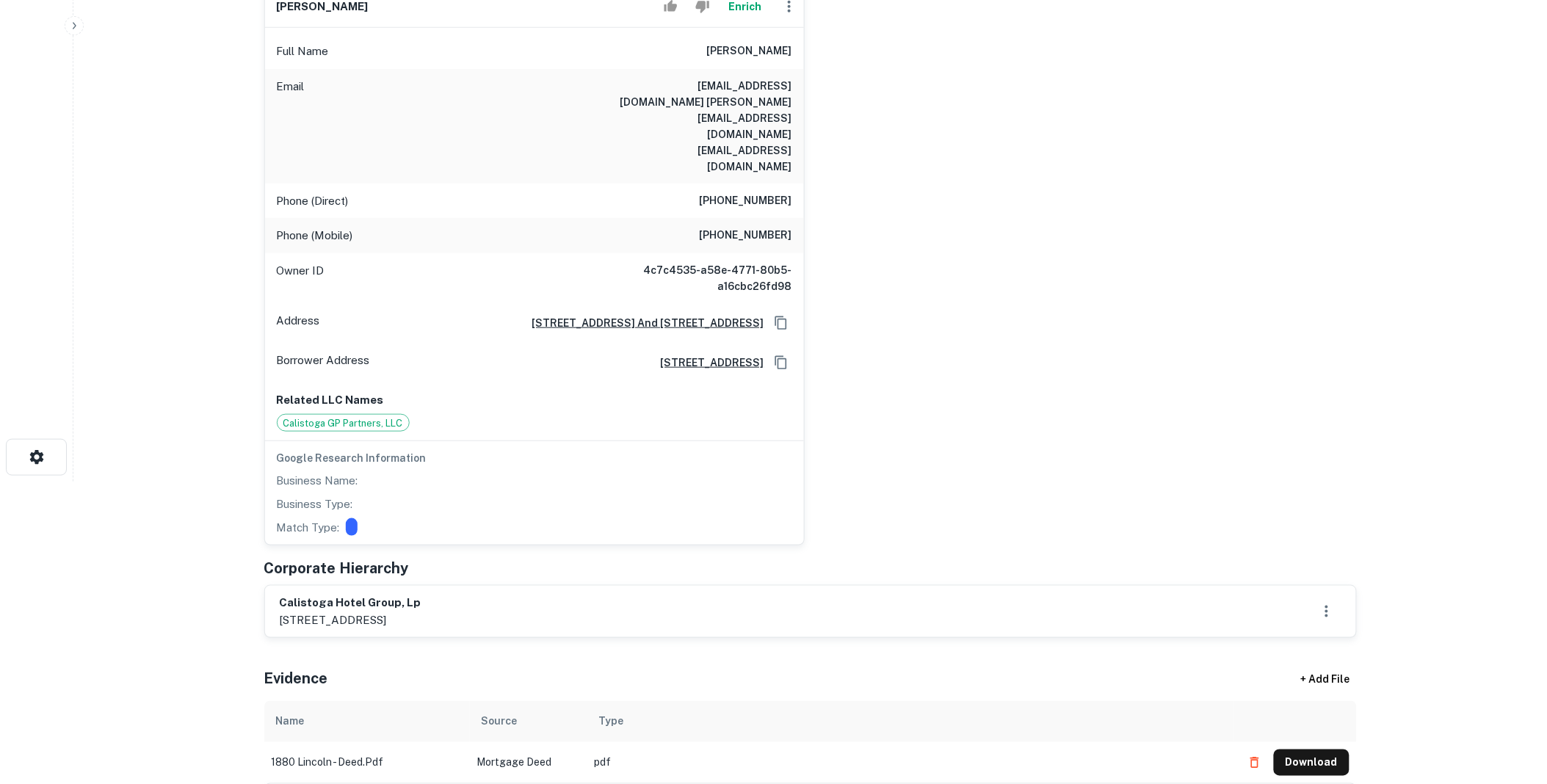
scroll to position [299, 0]
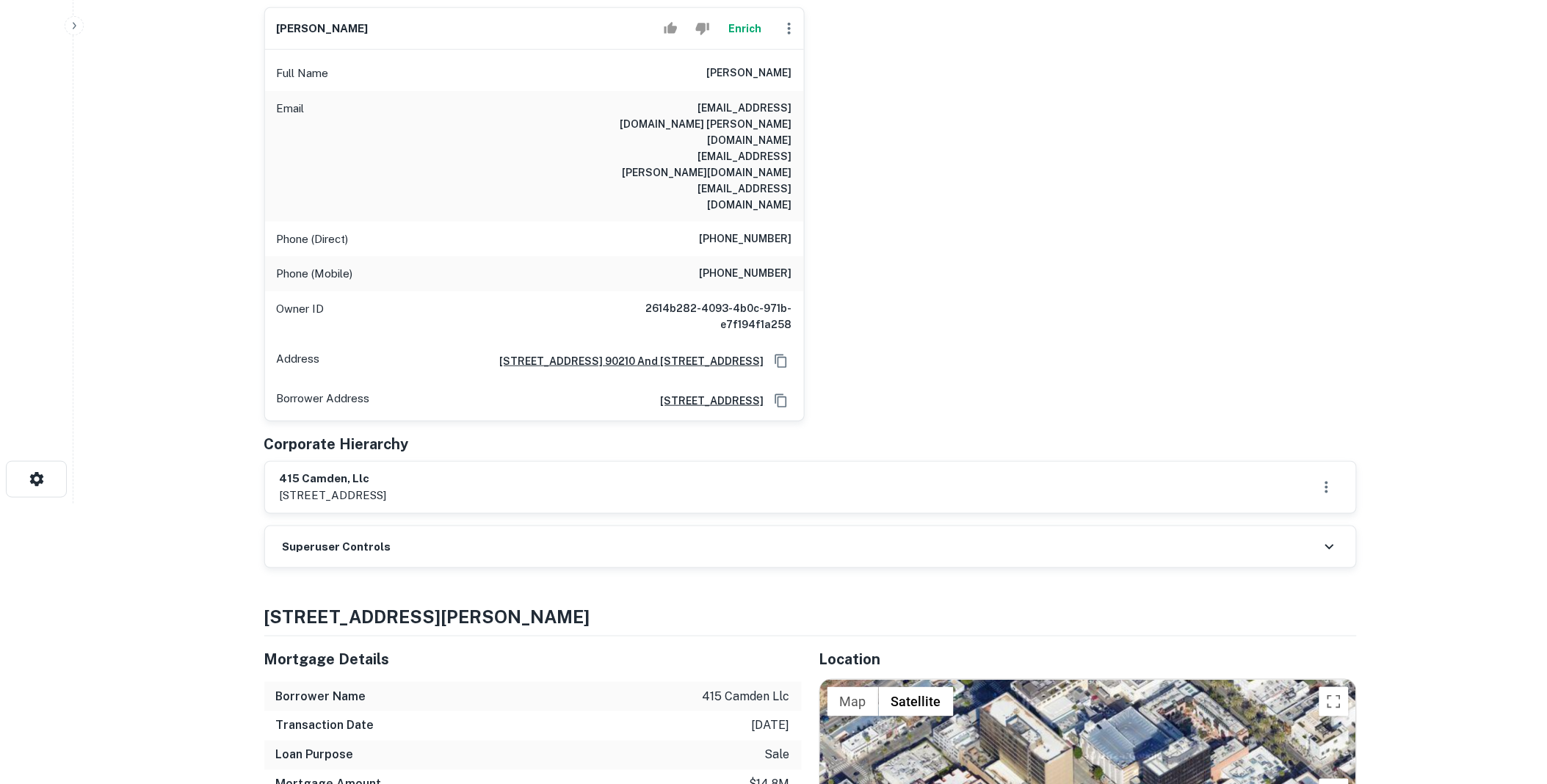
scroll to position [299, 0]
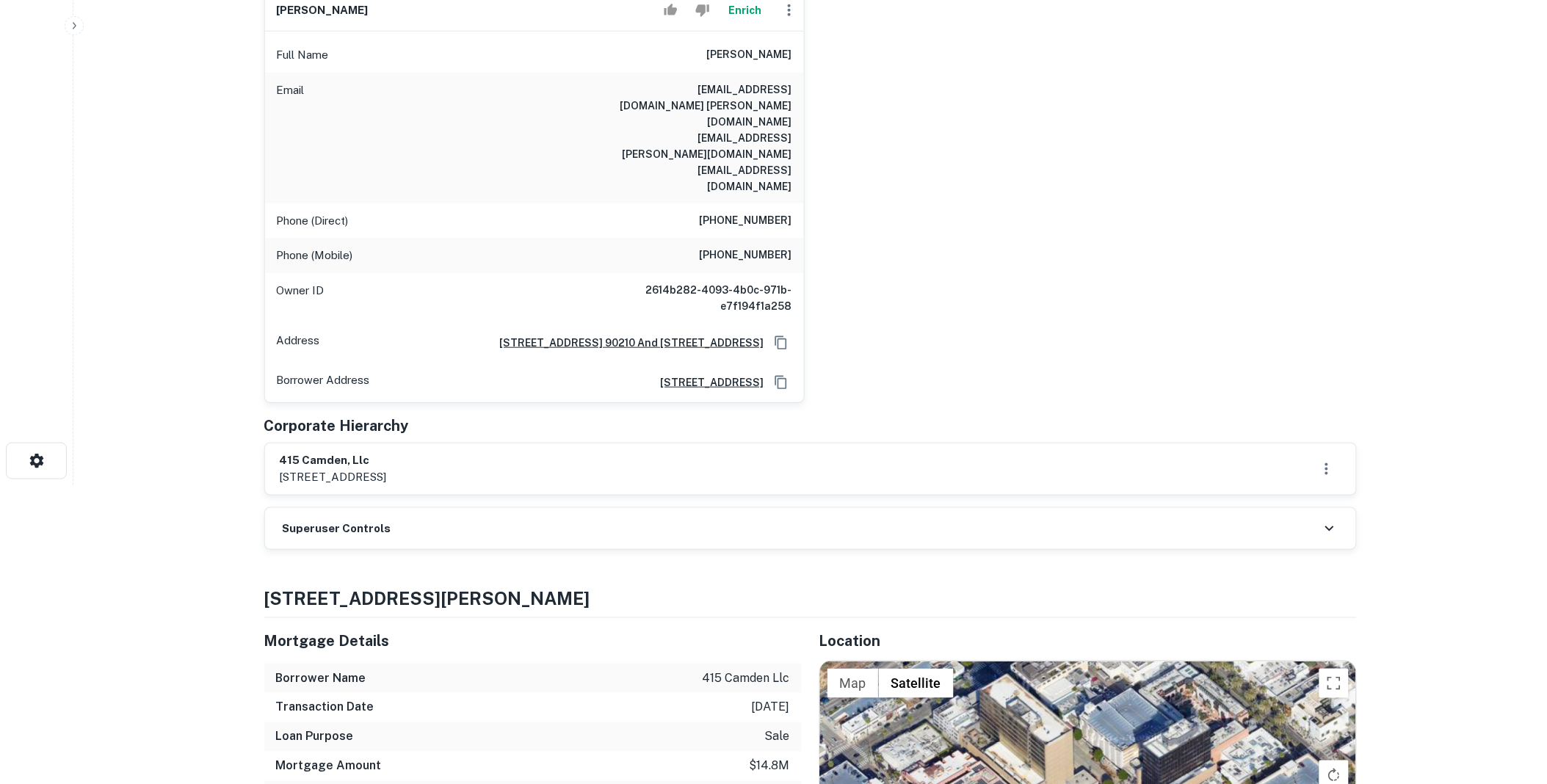
click at [361, 521] on h6 "Superuser Controls" at bounding box center [337, 529] width 109 height 17
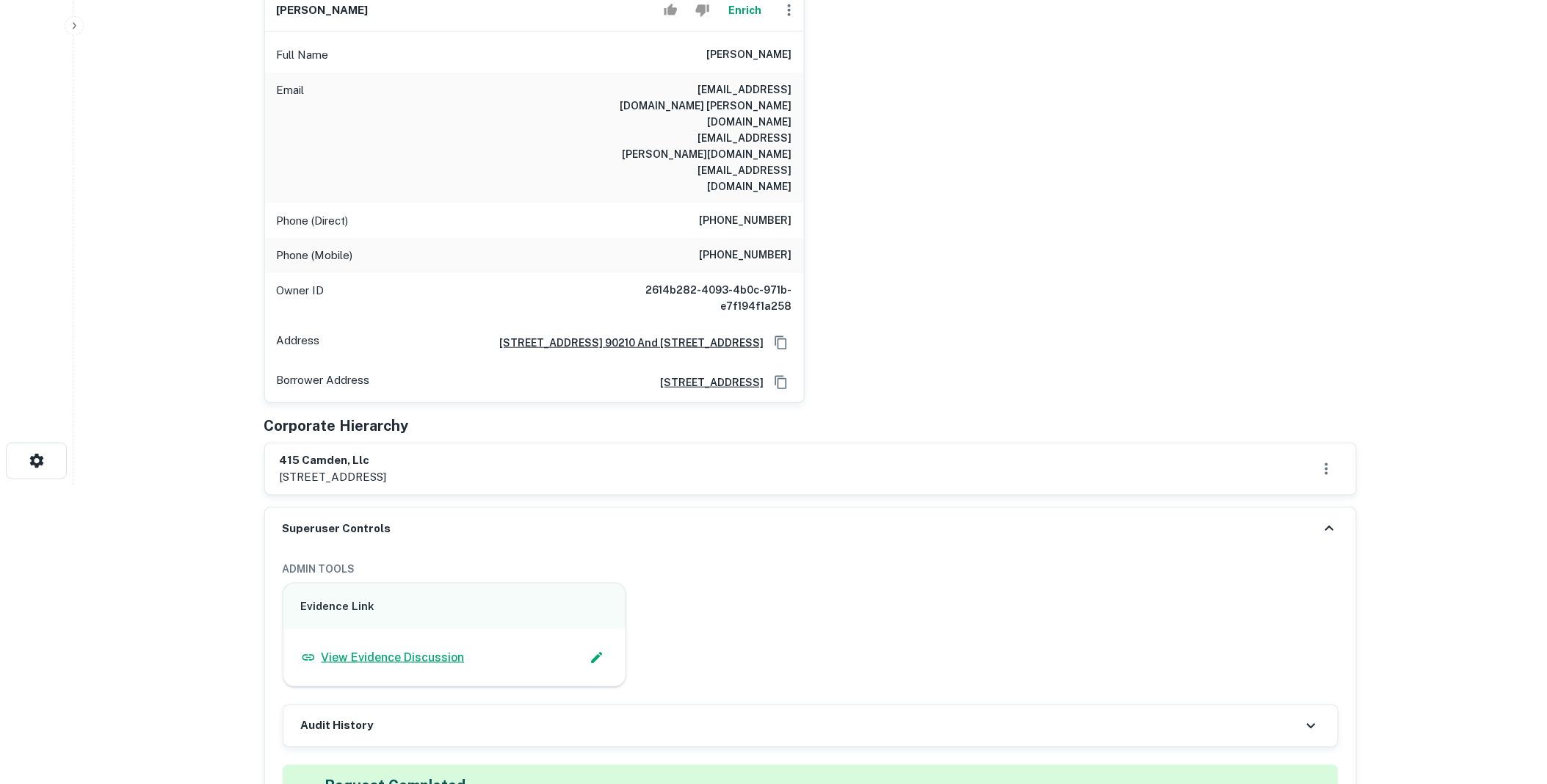
click at [390, 648] on p "View Evidence Discussion" at bounding box center [393, 657] width 143 height 18
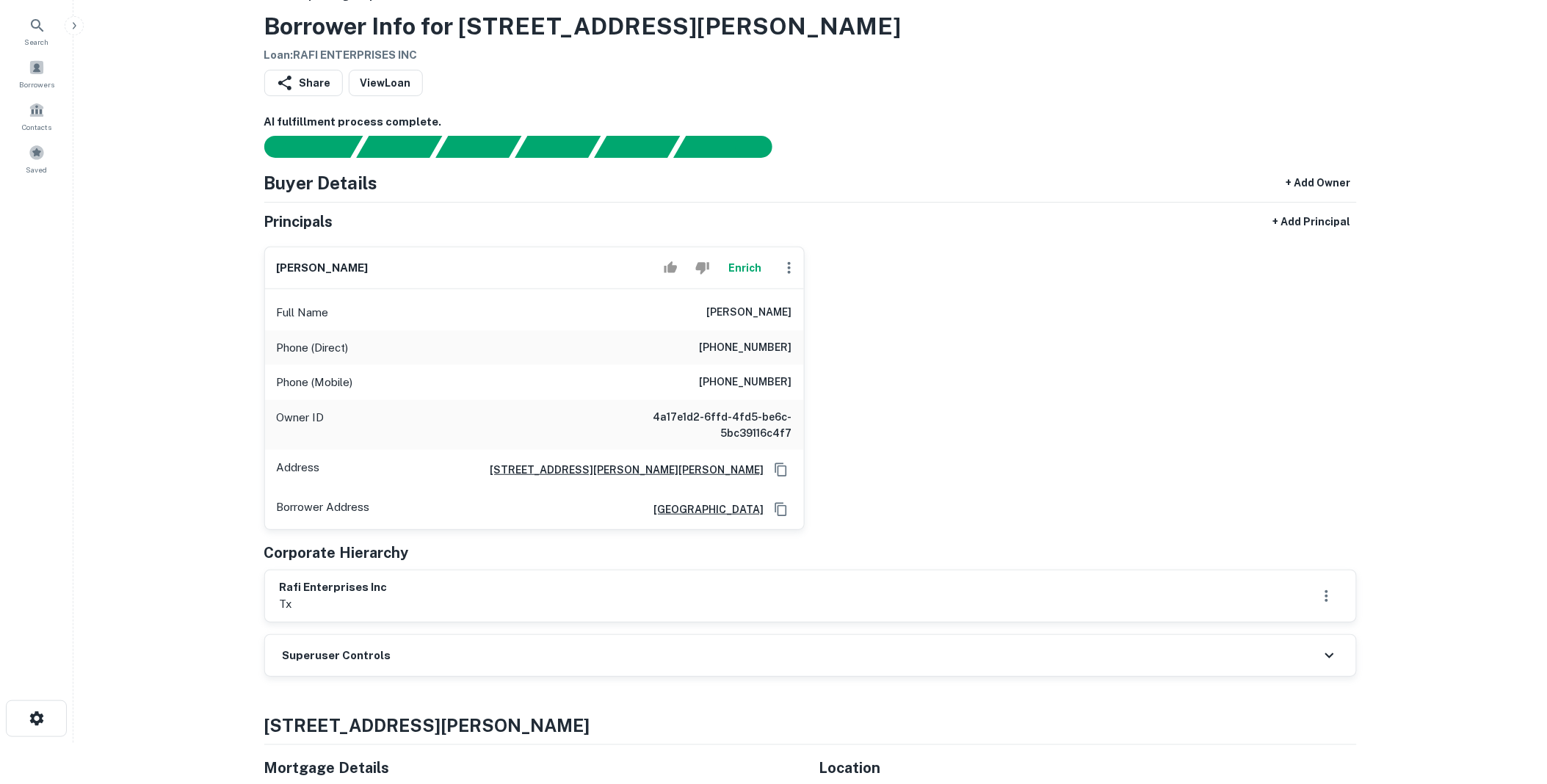
scroll to position [299, 0]
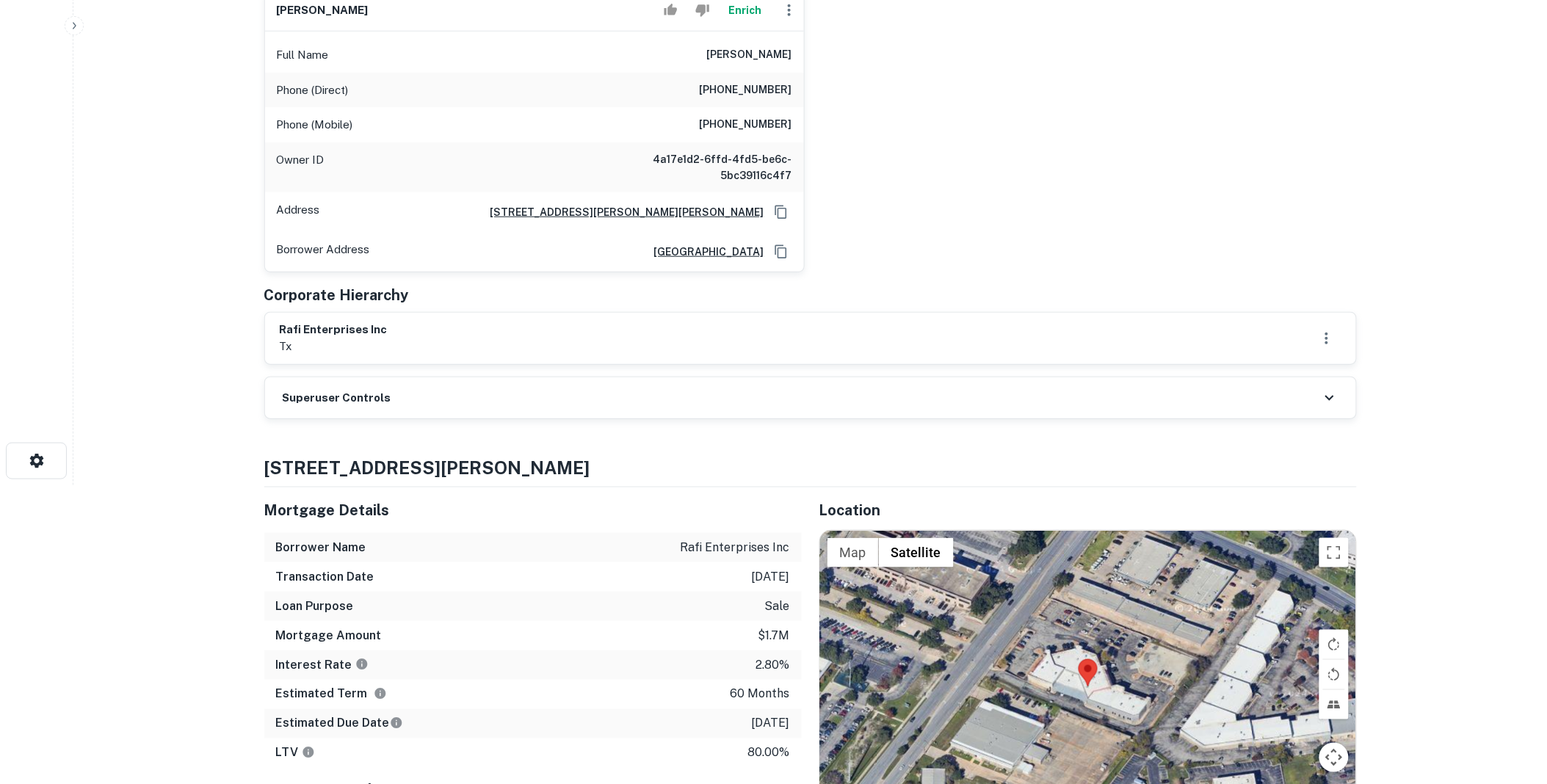
click at [454, 401] on div "Superuser Controls" at bounding box center [811, 398] width 1091 height 41
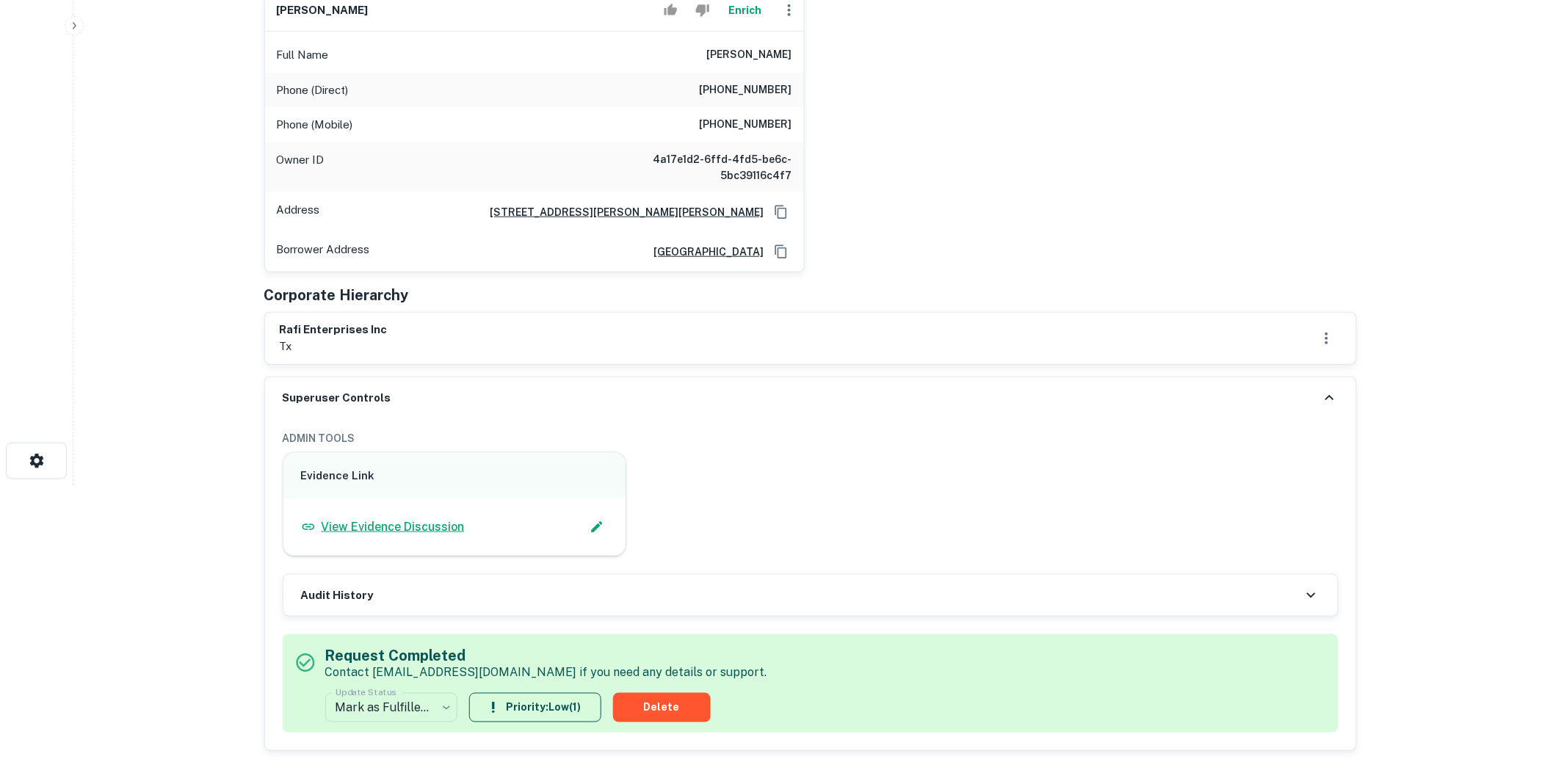
click at [417, 524] on p "View Evidence Discussion" at bounding box center [393, 527] width 143 height 18
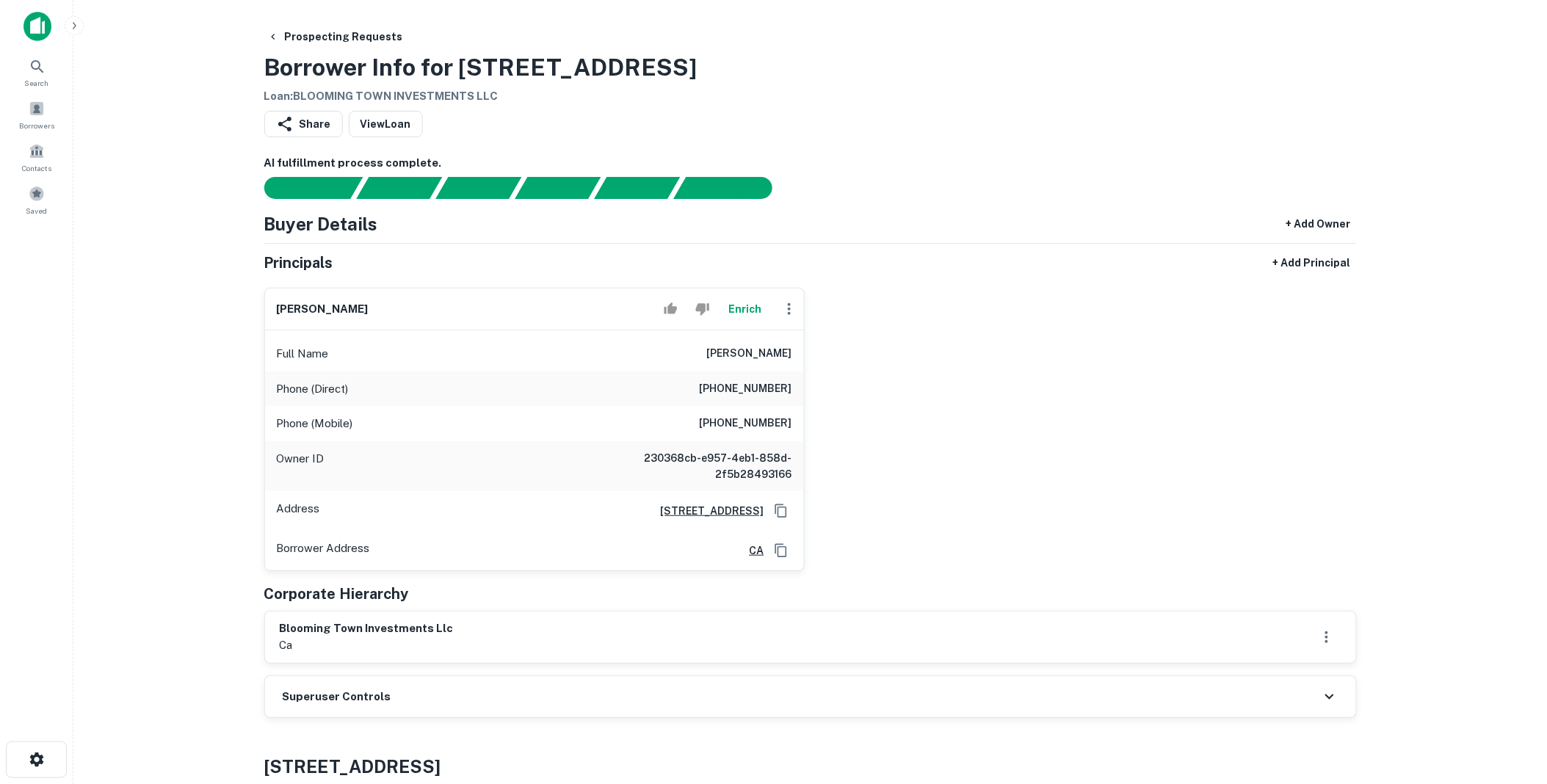
click at [424, 691] on div "Superuser Controls" at bounding box center [811, 697] width 1091 height 41
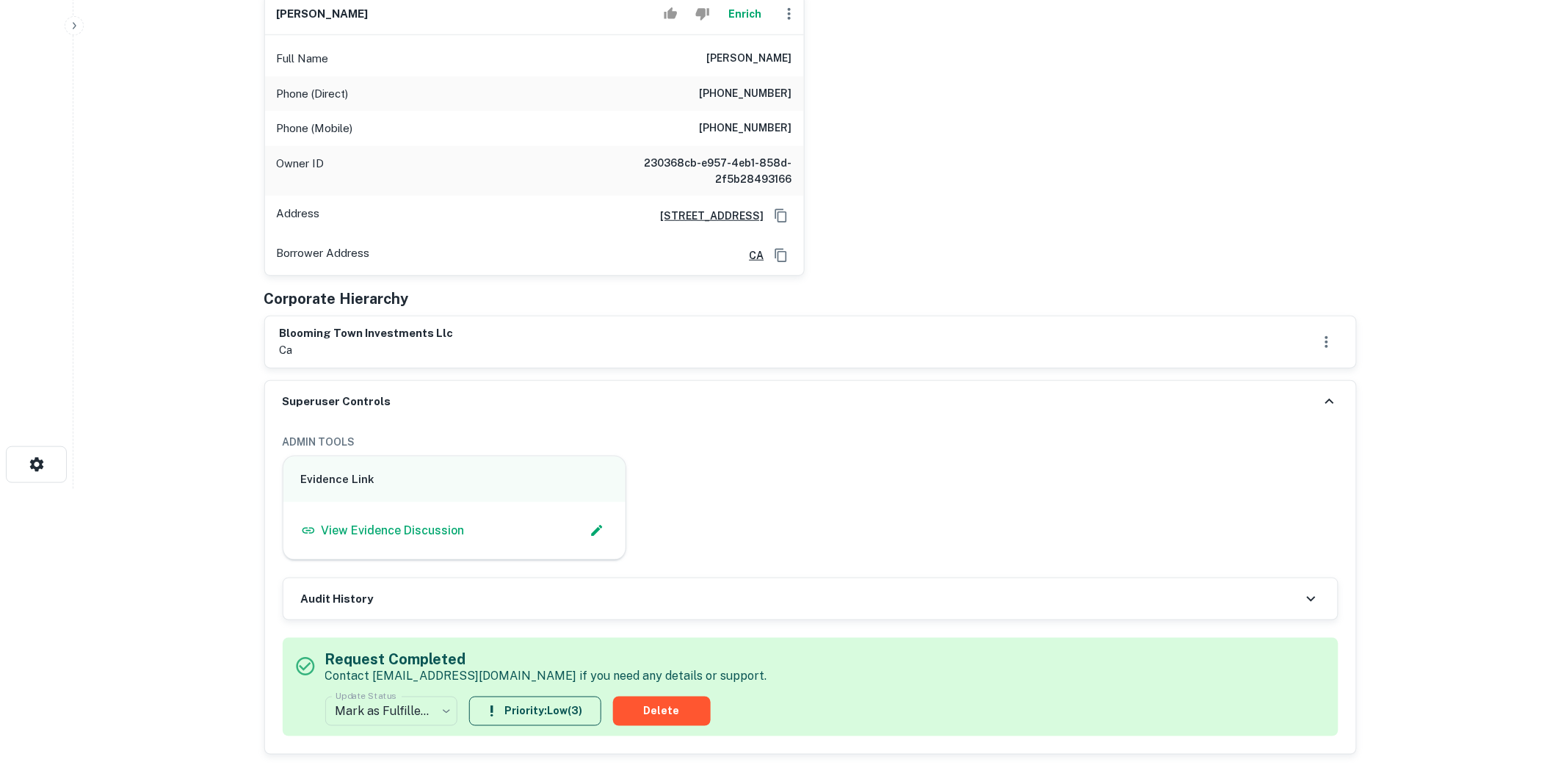
scroll to position [299, 0]
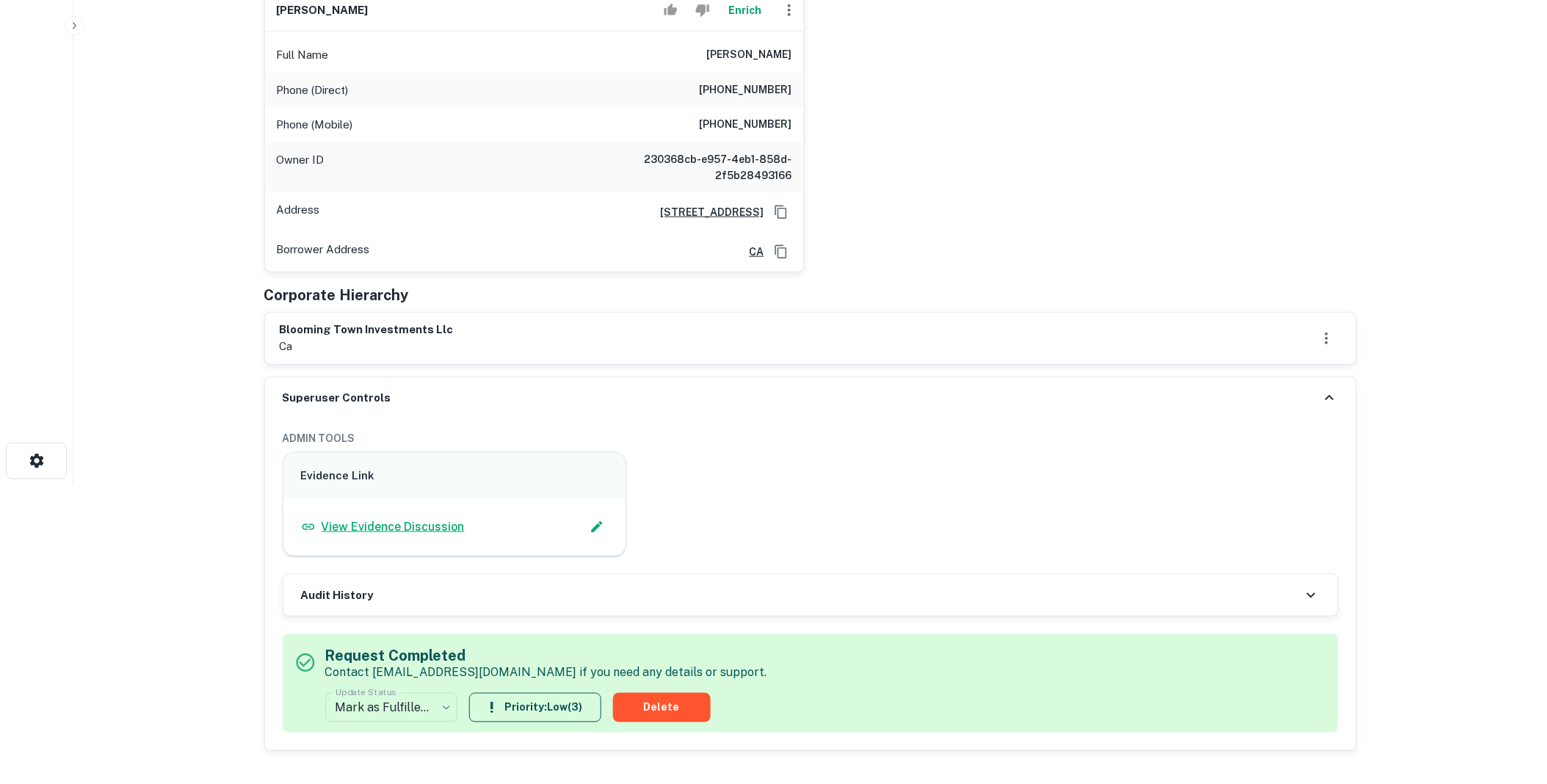
click at [427, 527] on p "View Evidence Discussion" at bounding box center [393, 527] width 143 height 18
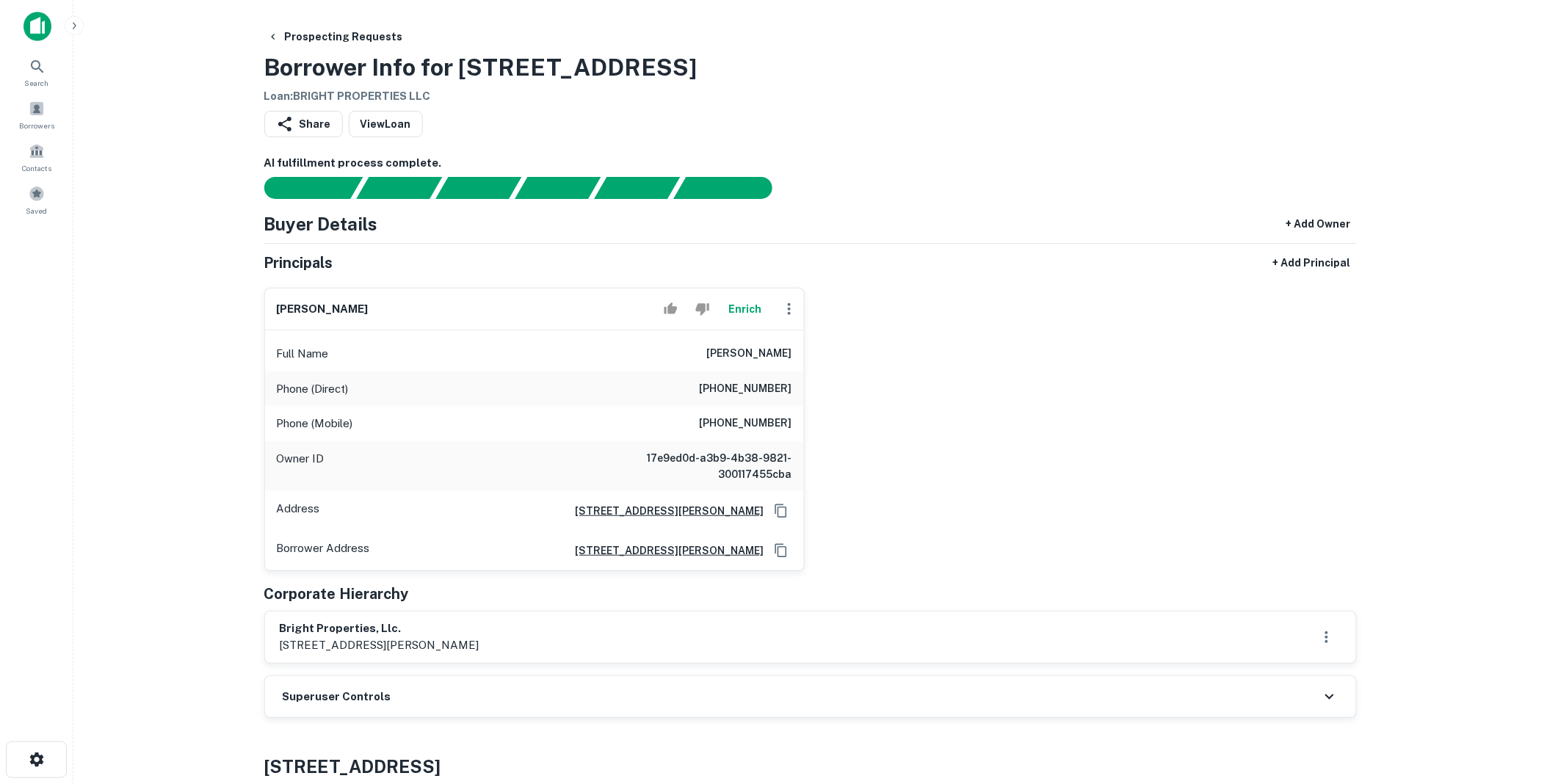
click at [413, 700] on div "Superuser Controls" at bounding box center [811, 697] width 1091 height 41
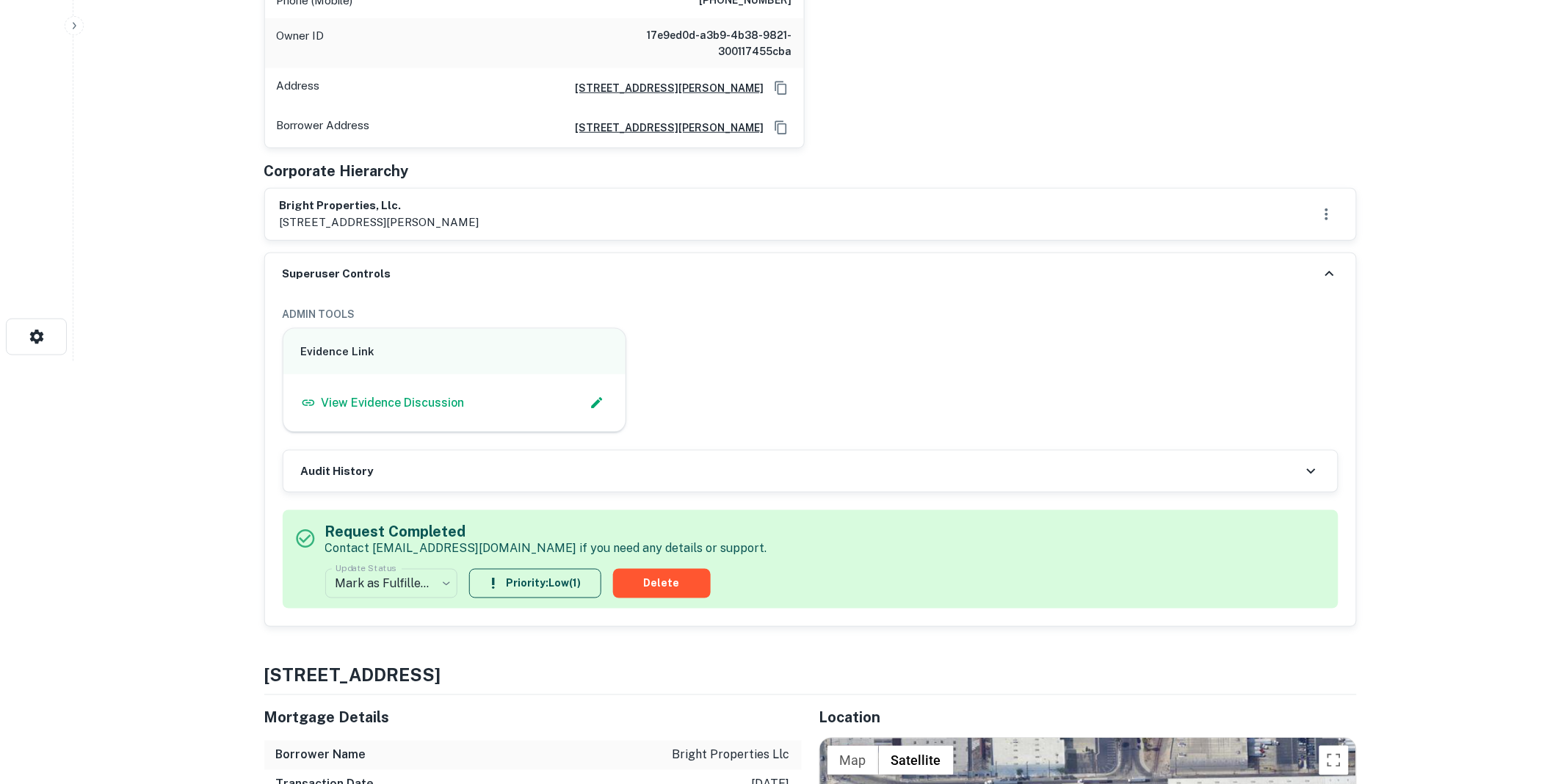
scroll to position [597, 0]
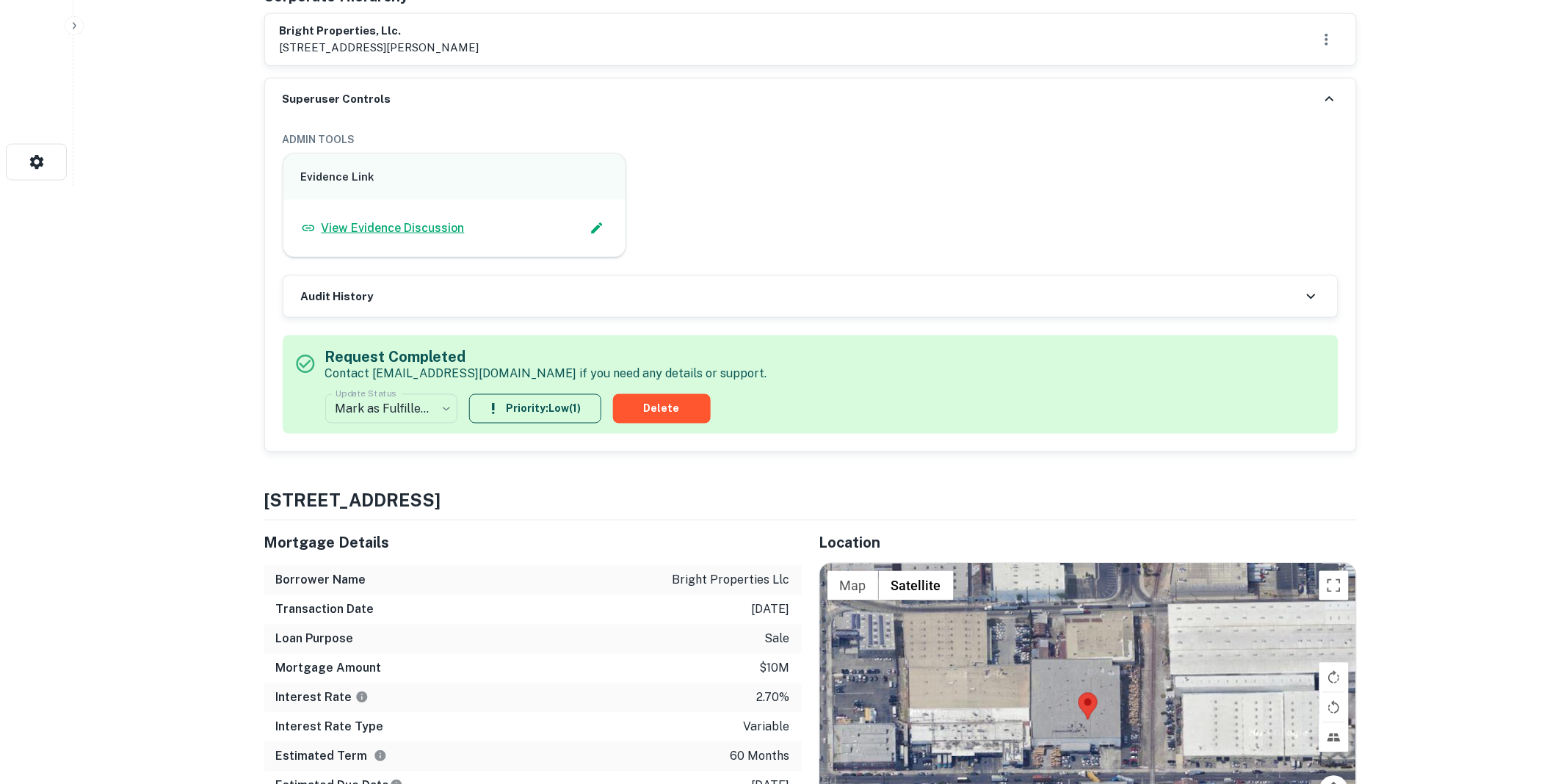
click at [372, 221] on p "View Evidence Discussion" at bounding box center [393, 228] width 143 height 18
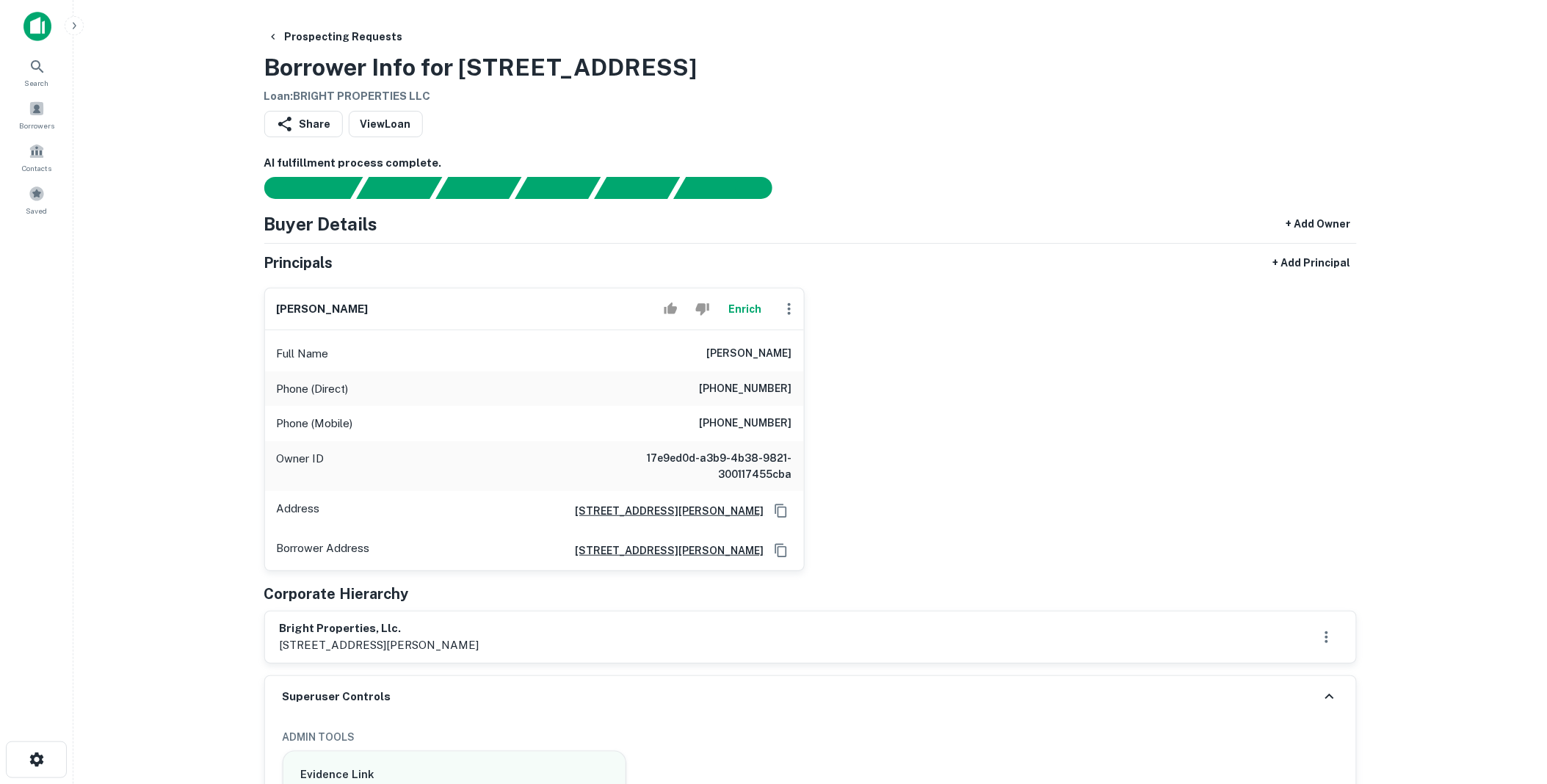
scroll to position [299, 0]
